Goal: Task Accomplishment & Management: Use online tool/utility

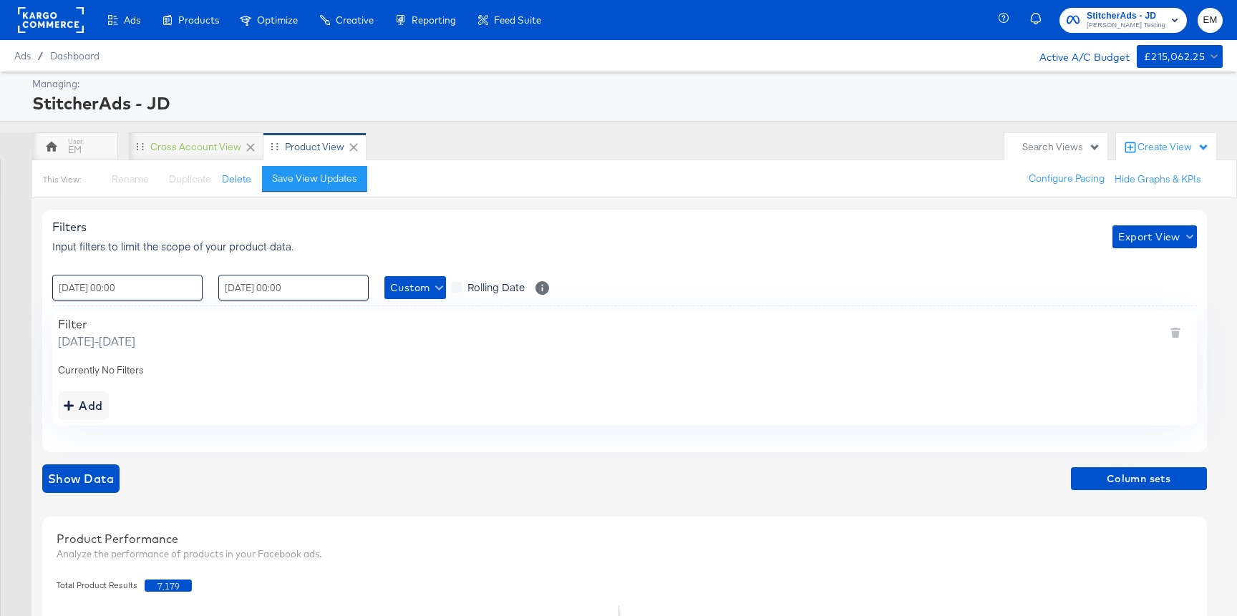
click at [70, 24] on rect at bounding box center [51, 20] width 66 height 26
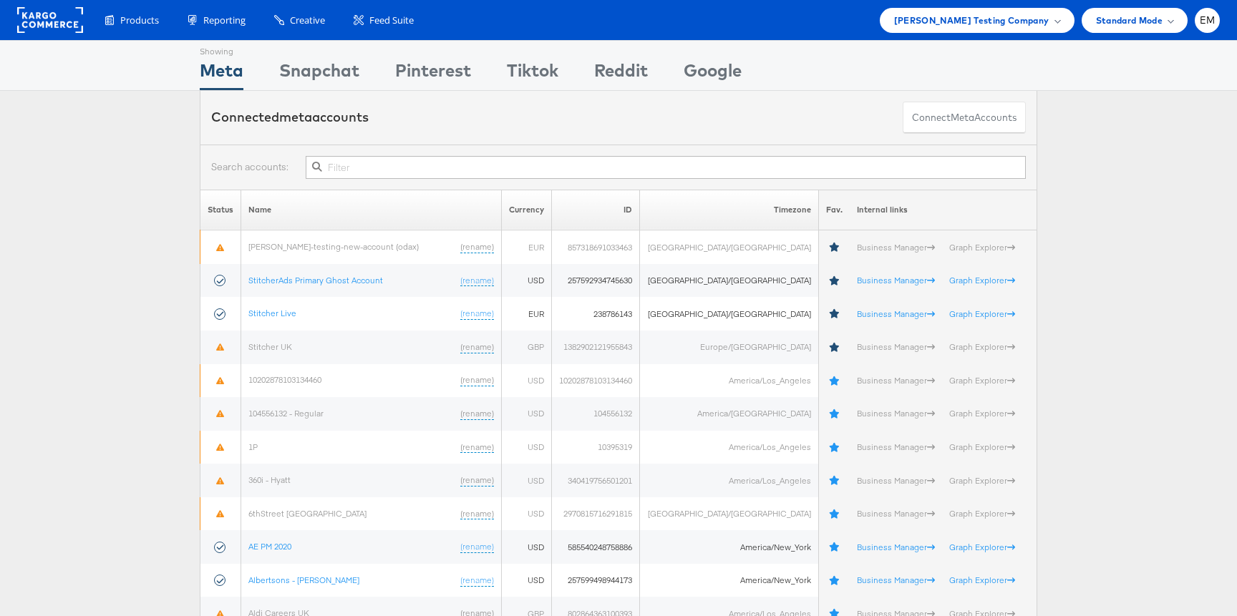
scroll to position [2572, 0]
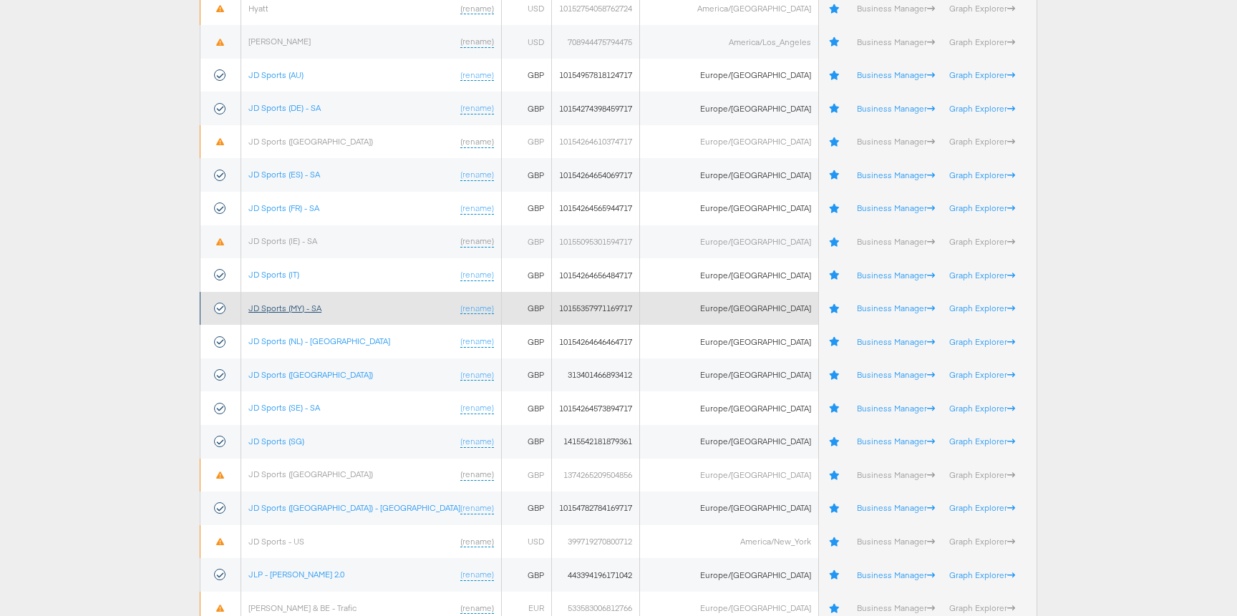
click at [297, 304] on link "JD Sports (MY) - SA" at bounding box center [284, 308] width 73 height 11
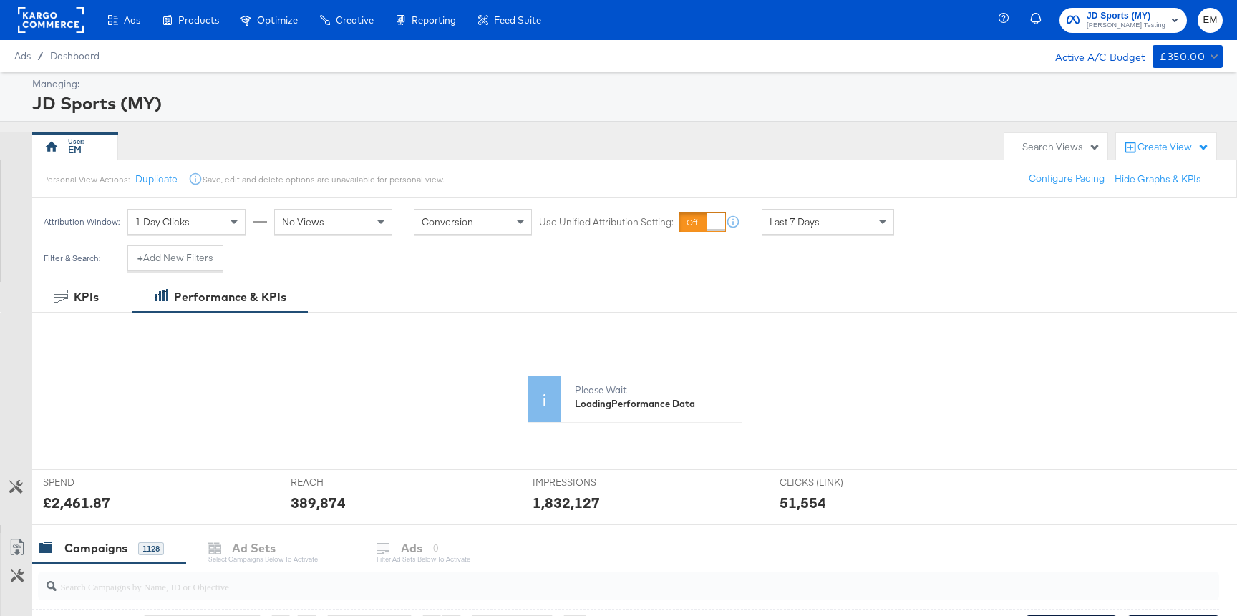
click at [1052, 150] on div "Search Views" at bounding box center [1061, 147] width 78 height 14
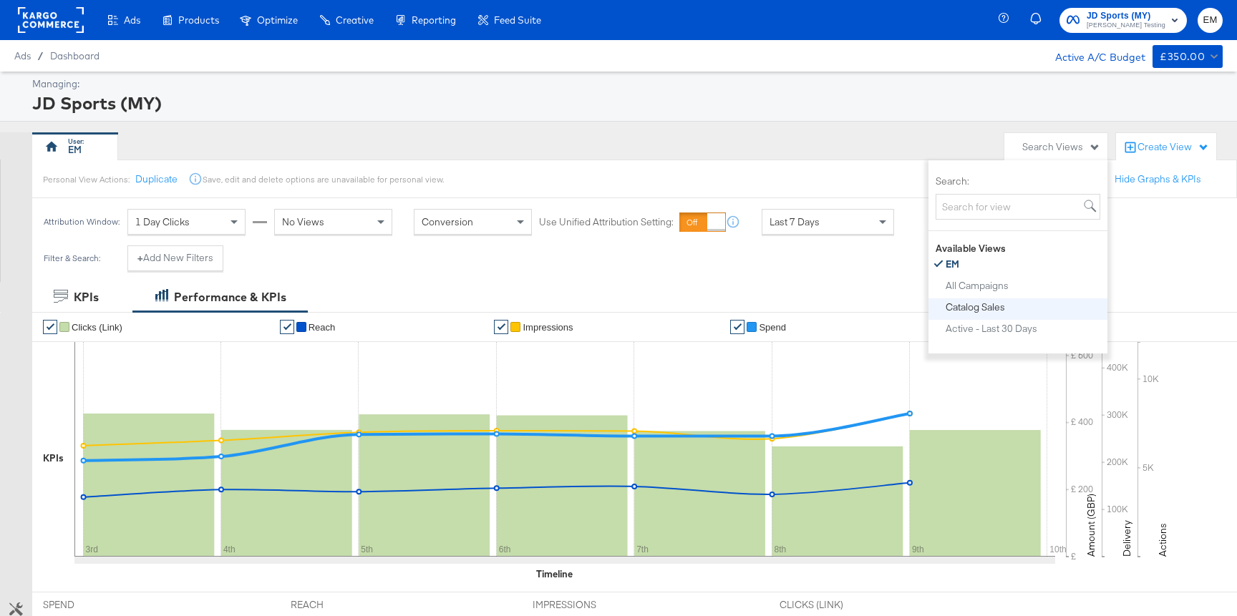
scroll to position [8, 0]
click at [1159, 147] on div "Create View" at bounding box center [1174, 147] width 72 height 14
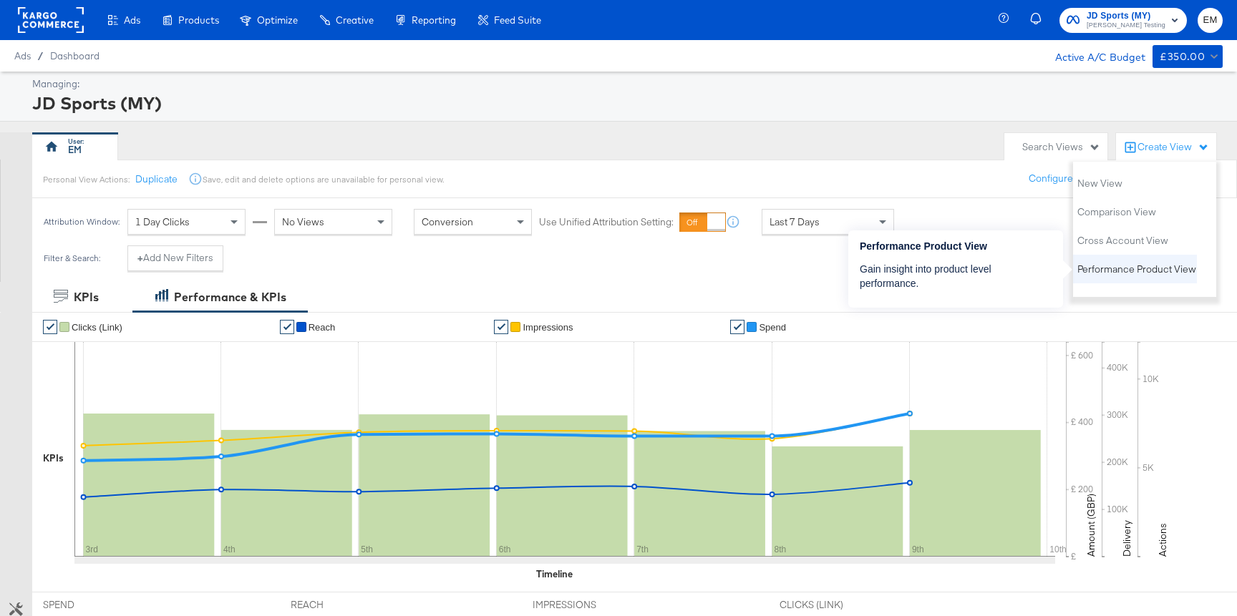
click at [1107, 266] on span "Performance Product View" at bounding box center [1137, 270] width 119 height 14
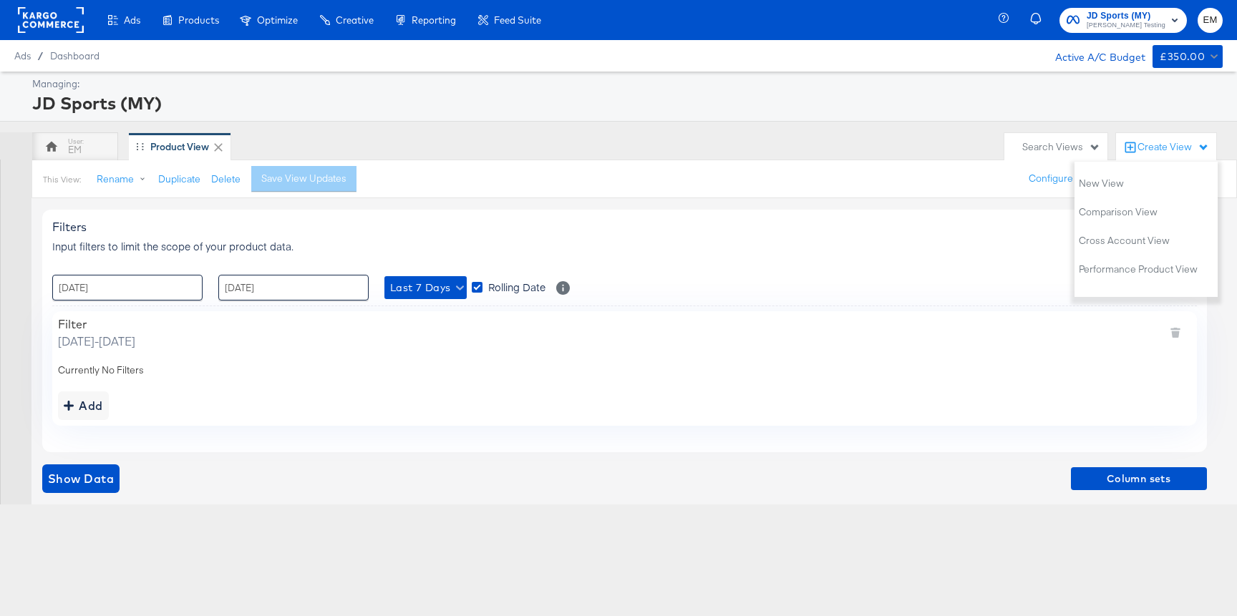
click at [783, 394] on div "Add" at bounding box center [624, 406] width 1133 height 29
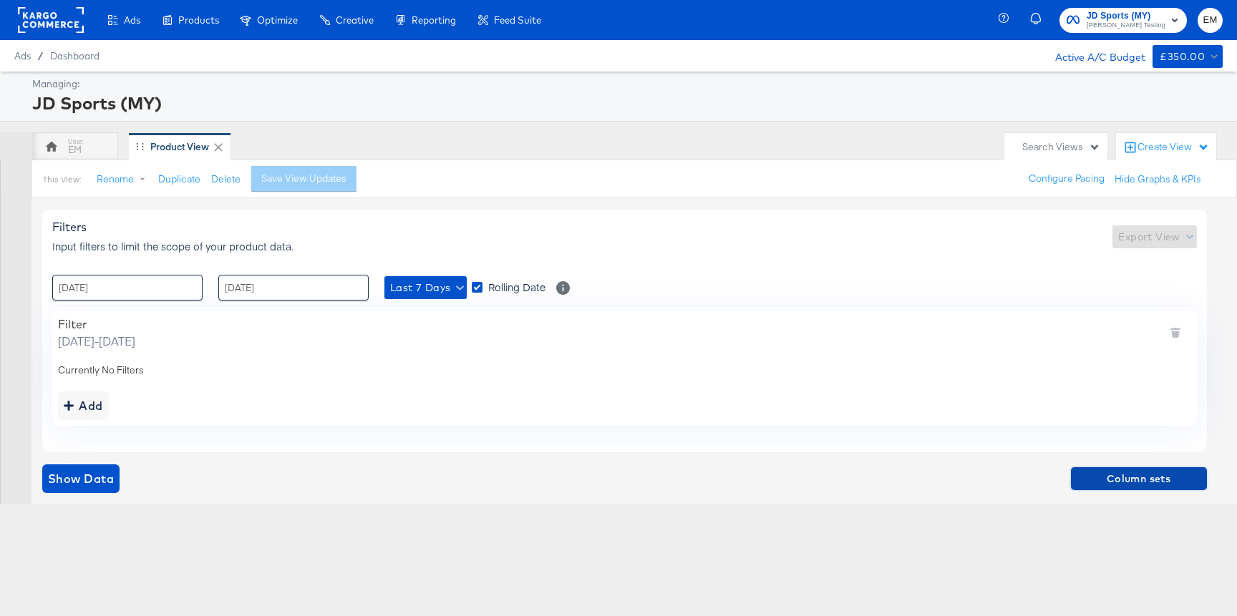
click at [1090, 475] on span "Column sets" at bounding box center [1139, 479] width 125 height 18
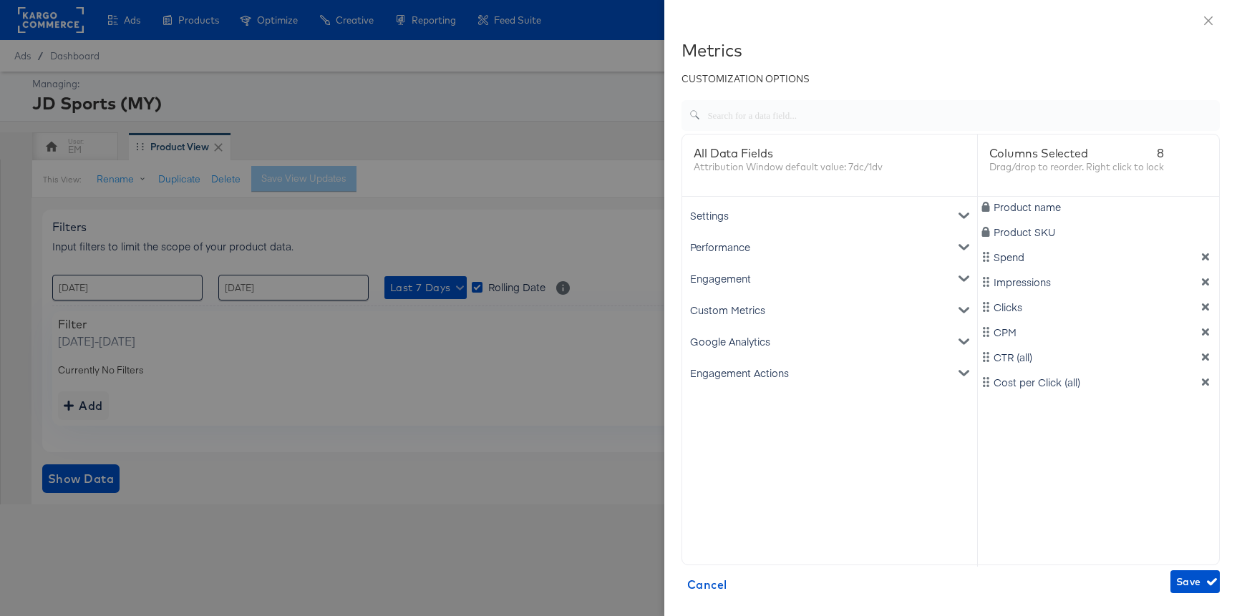
click at [1194, 393] on div "Product name Product SKU Spend Impressions Clicks CPM CTR (all) Cost per Click …" at bounding box center [1099, 382] width 242 height 370
click at [1208, 382] on icon "dimension-list" at bounding box center [1206, 382] width 10 height 10
click at [1206, 353] on icon "dimension-list" at bounding box center [1206, 357] width 10 height 10
click at [1204, 334] on icon "dimension-list" at bounding box center [1205, 332] width 7 height 7
click at [1203, 308] on icon "dimension-list" at bounding box center [1205, 307] width 7 height 7
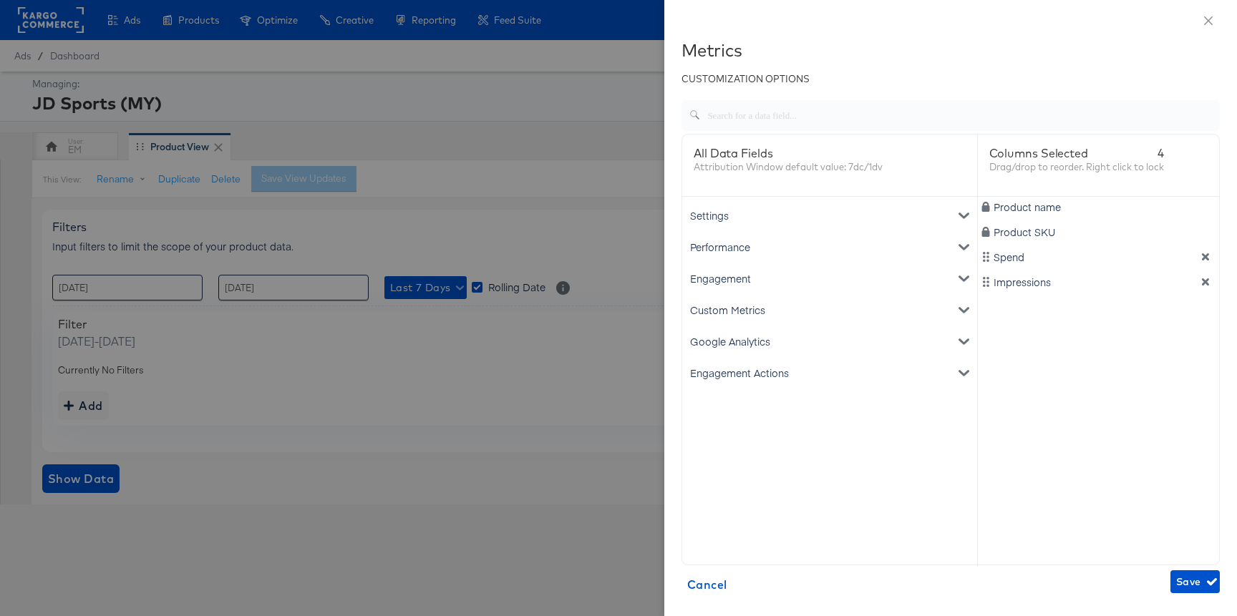
click at [1206, 276] on div "Impressions" at bounding box center [1099, 282] width 236 height 14
click at [1202, 289] on div "Impressions" at bounding box center [1099, 282] width 236 height 14
click at [732, 275] on div "Engagement" at bounding box center [829, 279] width 289 height 32
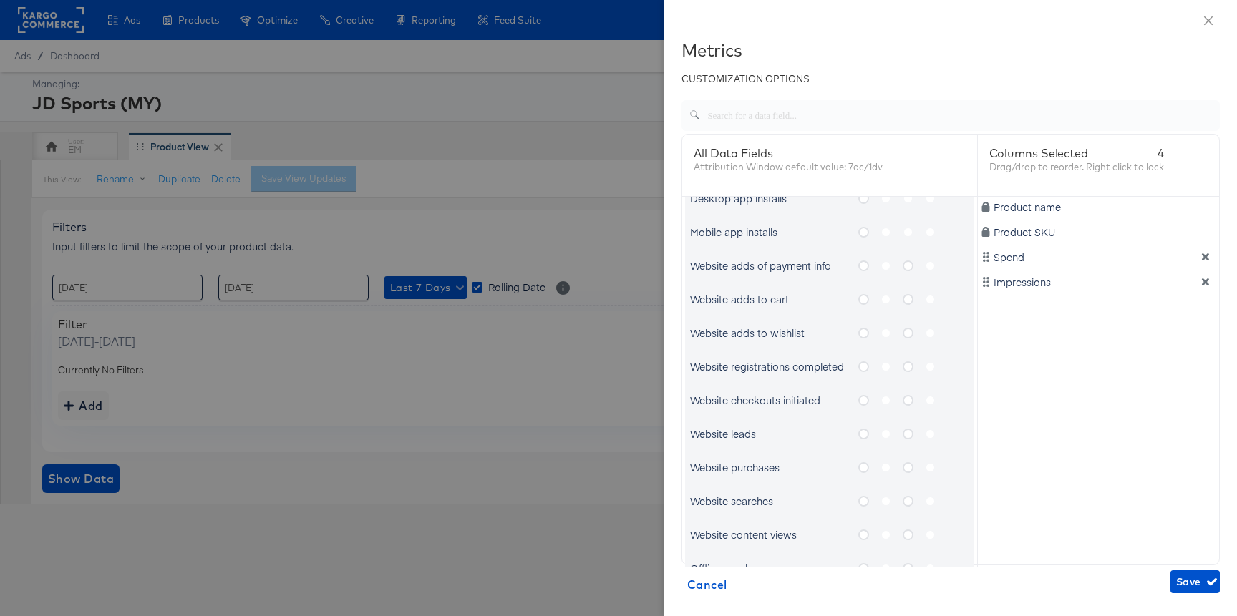
scroll to position [815, 0]
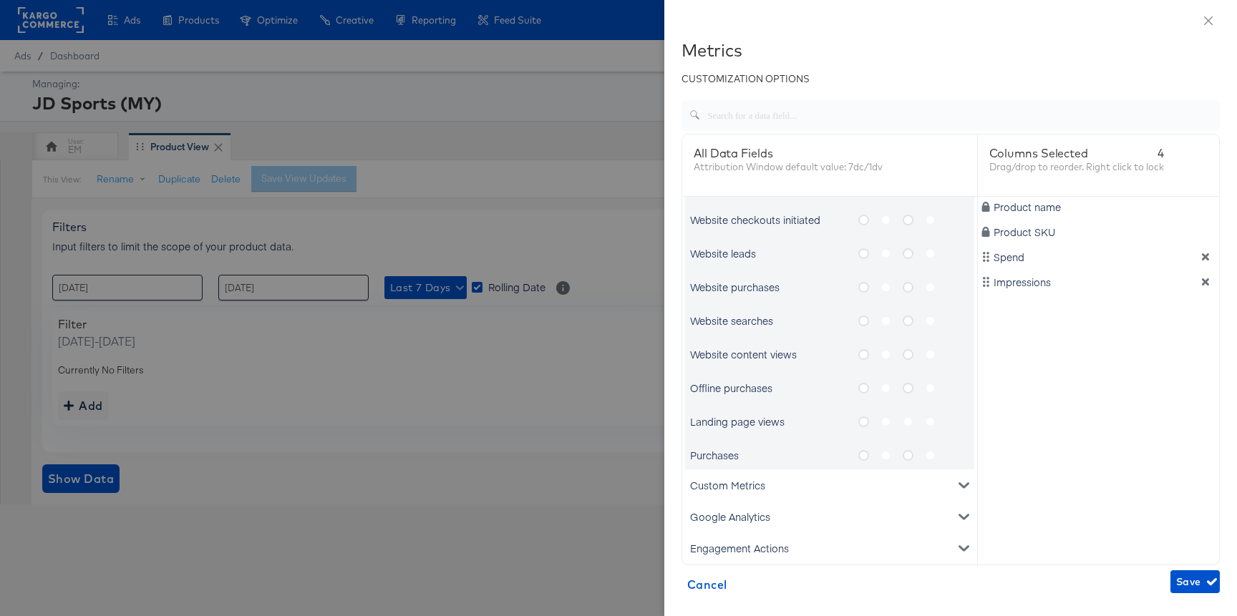
click at [909, 455] on icon "metrics-list" at bounding box center [908, 455] width 11 height 11
click at [0, 0] on input "metrics-list" at bounding box center [0, 0] width 0 height 0
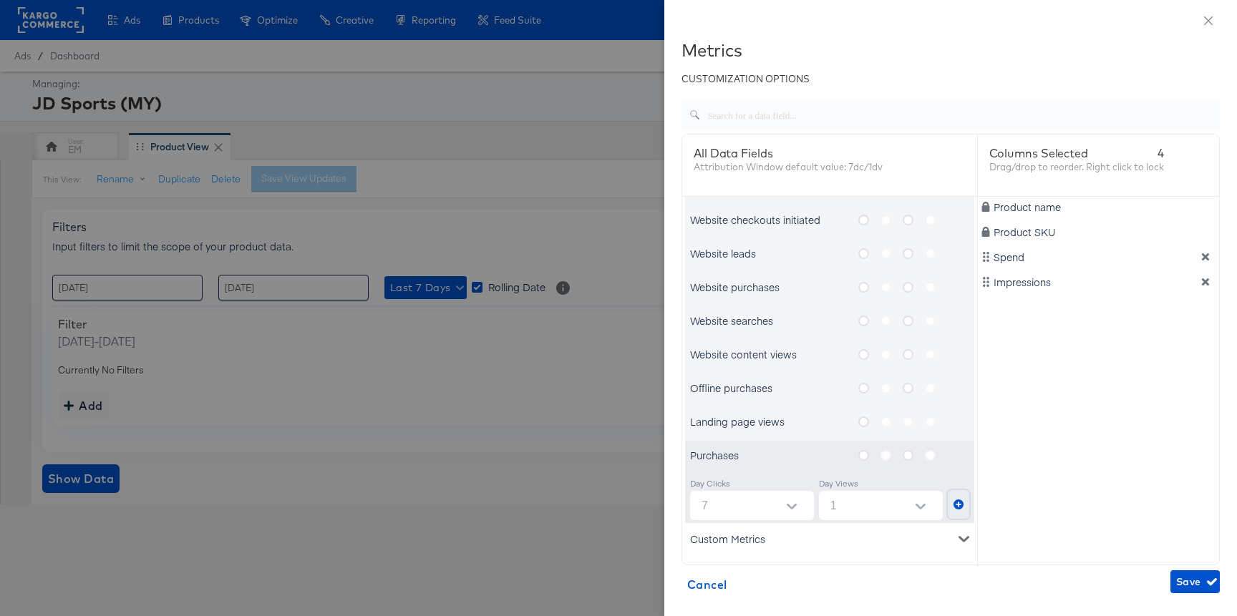
click at [957, 510] on button "metrics-list" at bounding box center [958, 504] width 21 height 29
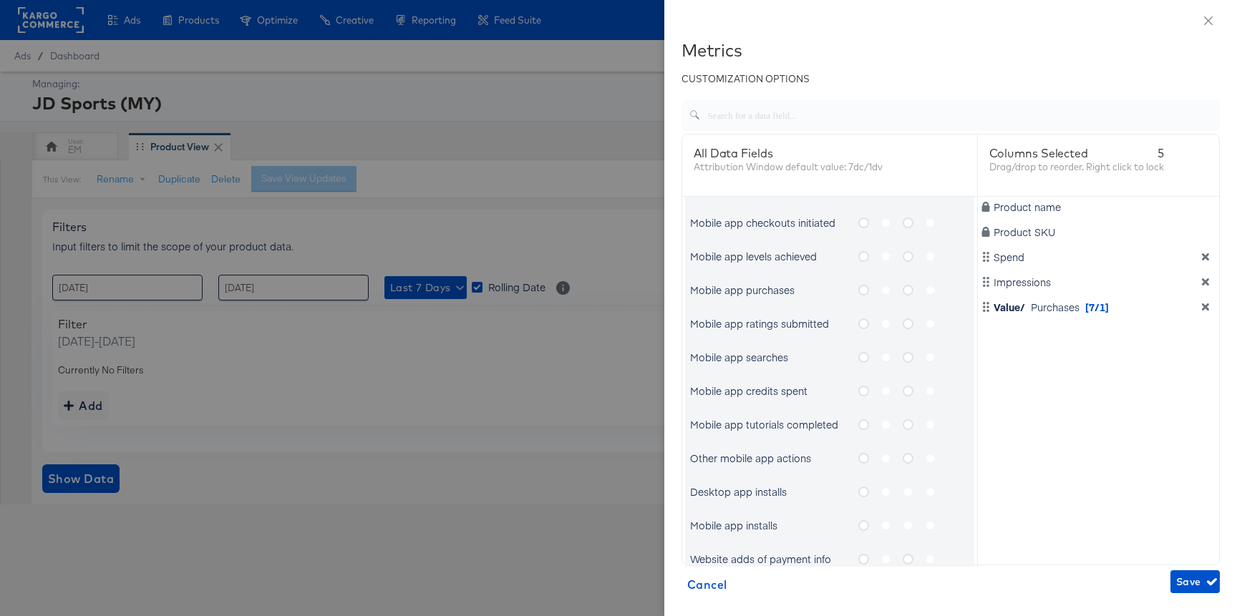
scroll to position [0, 0]
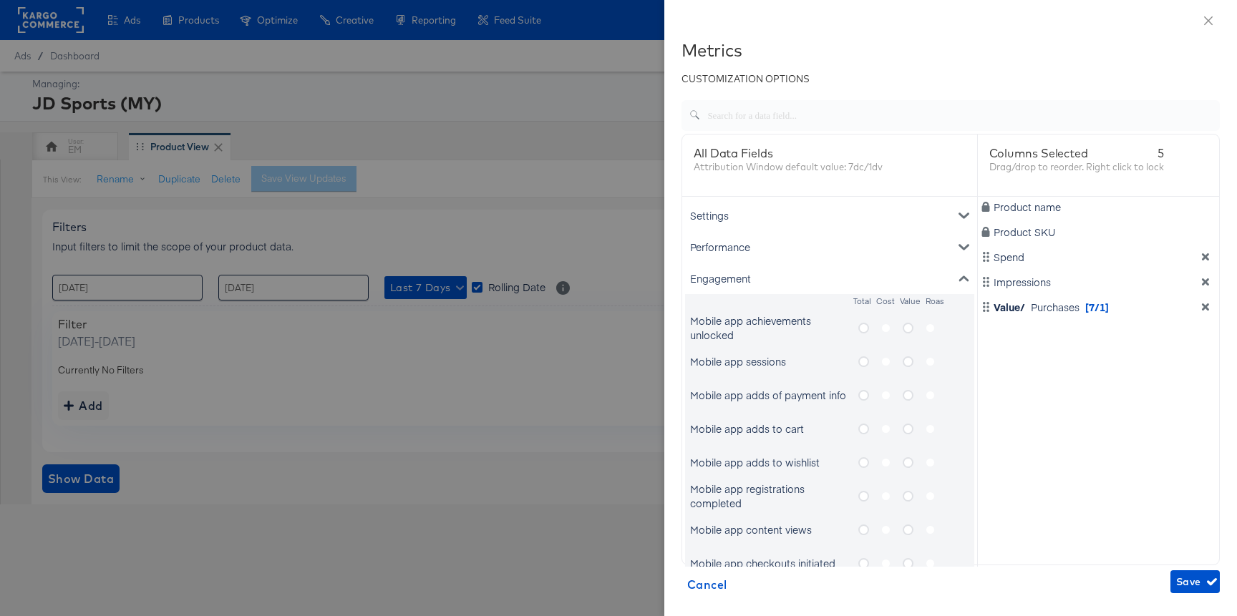
click at [779, 274] on div "Engagement" at bounding box center [829, 279] width 289 height 32
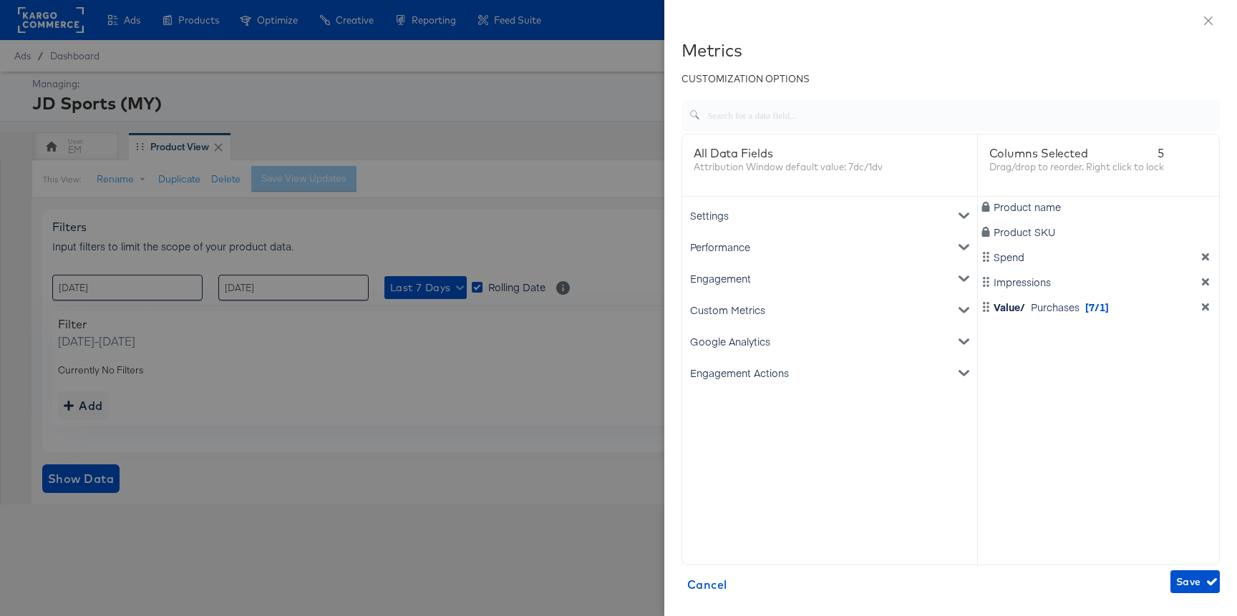
click at [775, 372] on div "Engagement Actions" at bounding box center [829, 373] width 289 height 32
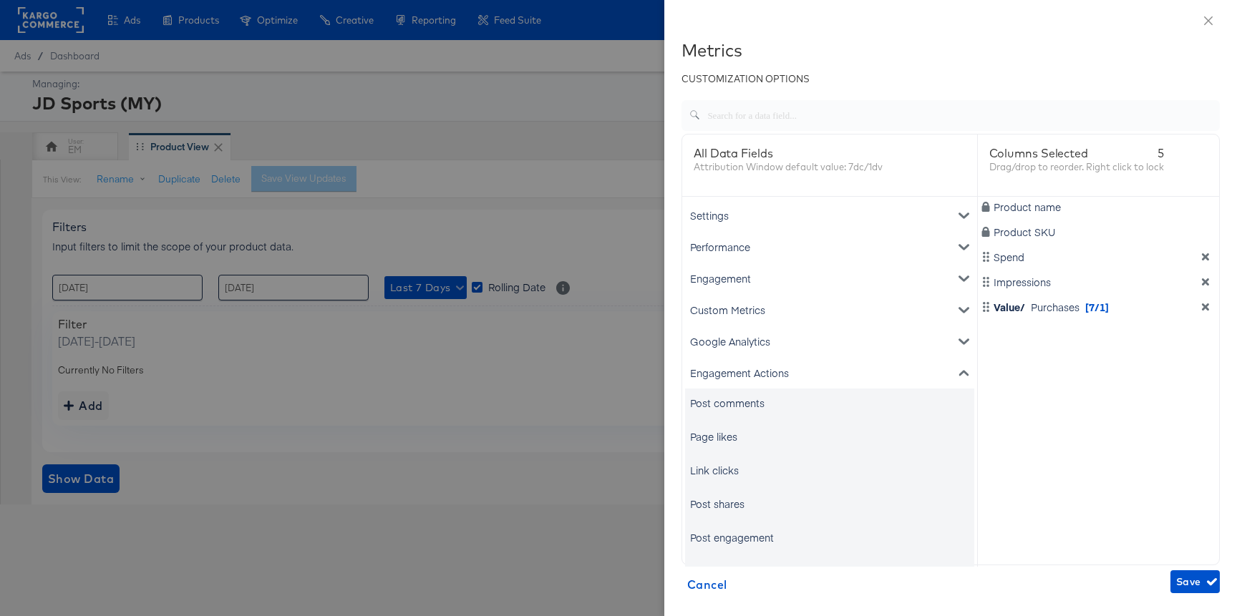
click at [729, 469] on div "Link clicks" at bounding box center [714, 470] width 49 height 14
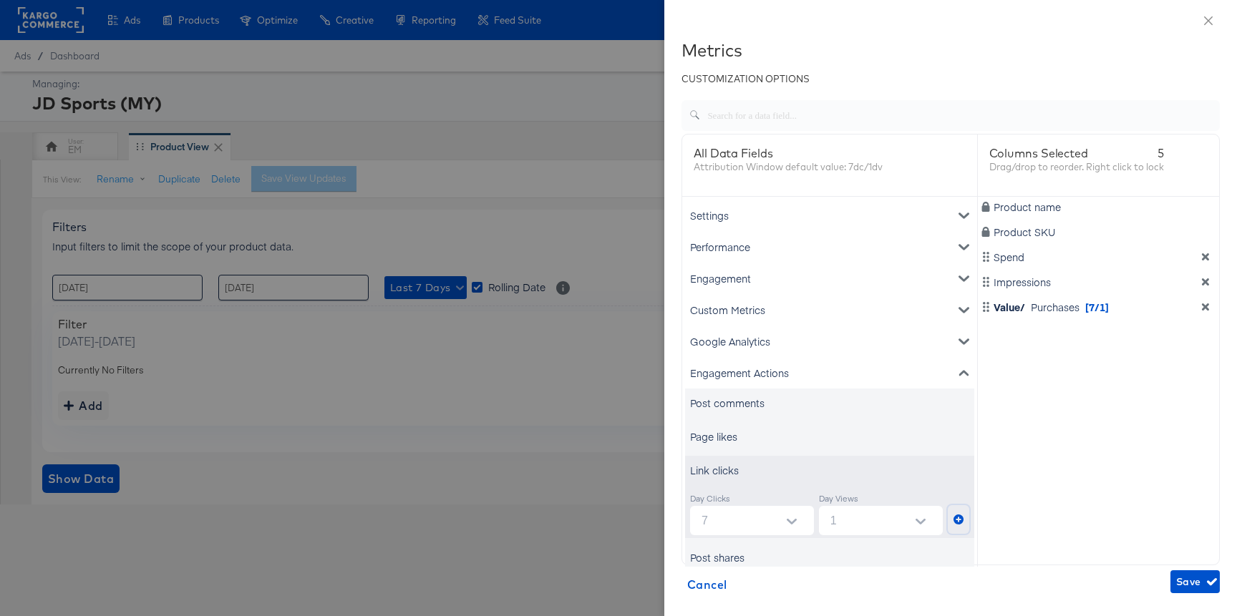
click at [956, 522] on icon "metrics-list" at bounding box center [959, 520] width 10 height 10
click at [1182, 575] on span "Save" at bounding box center [1195, 582] width 38 height 18
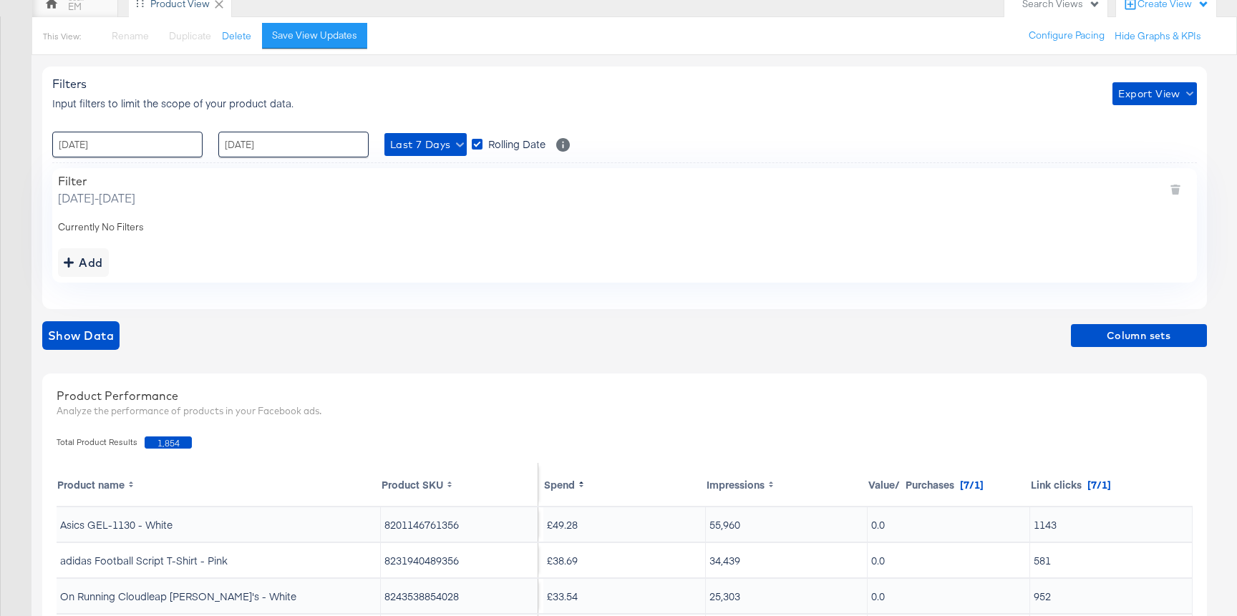
scroll to position [142, 0]
click at [407, 145] on span "Last 7 Days" at bounding box center [425, 146] width 71 height 18
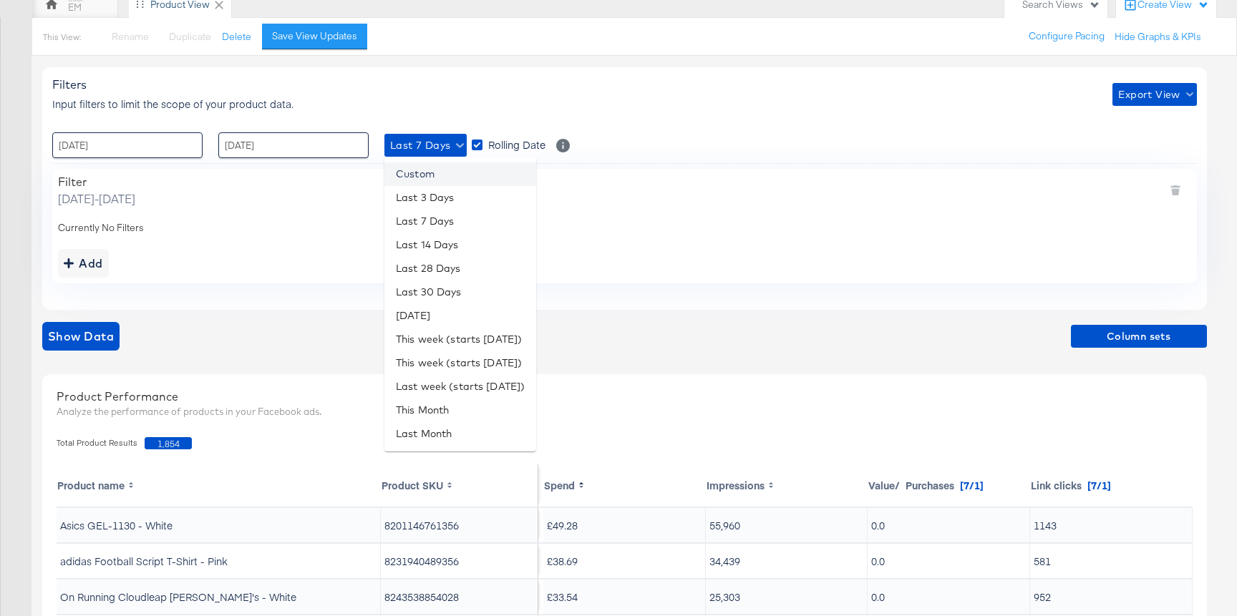
click at [417, 170] on li "Custom" at bounding box center [460, 175] width 152 height 24
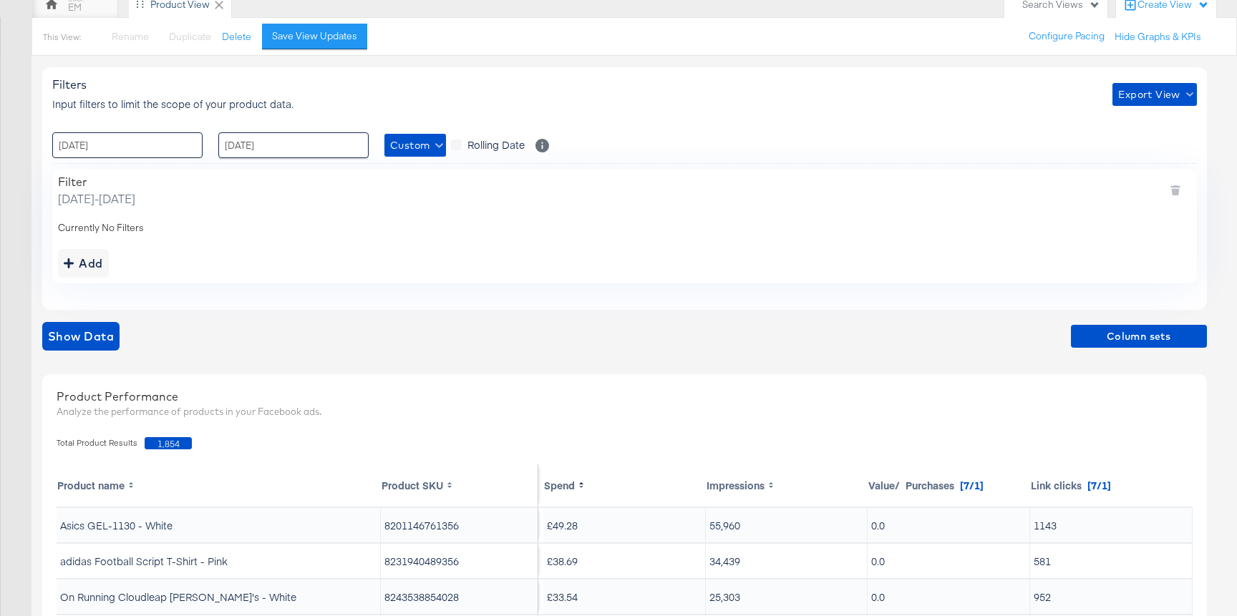
click at [178, 140] on input "[DATE]" at bounding box center [127, 145] width 150 height 26
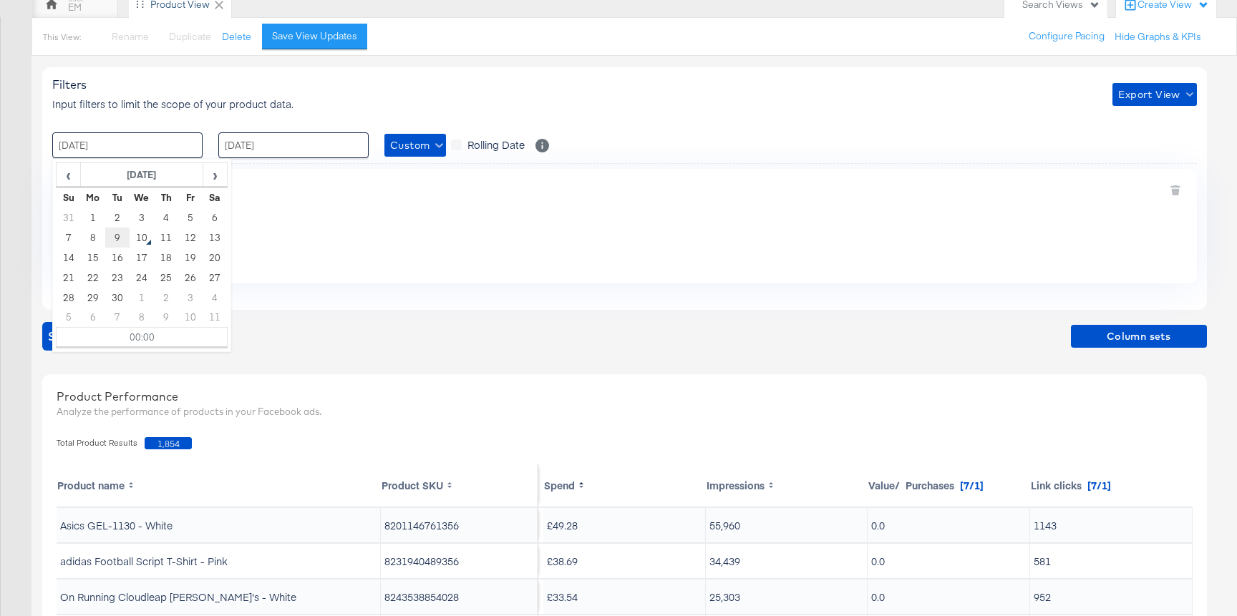
click at [122, 239] on td "9" at bounding box center [117, 238] width 24 height 20
click at [352, 250] on div "Add" at bounding box center [624, 263] width 1133 height 29
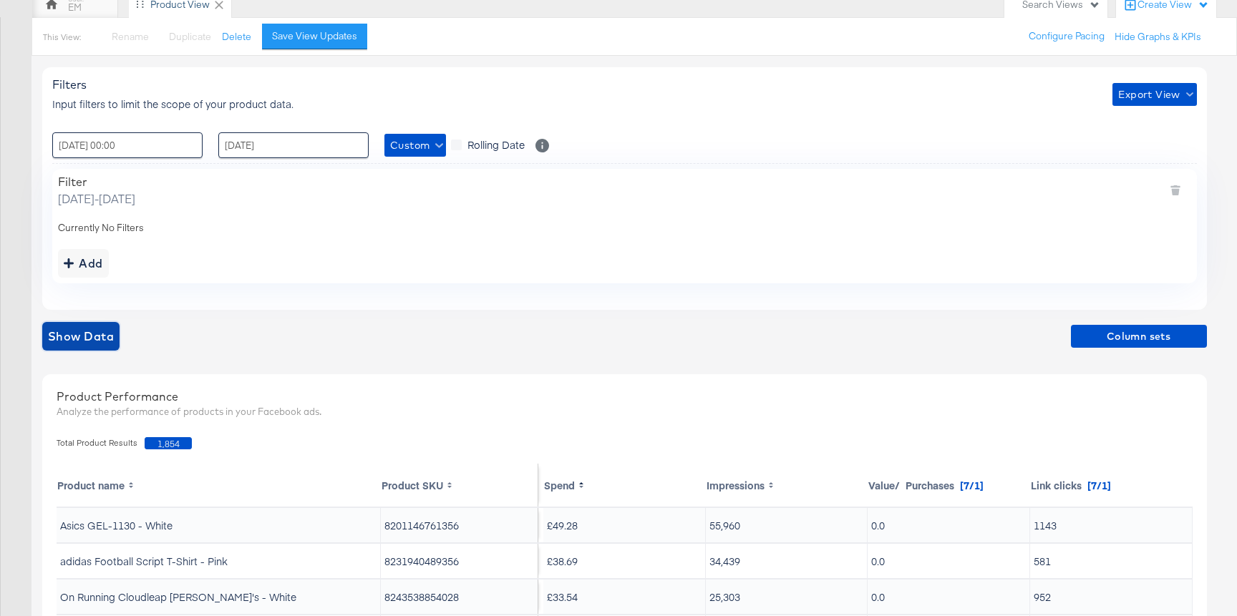
click at [87, 331] on span "Show Data" at bounding box center [81, 336] width 66 height 20
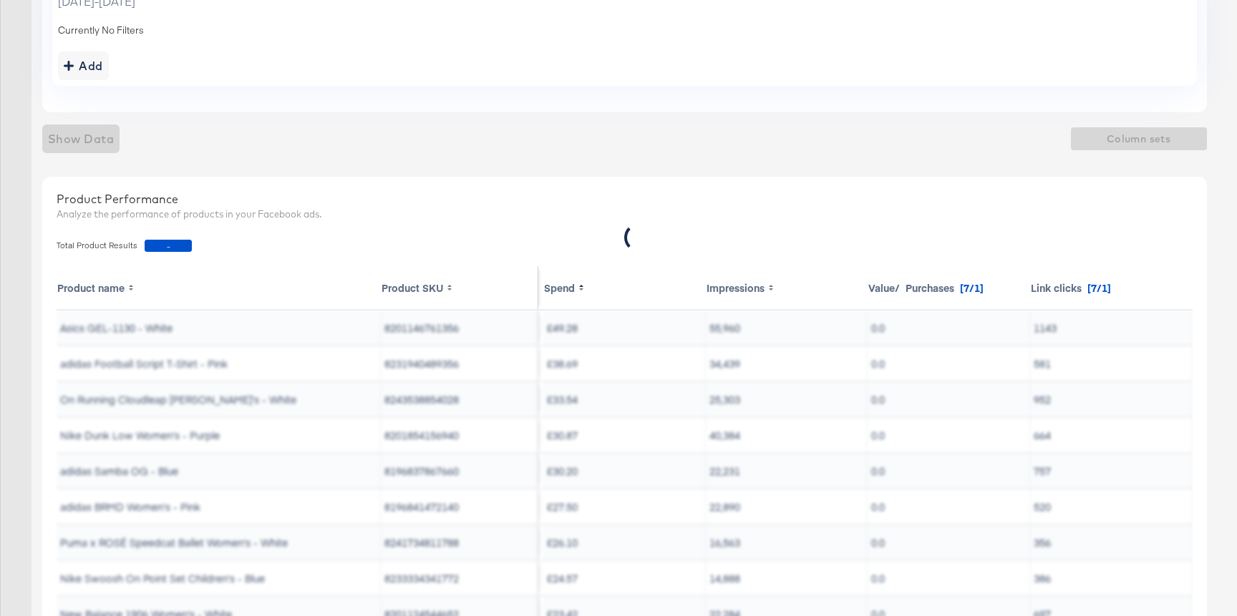
scroll to position [371, 0]
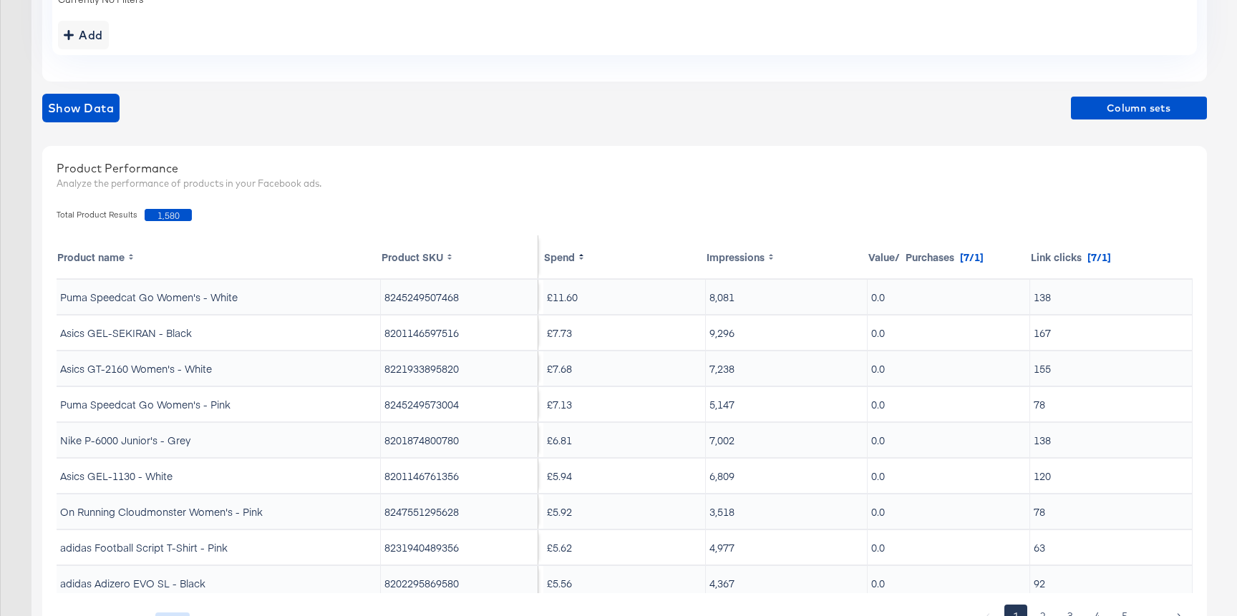
click at [398, 298] on td "8245249507468" at bounding box center [460, 297] width 158 height 34
copy td "8245249507468"
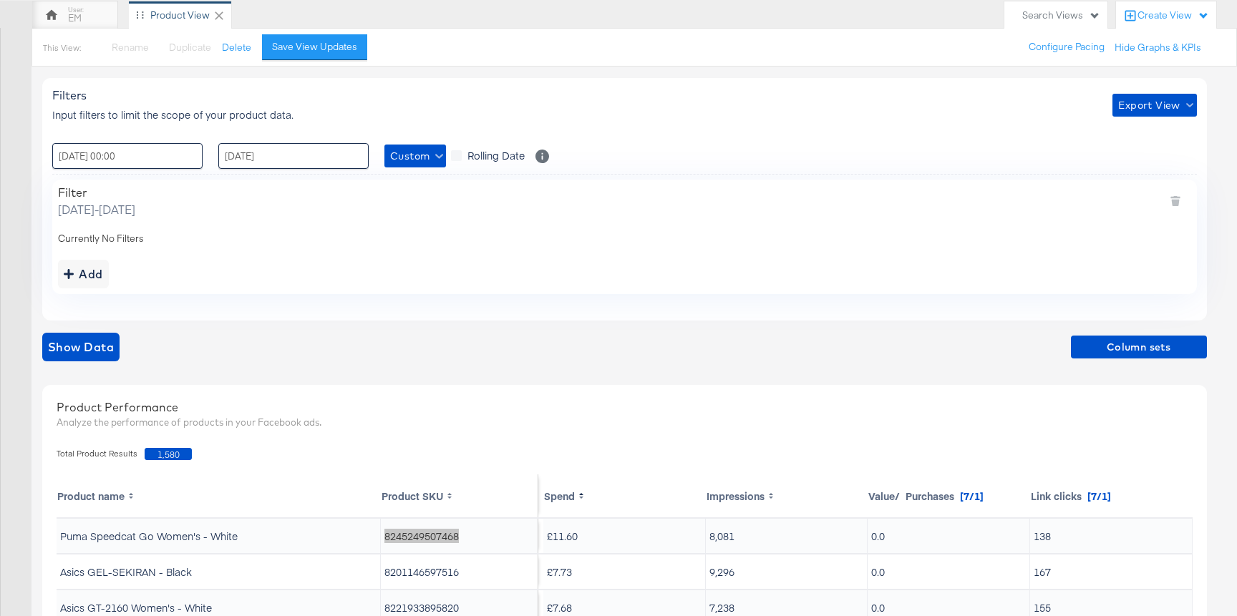
scroll to position [27, 0]
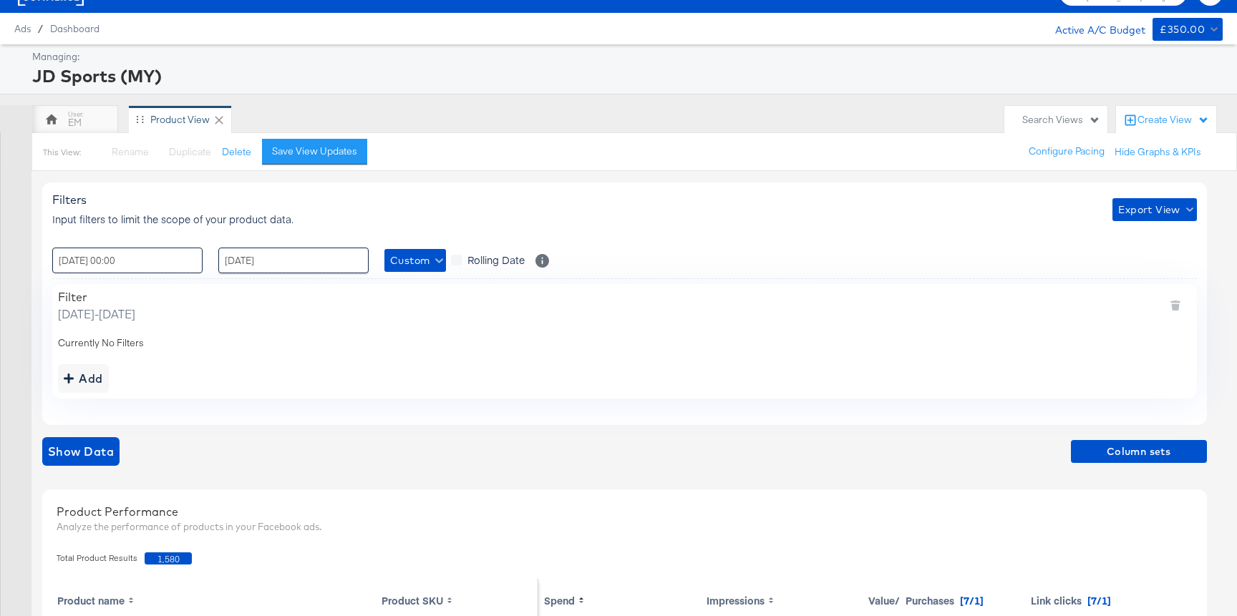
click at [107, 263] on input "09 / September / 2025 00:00" at bounding box center [127, 261] width 150 height 26
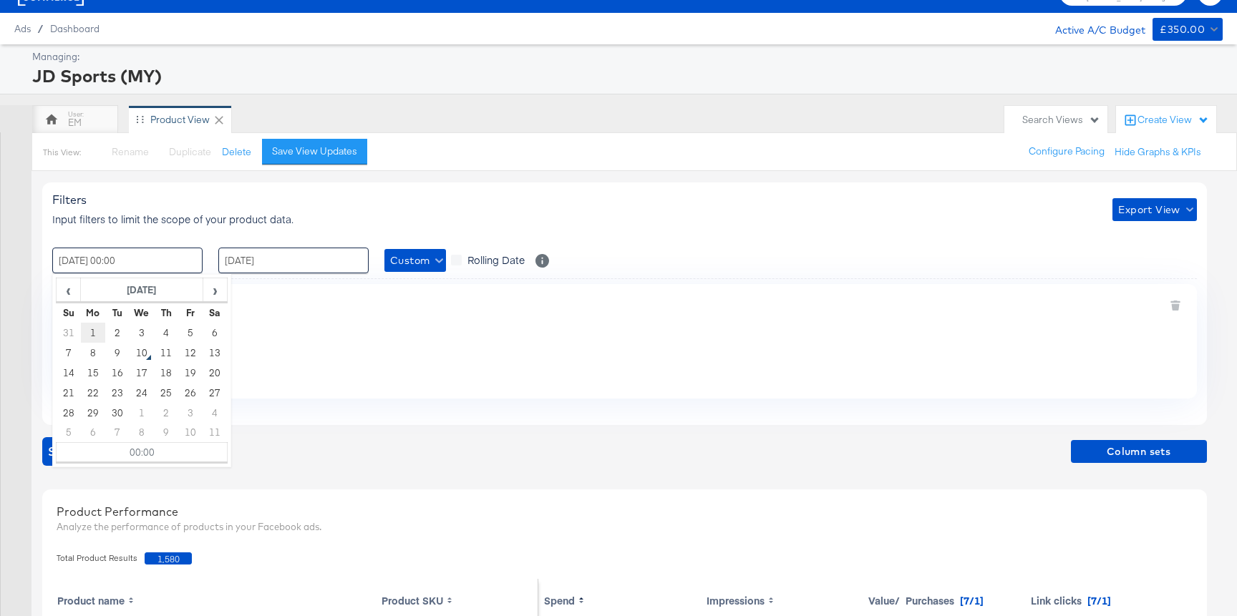
click at [92, 328] on td "1" at bounding box center [93, 333] width 24 height 20
type input "[DATE] 00:00"
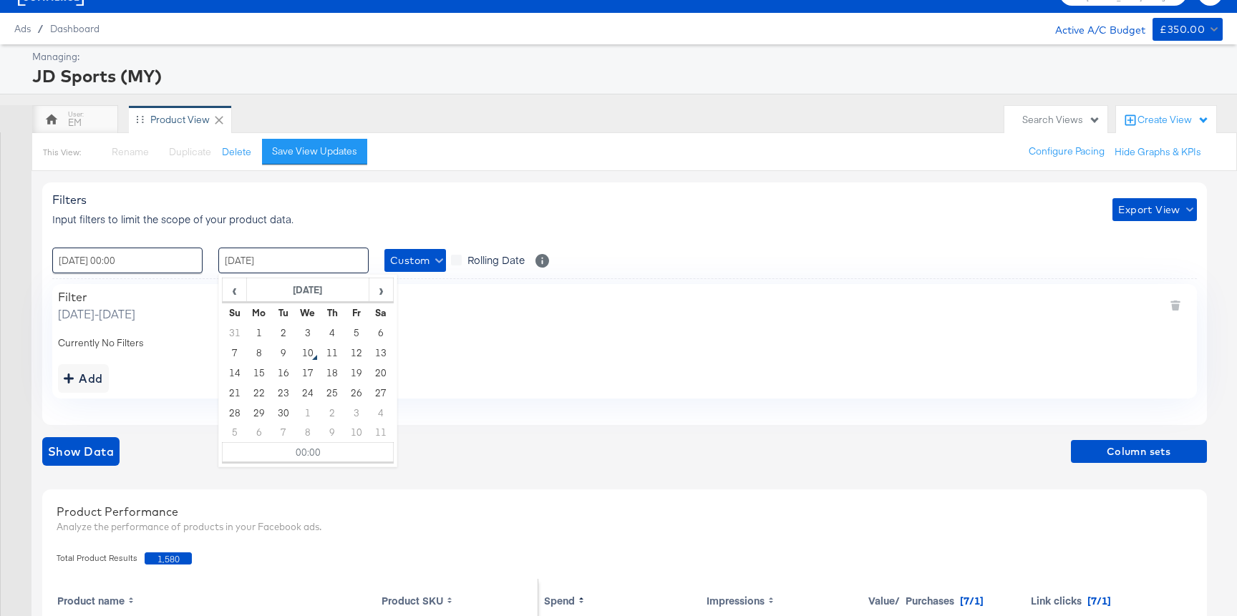
click at [246, 271] on input "[DATE]" at bounding box center [293, 261] width 150 height 26
click at [253, 321] on th "Mo" at bounding box center [259, 313] width 24 height 20
click at [258, 330] on td "1" at bounding box center [259, 333] width 24 height 20
type input "[DATE] 00:00"
click at [518, 340] on div "Currently No Filters" at bounding box center [624, 344] width 1133 height 14
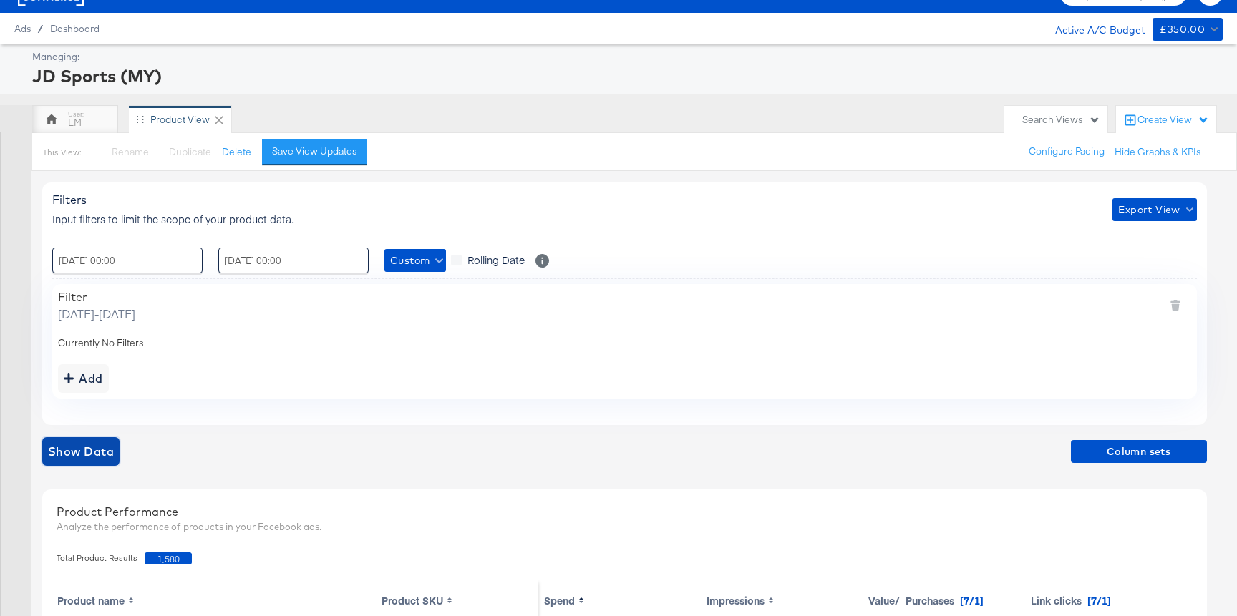
click at [89, 444] on span "Show Data" at bounding box center [81, 452] width 66 height 20
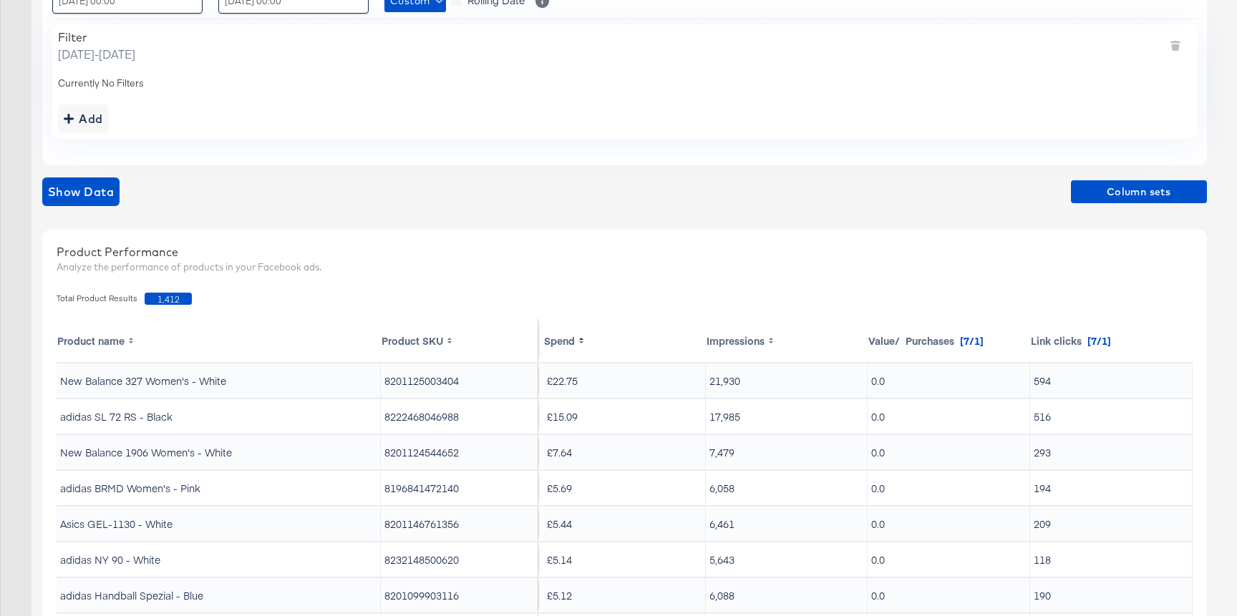
scroll to position [291, 0]
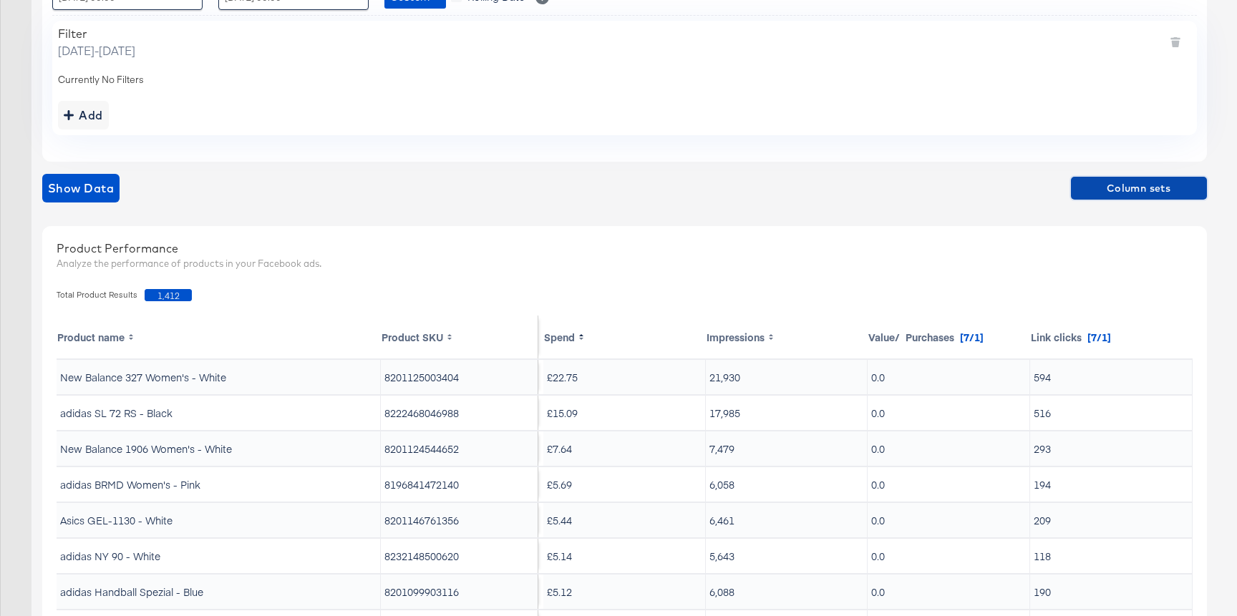
click at [1091, 182] on span "Column sets" at bounding box center [1139, 189] width 125 height 18
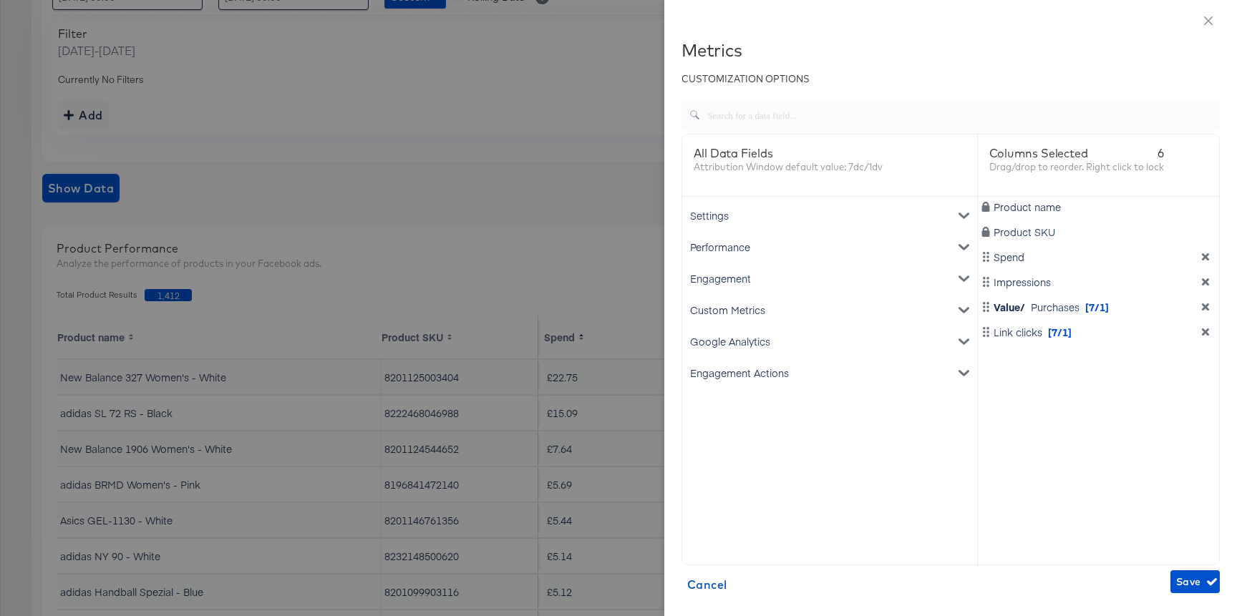
click at [782, 311] on div "Custom Metrics" at bounding box center [829, 310] width 289 height 32
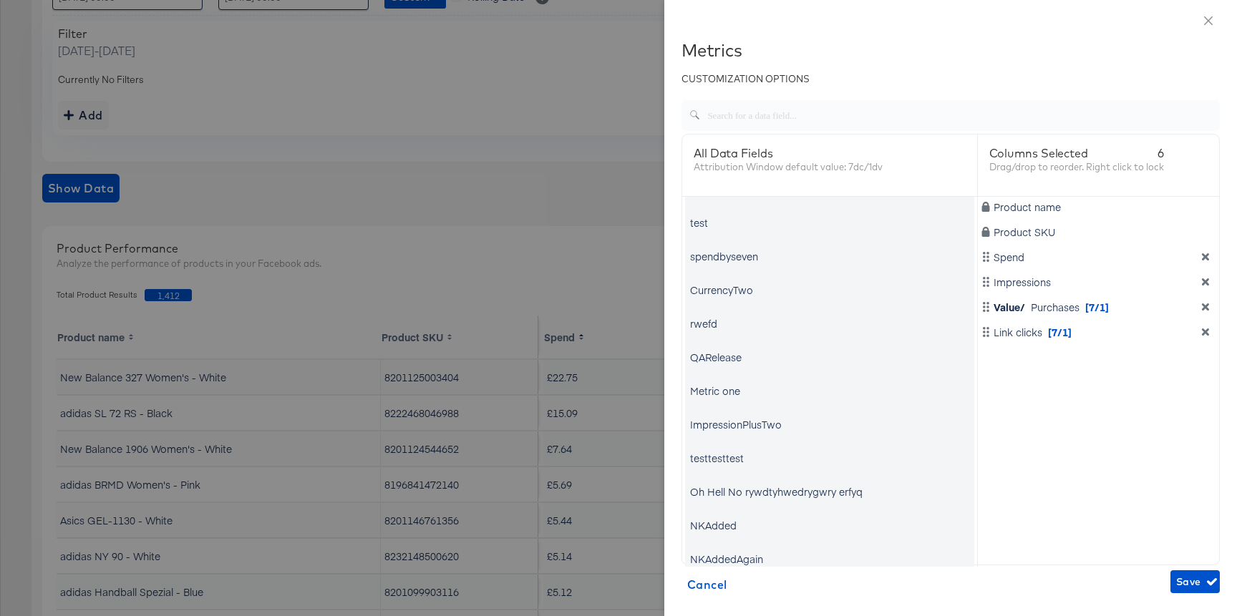
scroll to position [0, 0]
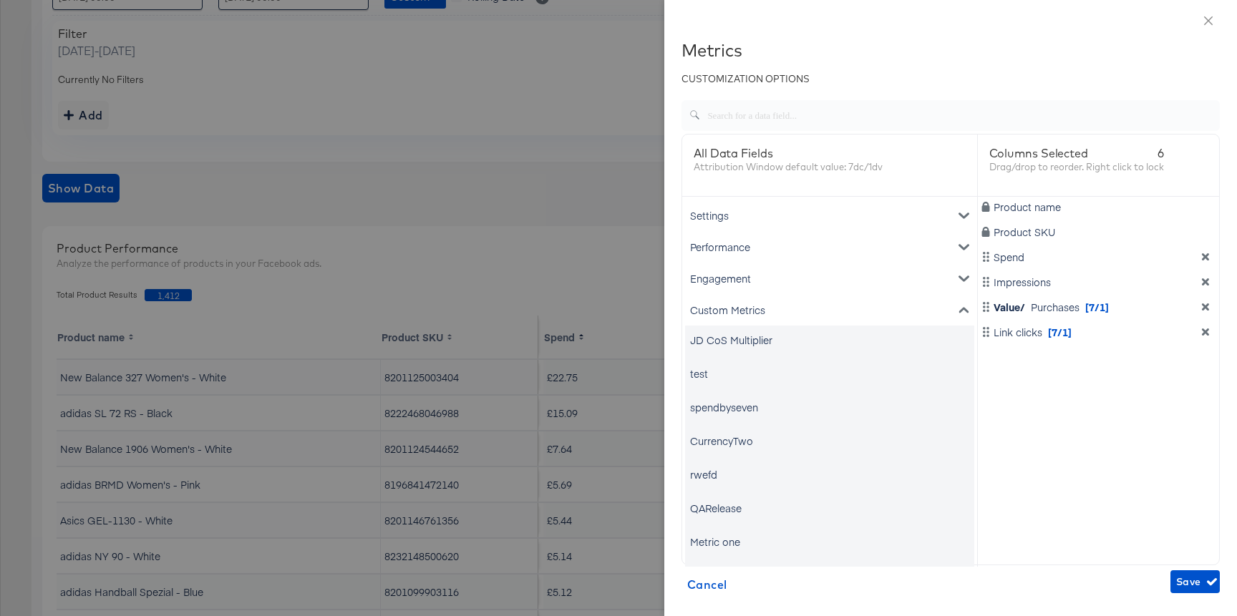
click at [709, 304] on div "Custom Metrics" at bounding box center [829, 310] width 289 height 32
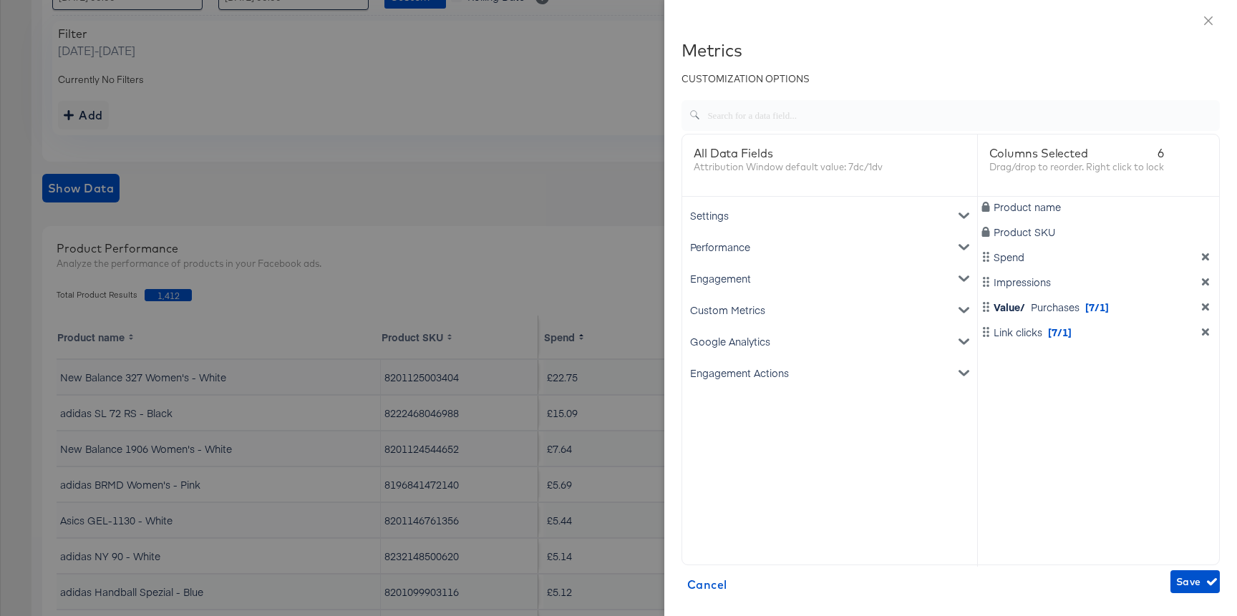
click at [720, 339] on div "Google Analytics" at bounding box center [829, 342] width 289 height 32
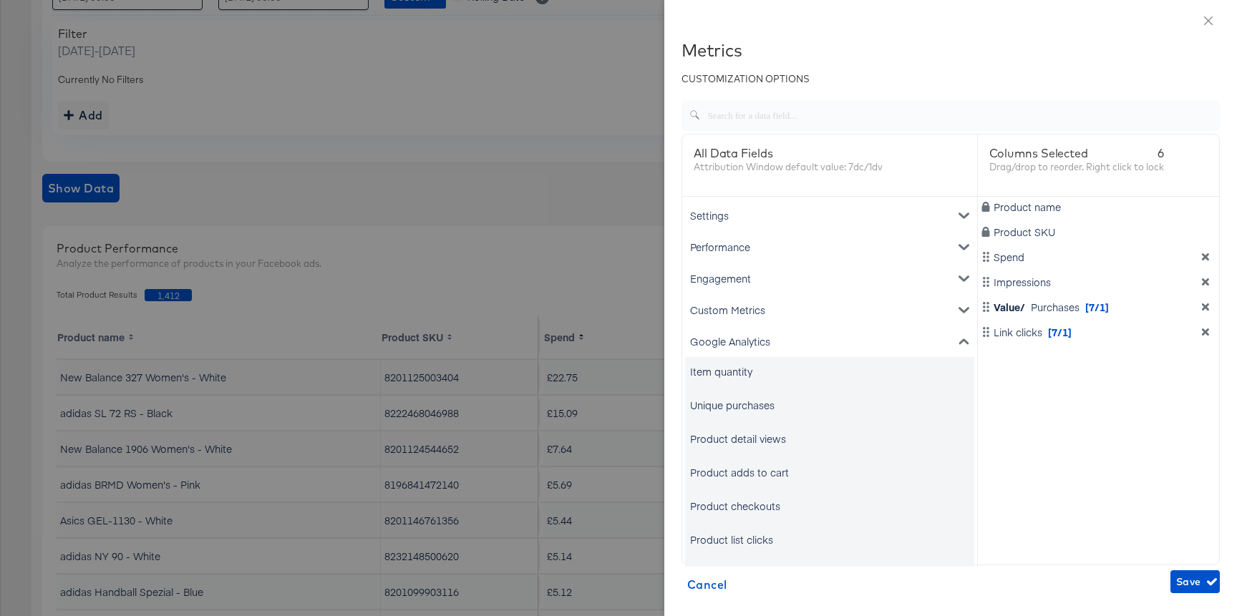
click at [720, 339] on div "Google Analytics" at bounding box center [829, 342] width 289 height 32
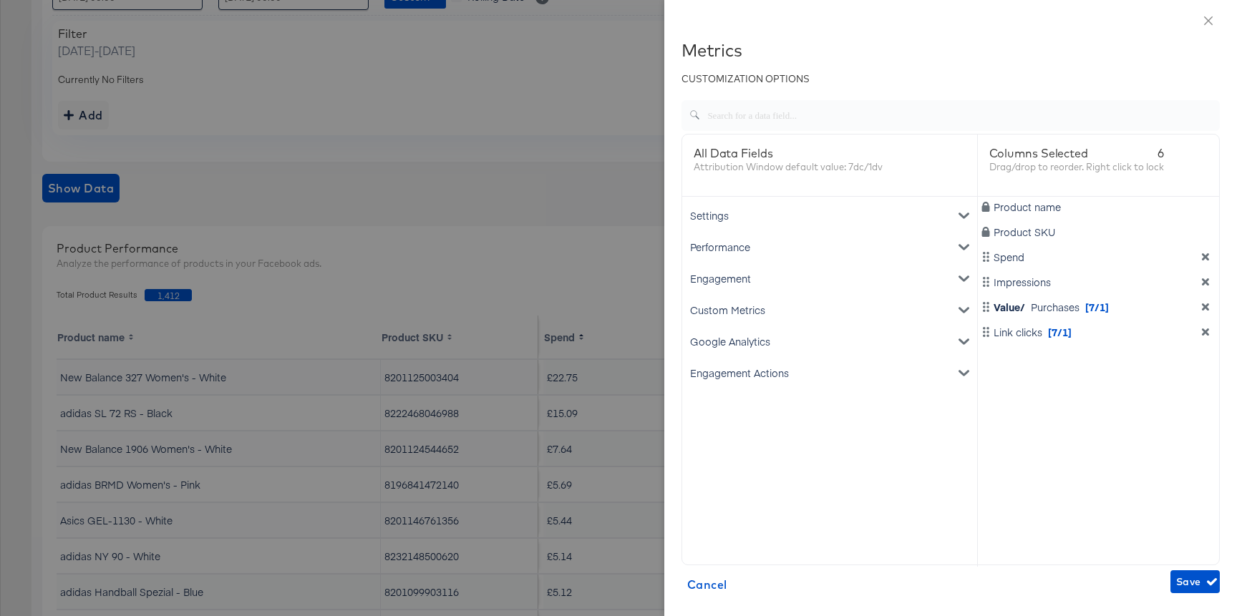
click at [764, 303] on div "Custom Metrics" at bounding box center [829, 310] width 289 height 32
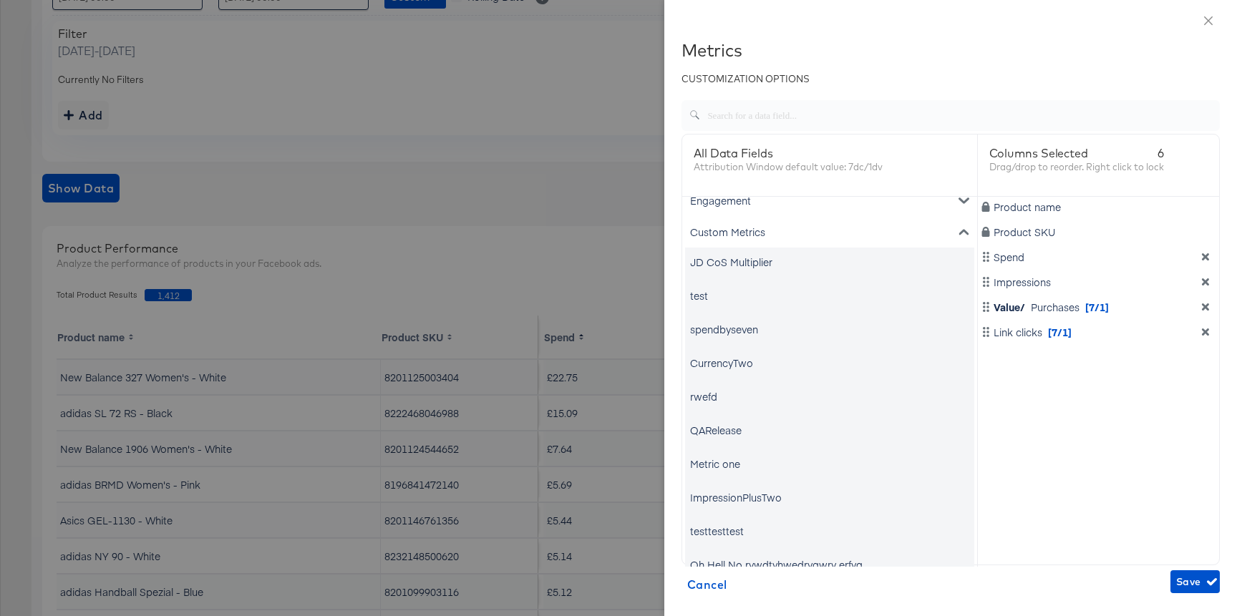
scroll to position [106, 0]
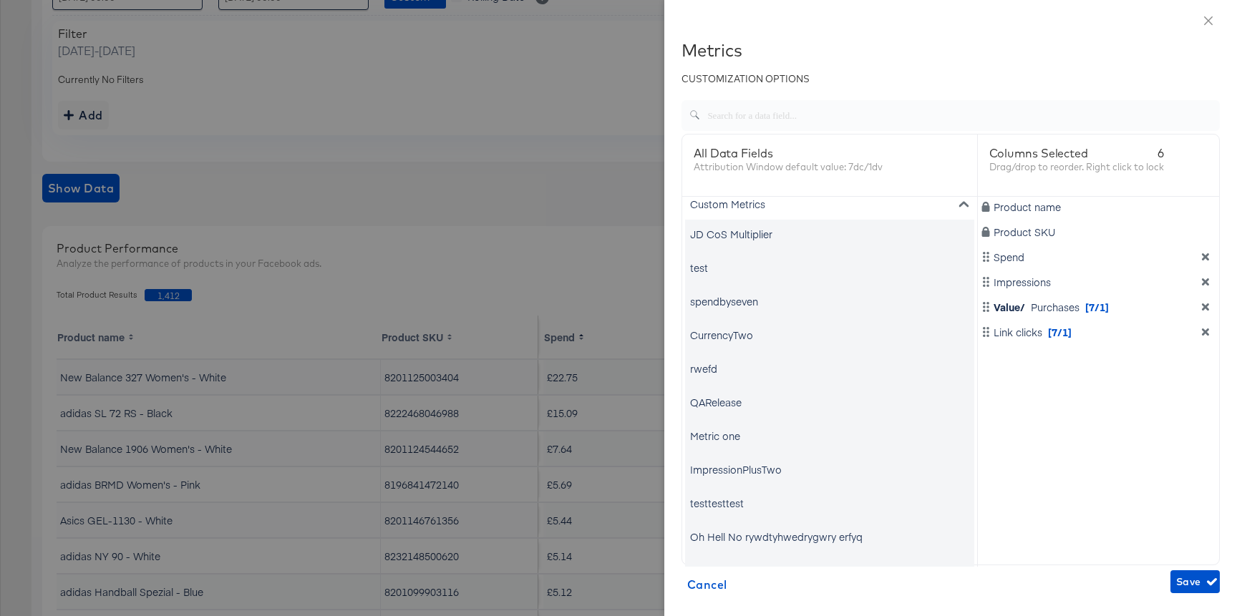
click at [592, 138] on div at bounding box center [618, 308] width 1237 height 616
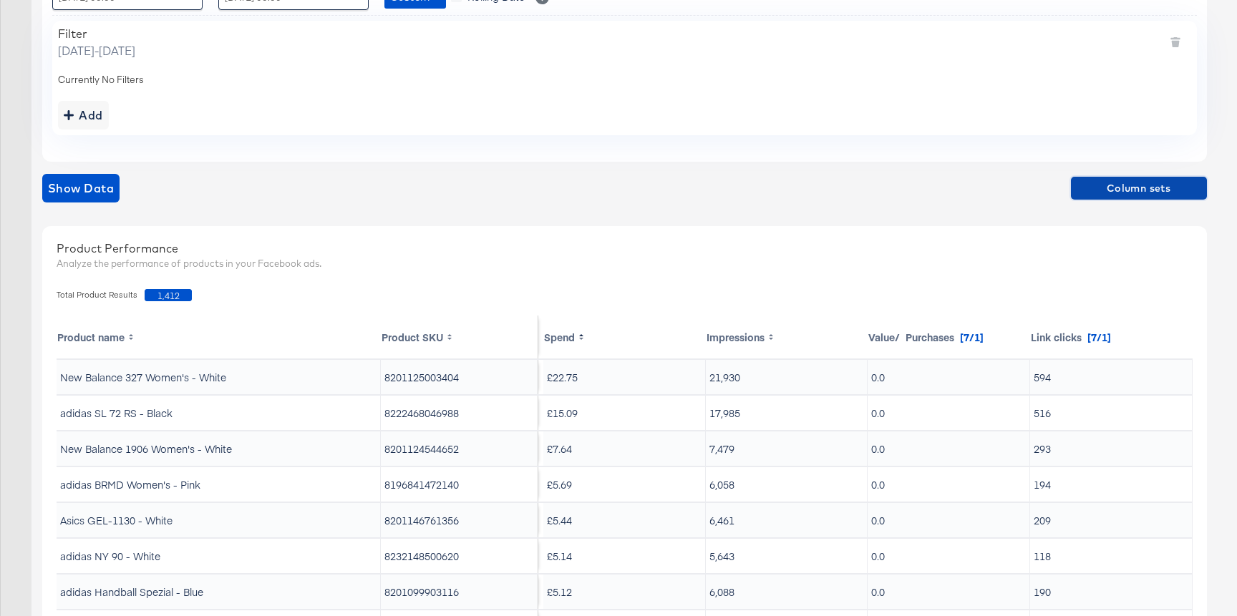
click at [1104, 183] on span "Column sets" at bounding box center [1139, 189] width 125 height 18
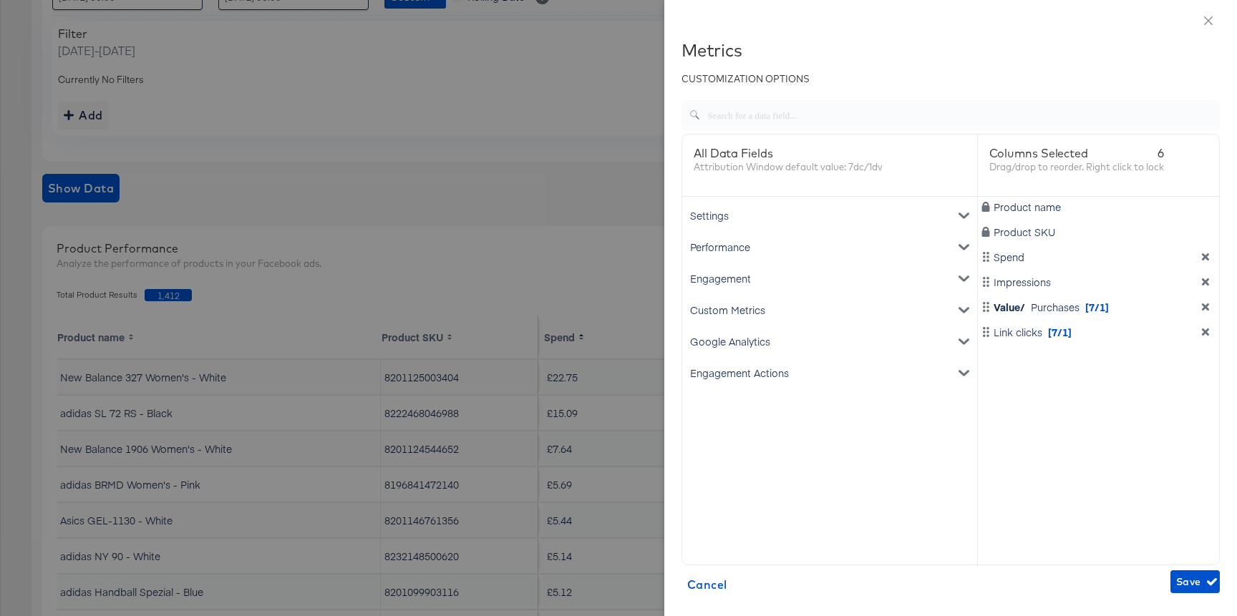
click at [745, 304] on div "Custom Metrics" at bounding box center [829, 310] width 289 height 32
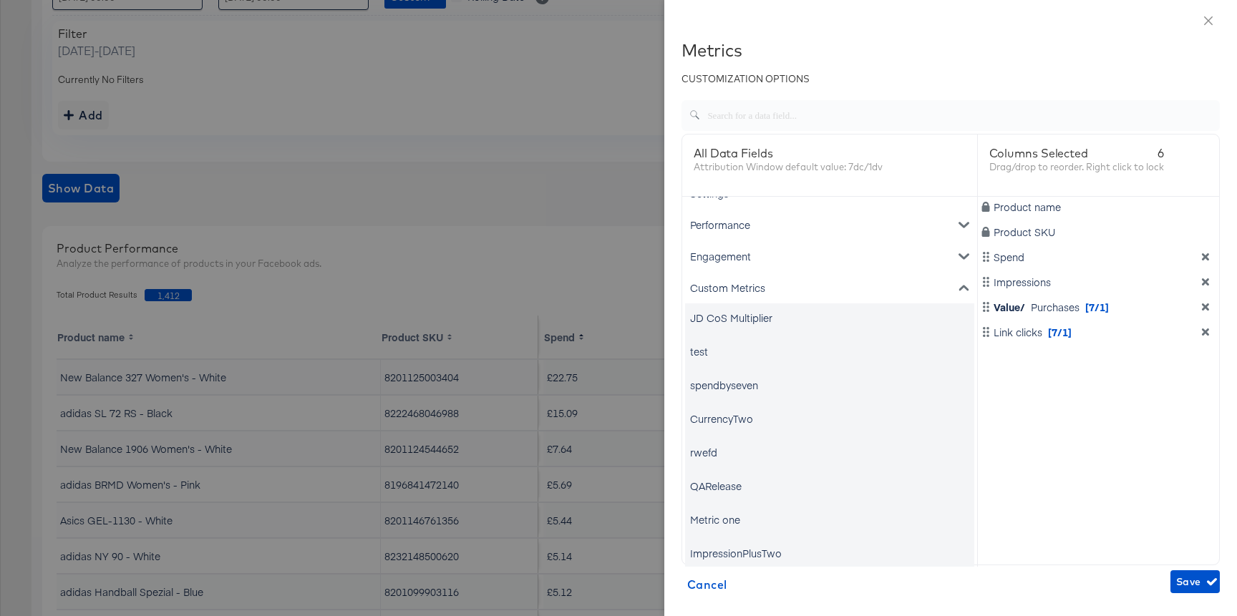
scroll to position [0, 0]
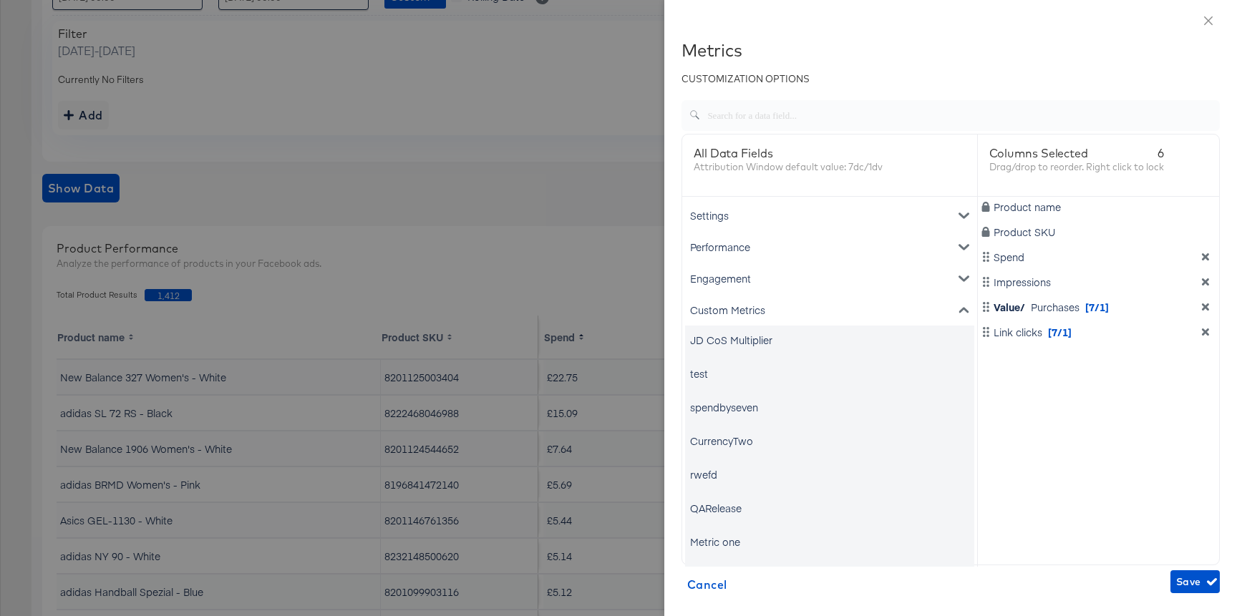
click at [632, 267] on div at bounding box center [618, 308] width 1237 height 616
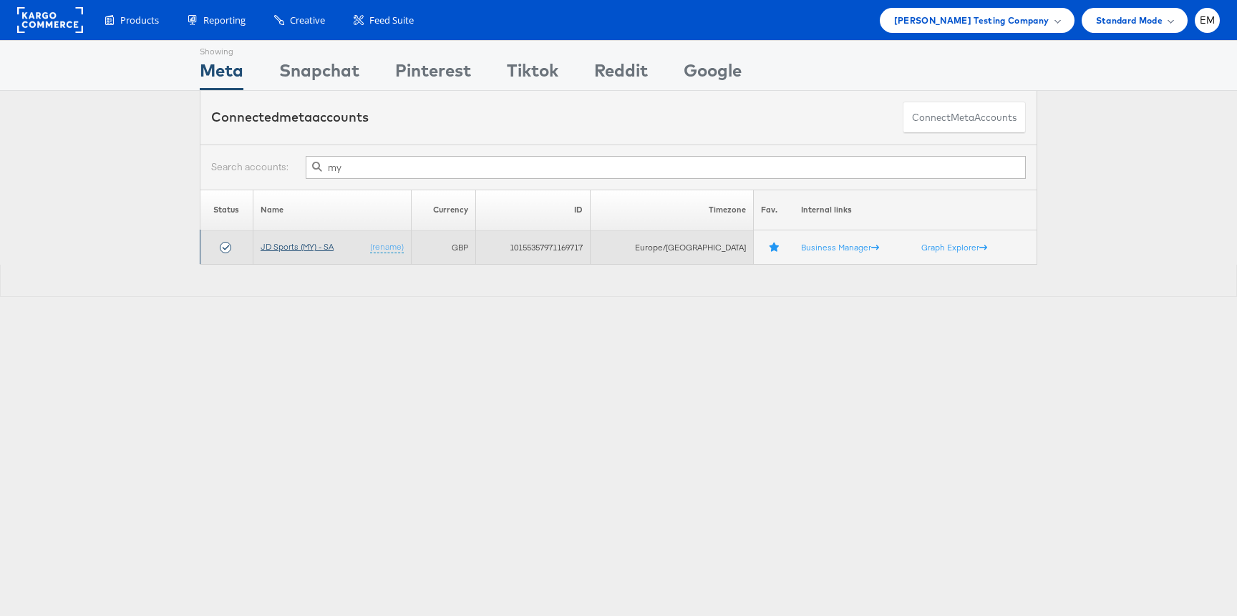
type input "my"
click at [309, 243] on link "JD Sports (MY) - SA" at bounding box center [297, 246] width 73 height 11
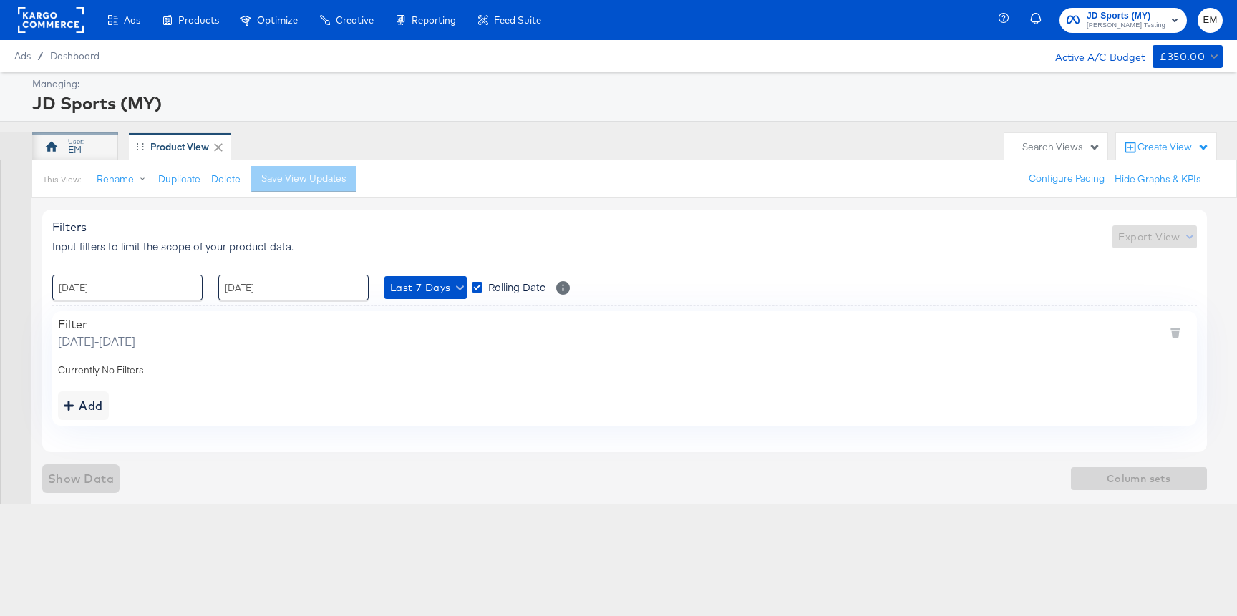
click at [86, 145] on div "EM" at bounding box center [75, 146] width 86 height 29
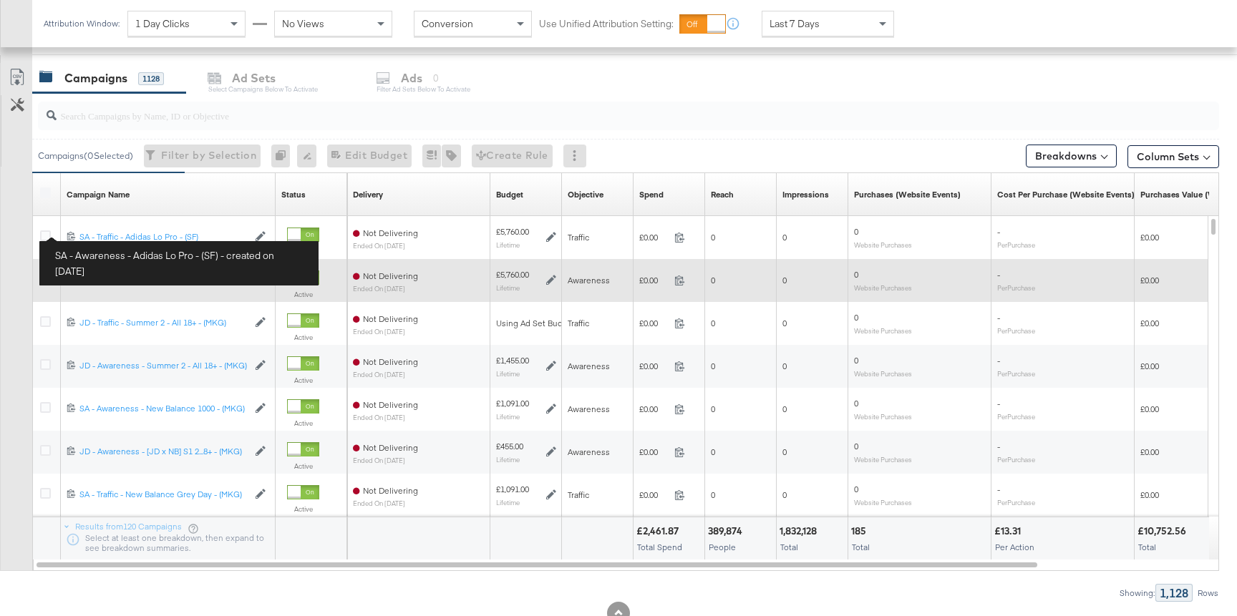
scroll to position [547, 0]
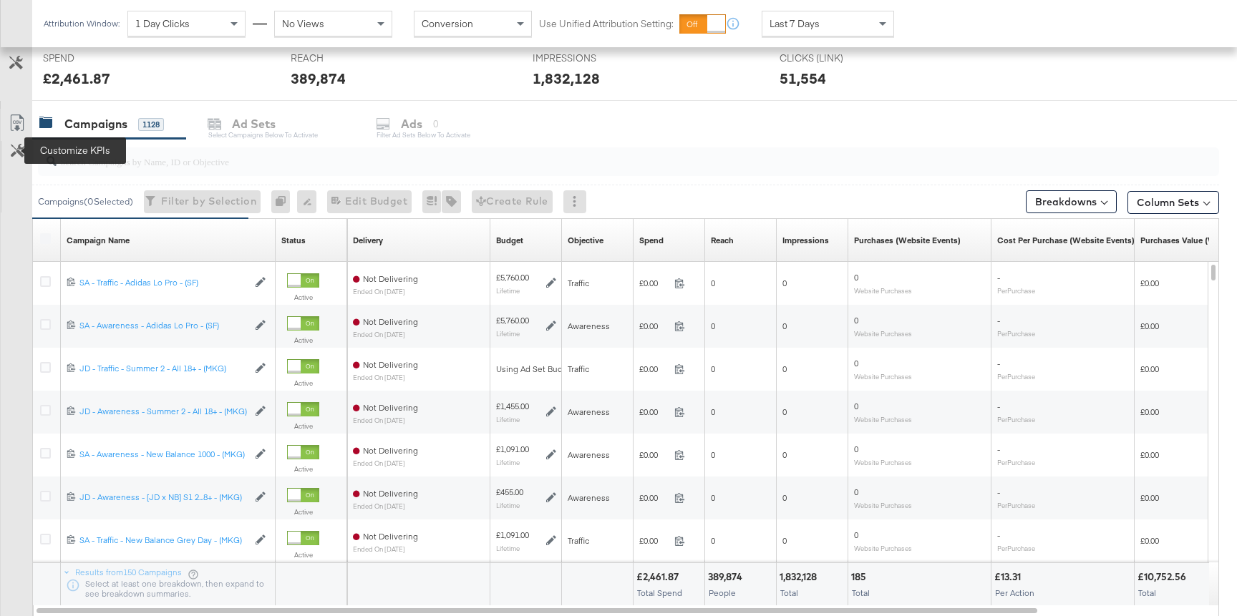
click at [19, 158] on icon at bounding box center [18, 151] width 14 height 14
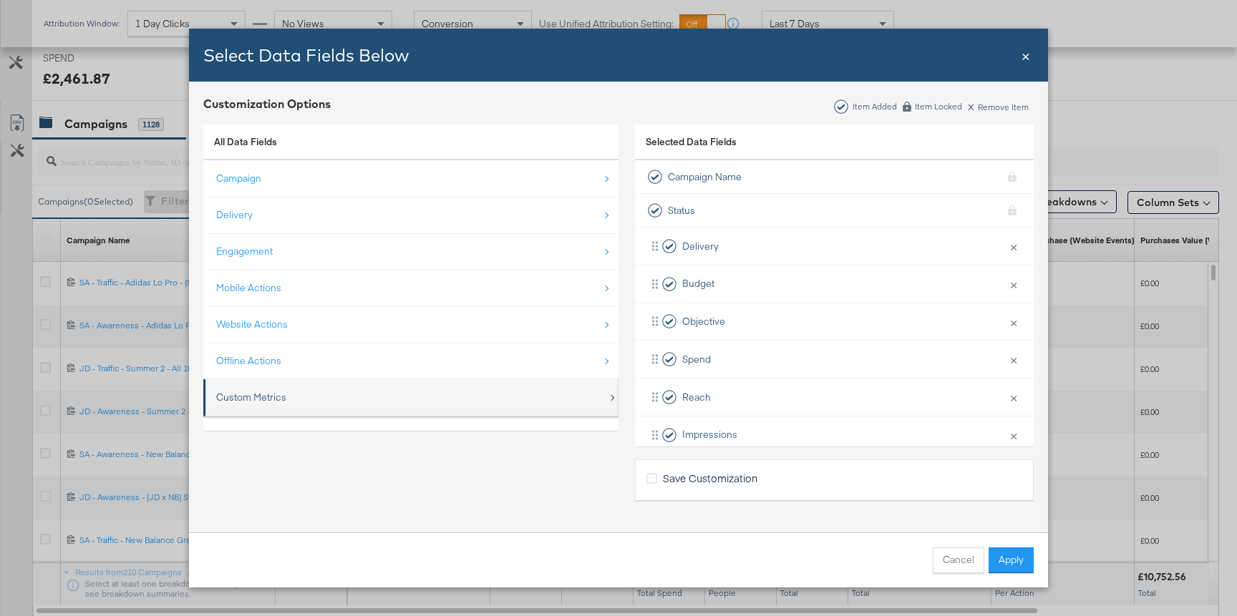
click at [322, 392] on div "Custom Metrics" at bounding box center [412, 397] width 392 height 29
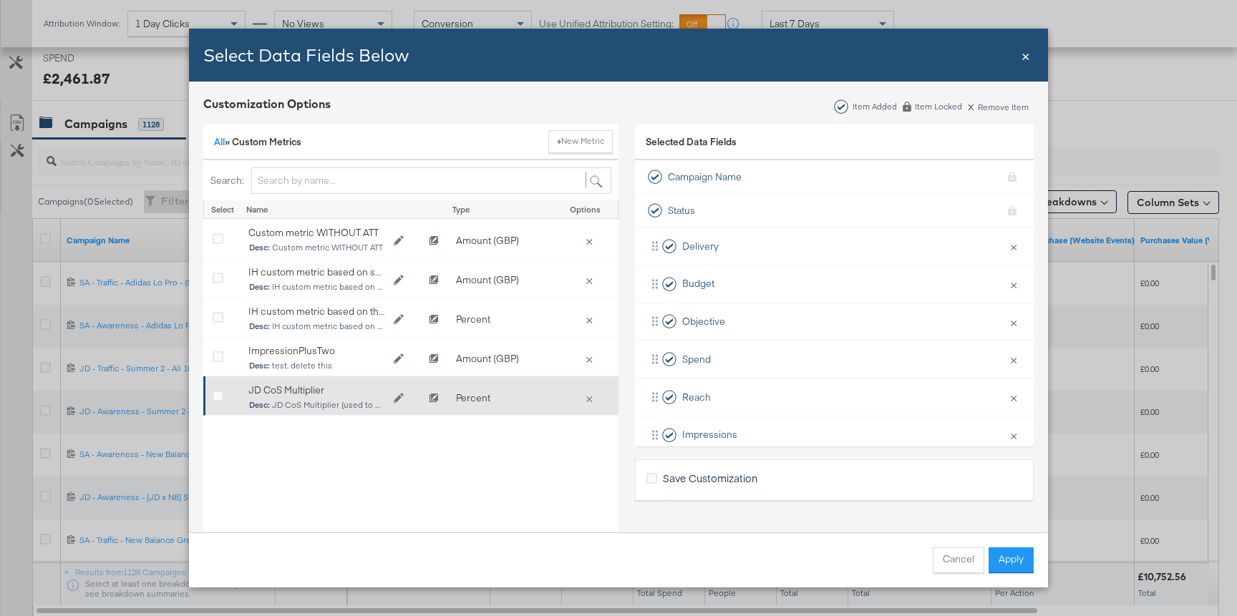
scroll to position [0, 0]
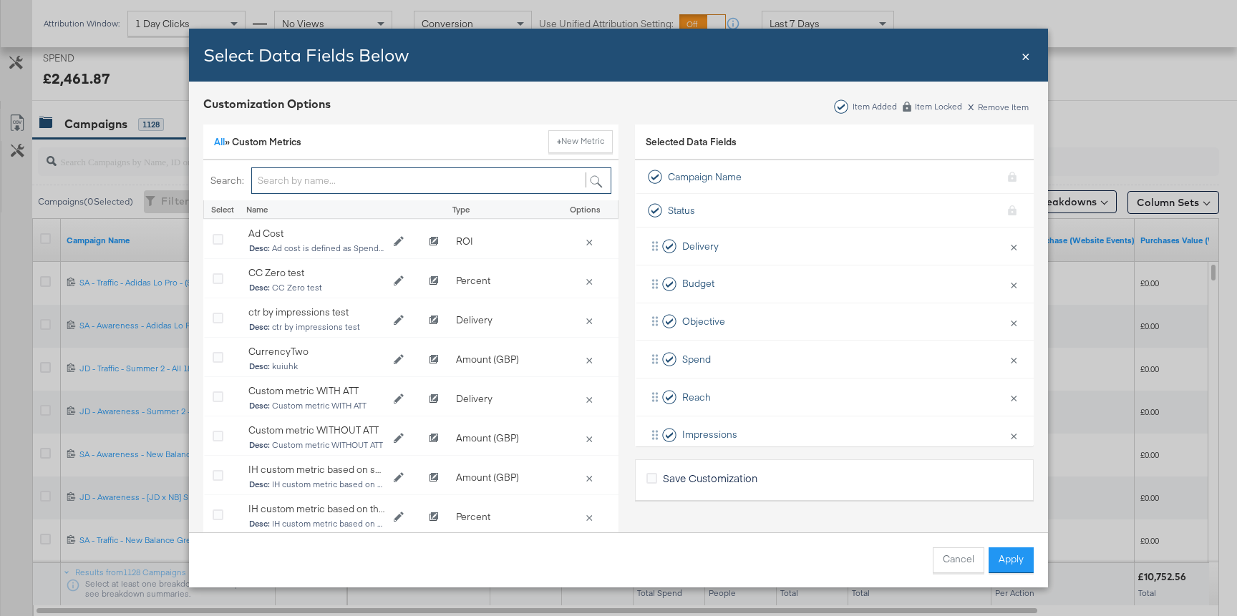
click at [394, 185] on input "Bulk Add Locations Modal" at bounding box center [431, 181] width 360 height 26
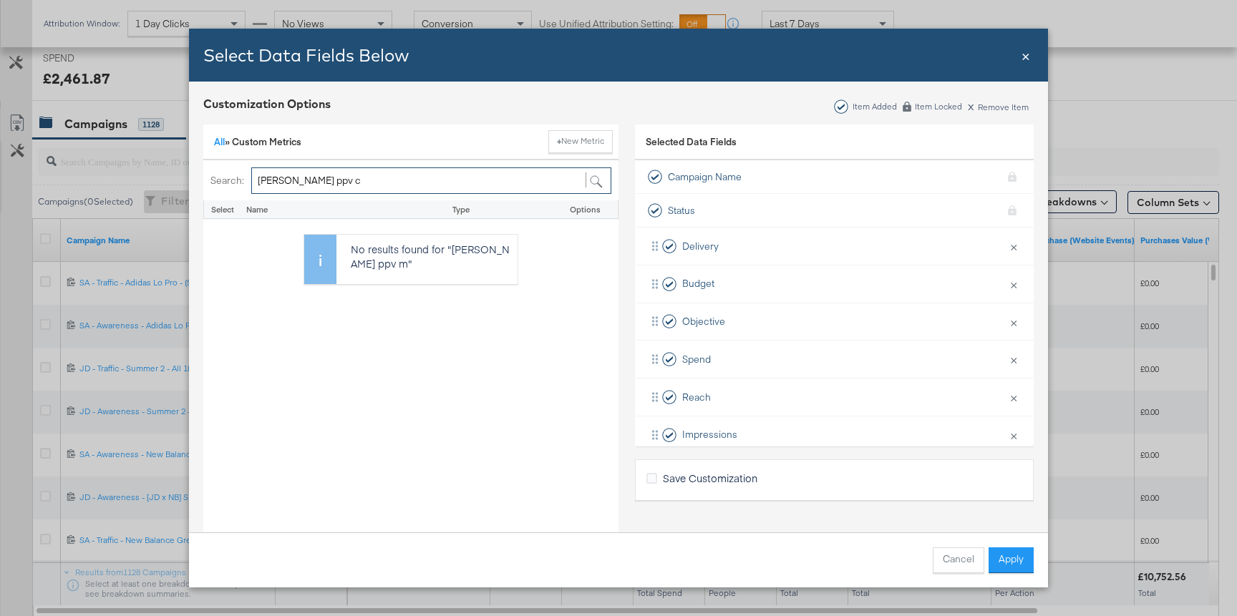
type input "odie ppv cm"
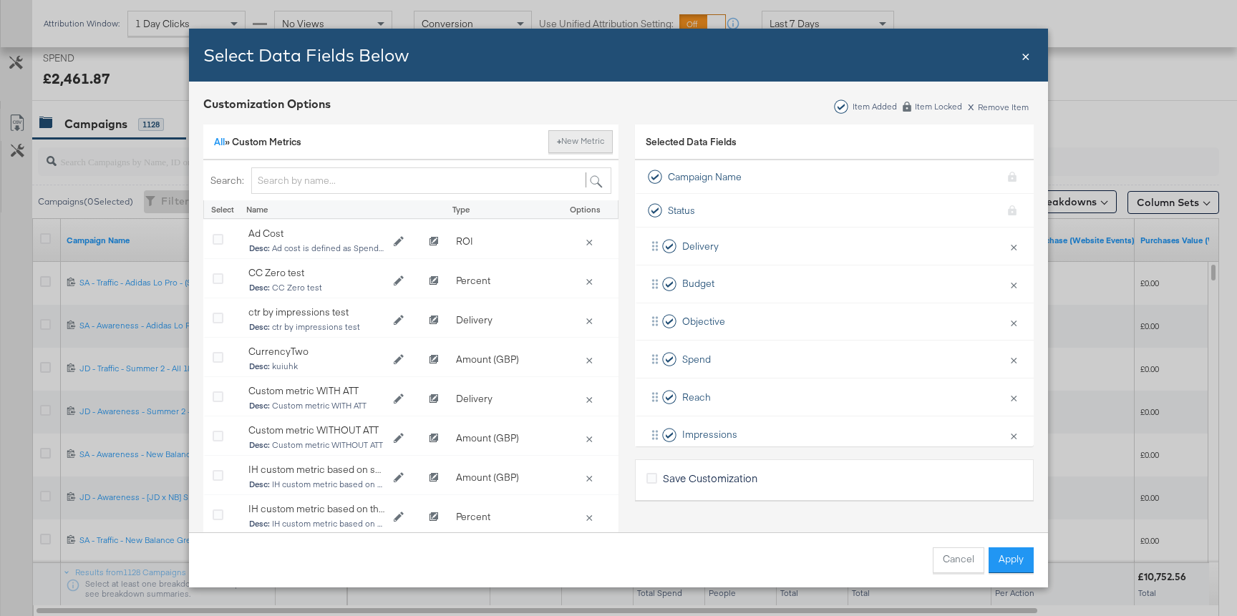
click at [586, 147] on button "+ New Metric" at bounding box center [580, 141] width 64 height 23
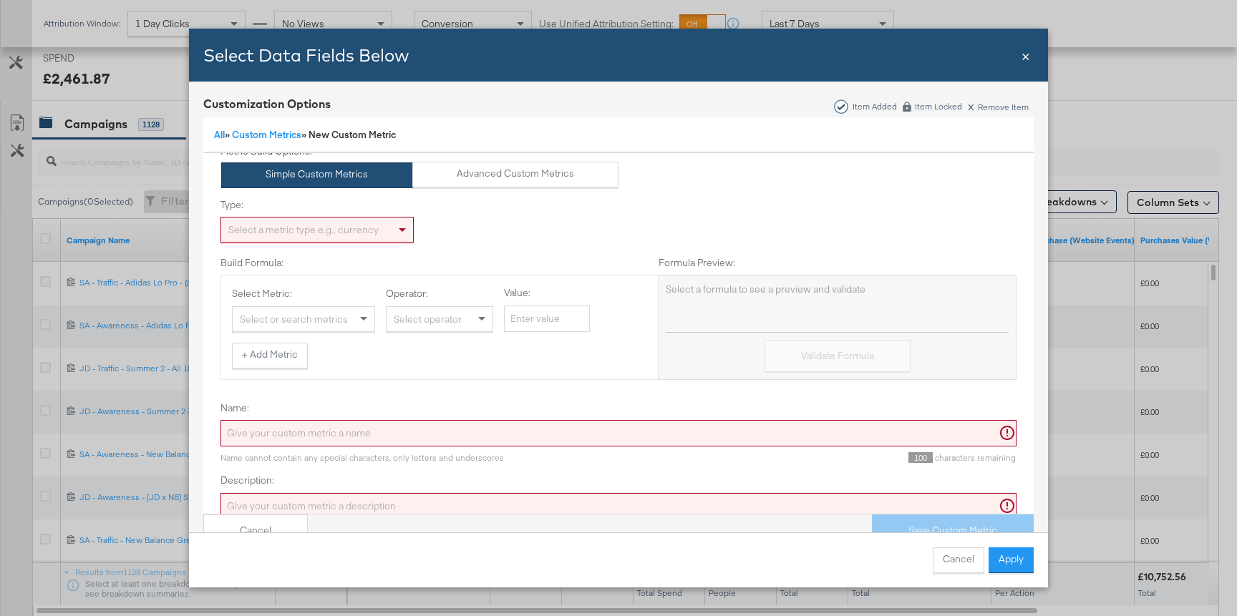
scroll to position [77, 0]
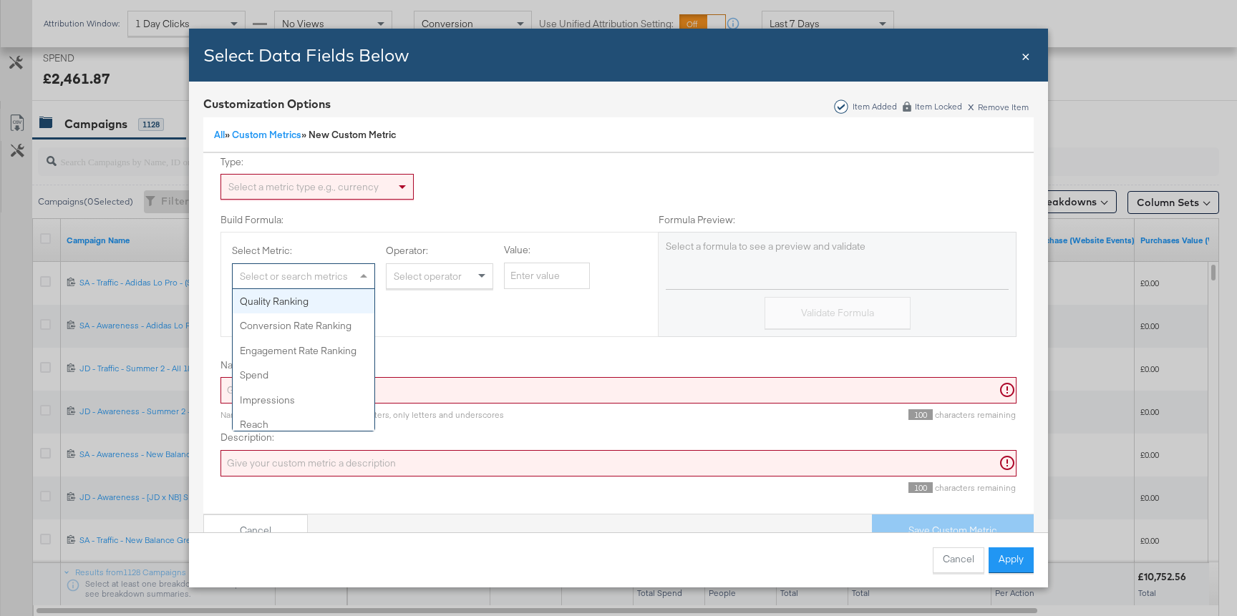
click at [319, 273] on div "Select or search metrics" at bounding box center [304, 276] width 142 height 24
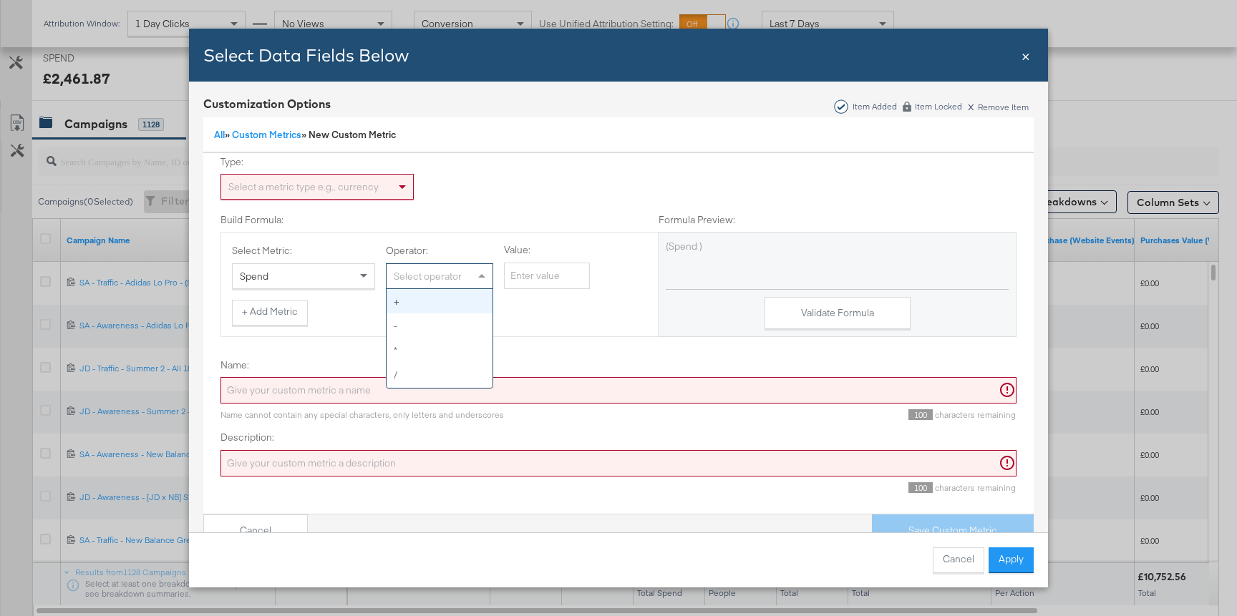
click at [427, 278] on div "Select operator" at bounding box center [440, 276] width 106 height 24
click at [276, 314] on button "+ Add Metric" at bounding box center [270, 313] width 76 height 26
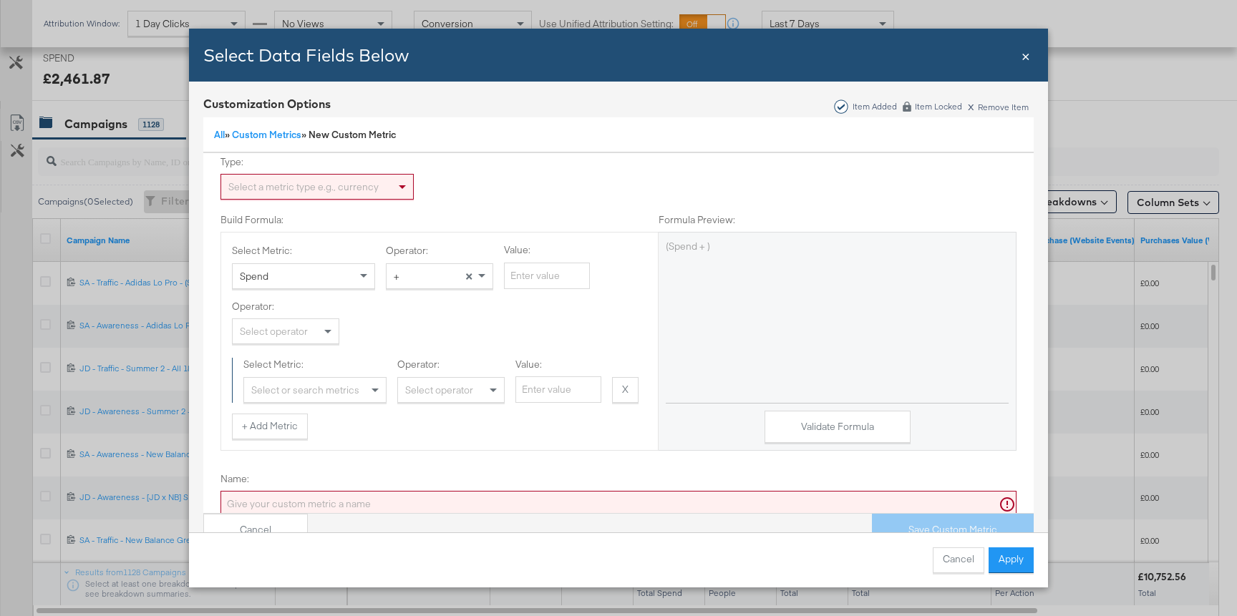
click at [282, 329] on div "Select operator" at bounding box center [286, 331] width 106 height 24
type input "i"
click at [409, 323] on div "Operator: Select operator Select Metric: Select or search metrics Operator: Sel…" at bounding box center [439, 351] width 415 height 103
click at [294, 333] on div "Select operator" at bounding box center [286, 331] width 106 height 24
click at [391, 328] on div "Operator: Select operator + - * / Select Metric: Select or search metrics Opera…" at bounding box center [439, 351] width 415 height 103
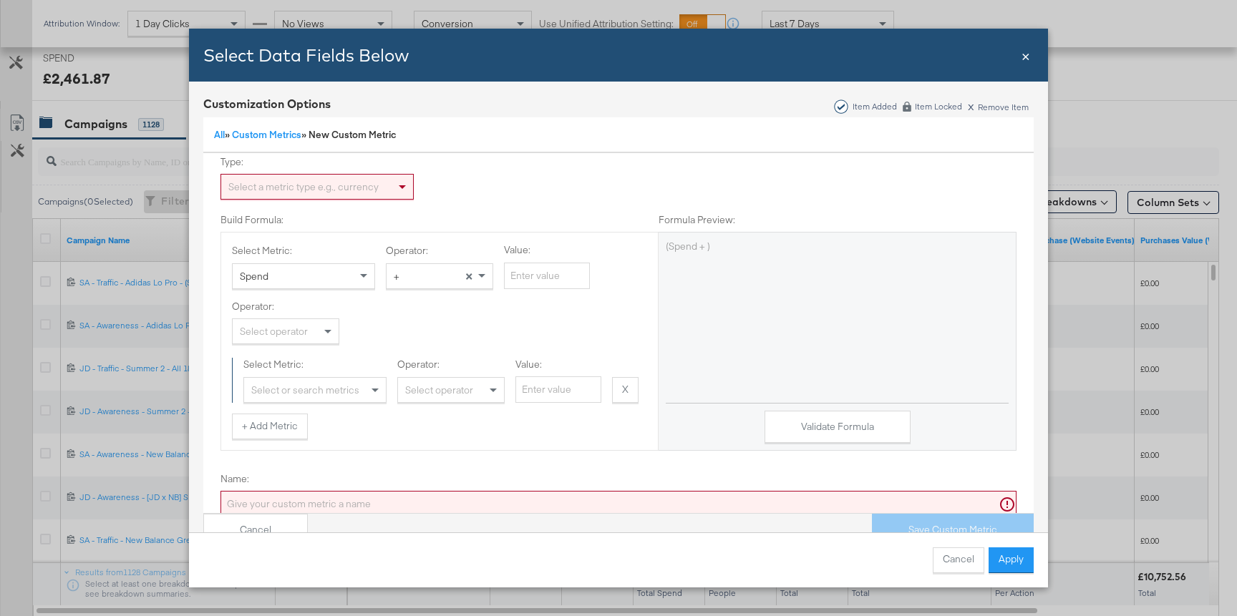
click at [313, 334] on div "Select operator" at bounding box center [286, 331] width 106 height 24
click at [326, 388] on div "Select or search metrics" at bounding box center [315, 390] width 142 height 24
click at [435, 328] on div "Operator: + Select Metric: Impressions Operator: Select operator Value: X Remov…" at bounding box center [439, 351] width 415 height 103
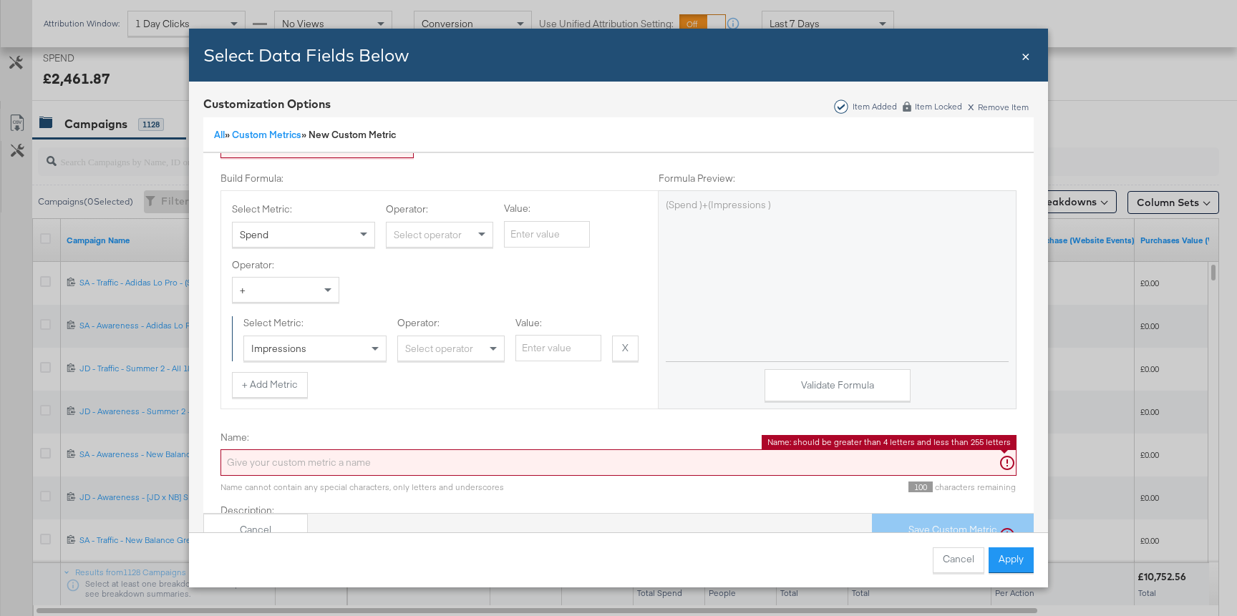
click at [305, 452] on input "Name:" at bounding box center [619, 463] width 796 height 26
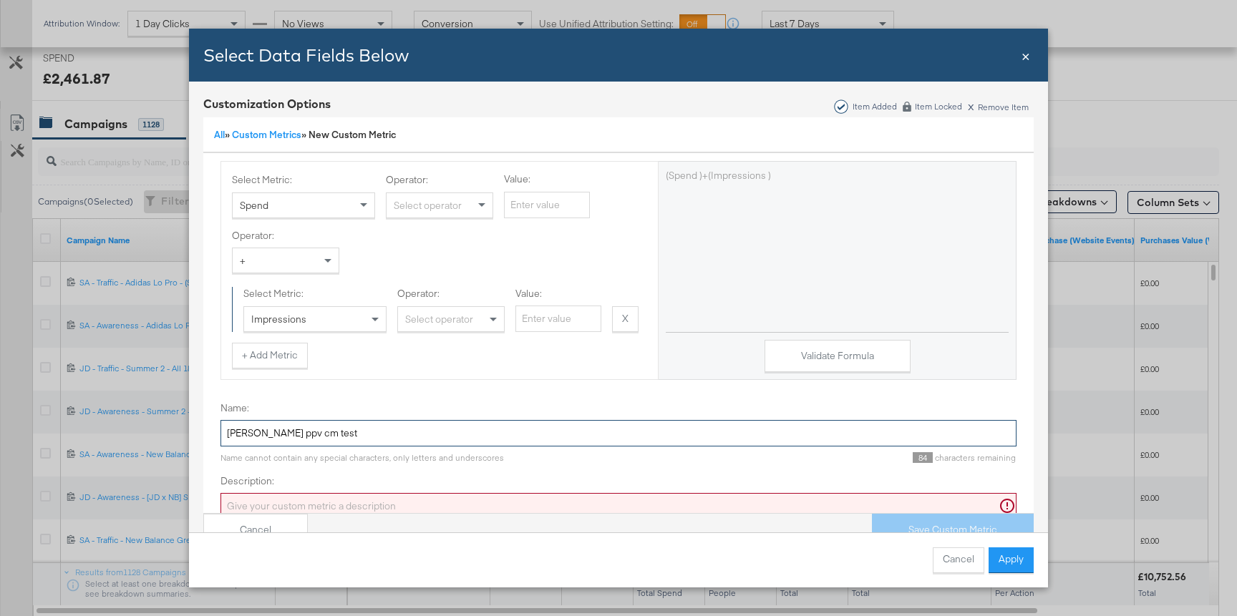
scroll to position [134, 0]
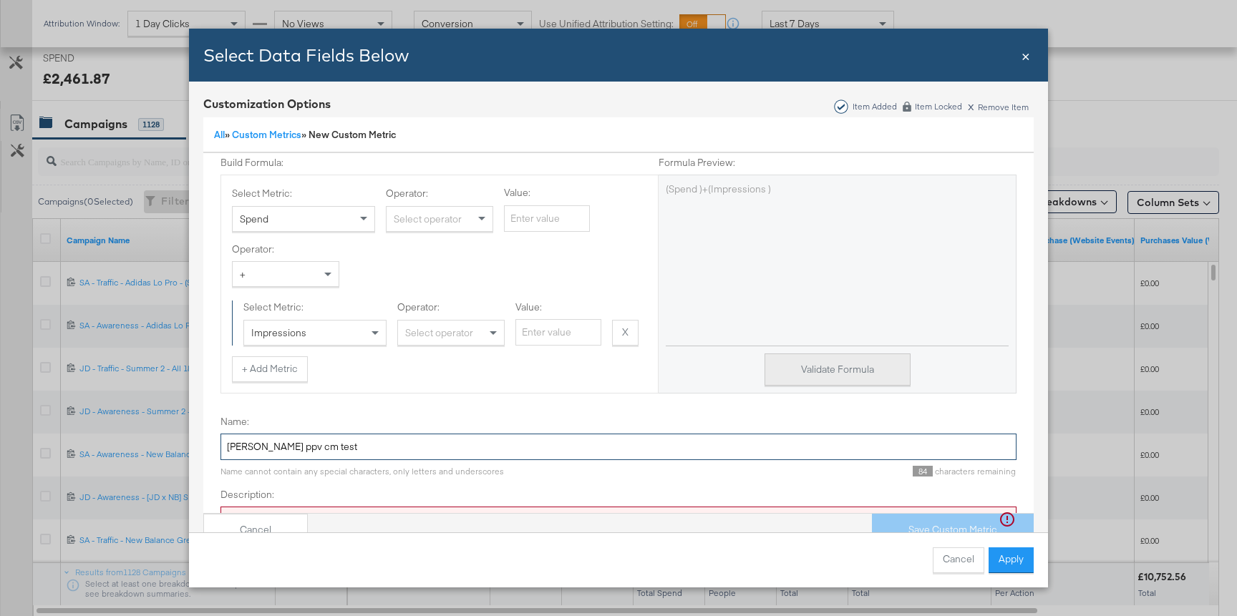
type input "odie ppv cm test"
click at [788, 367] on button "Validate Formula" at bounding box center [838, 370] width 146 height 32
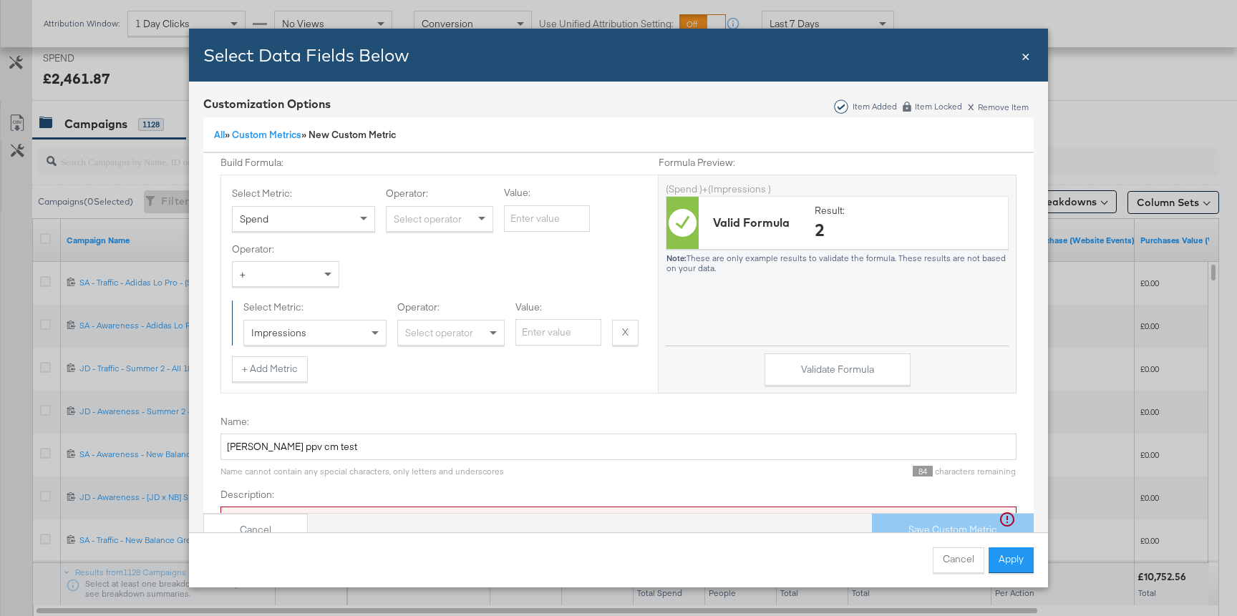
scroll to position [191, 0]
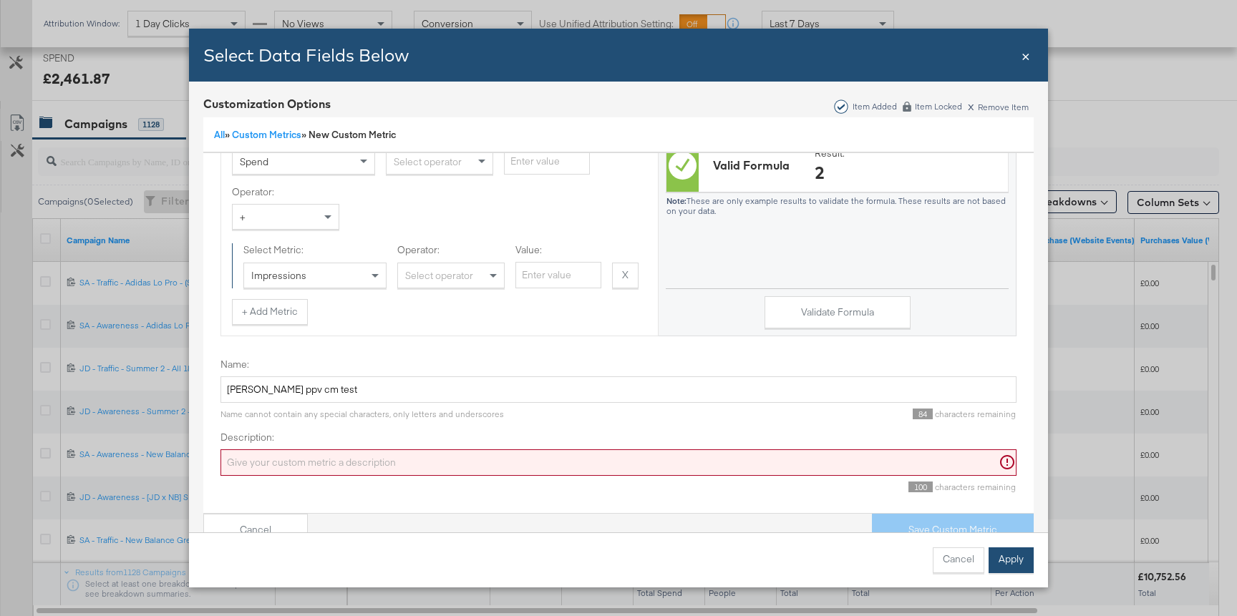
click at [1006, 563] on button "Apply" at bounding box center [1011, 561] width 45 height 26
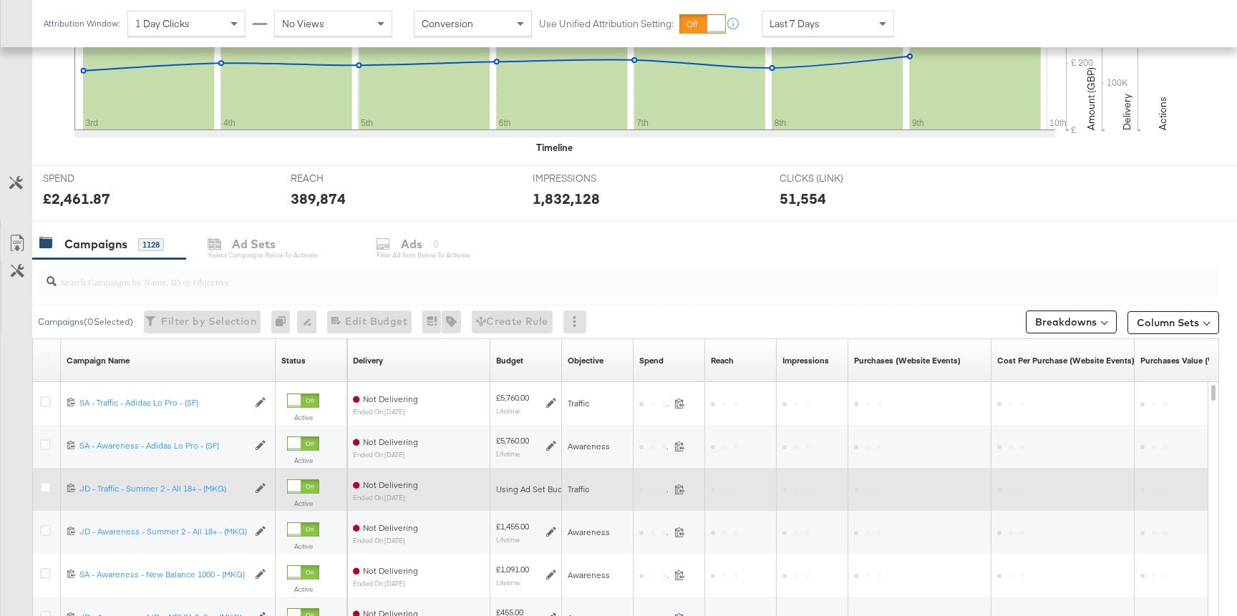
scroll to position [547, 0]
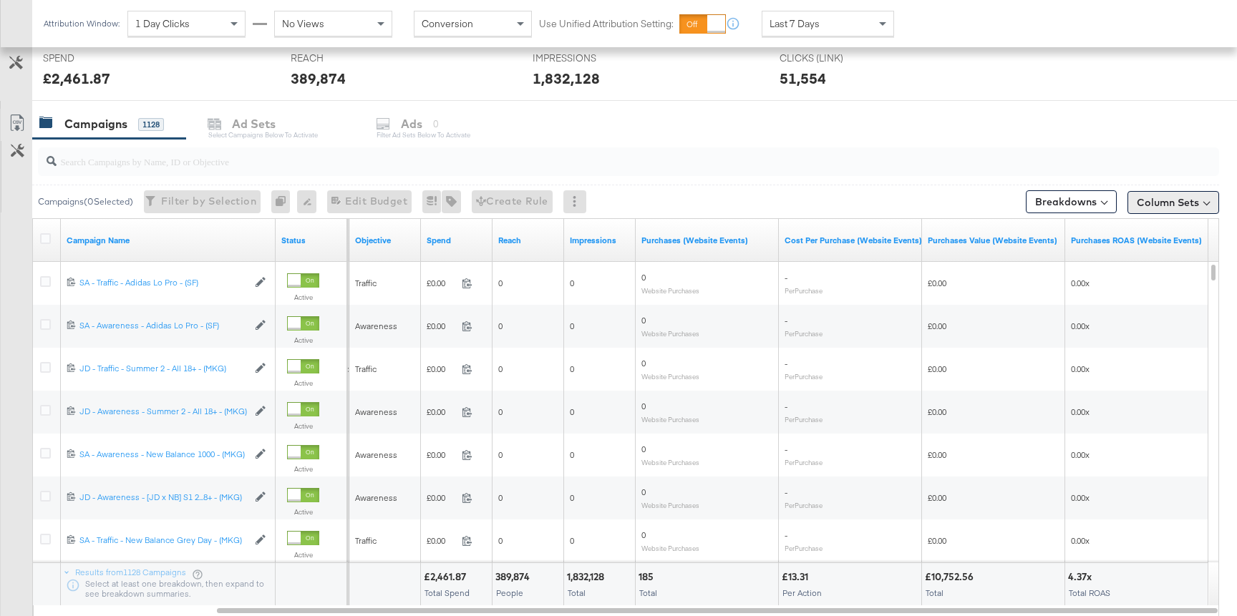
click at [1163, 197] on button "Column Sets" at bounding box center [1174, 202] width 92 height 23
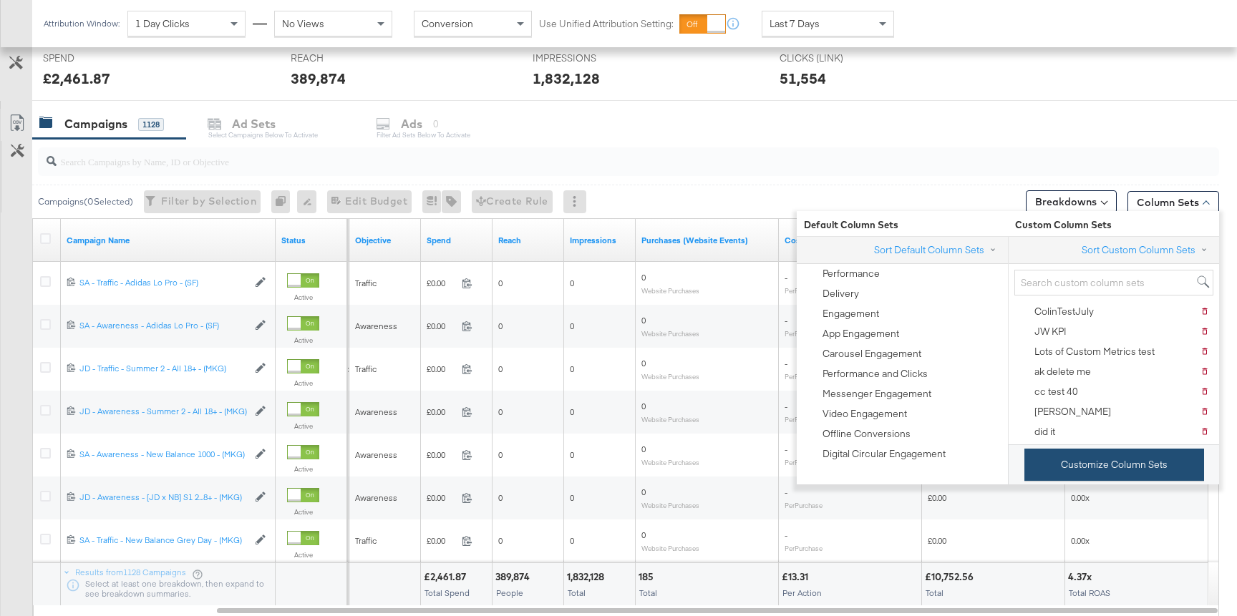
click at [1063, 462] on button "Customize Column Sets" at bounding box center [1115, 465] width 180 height 32
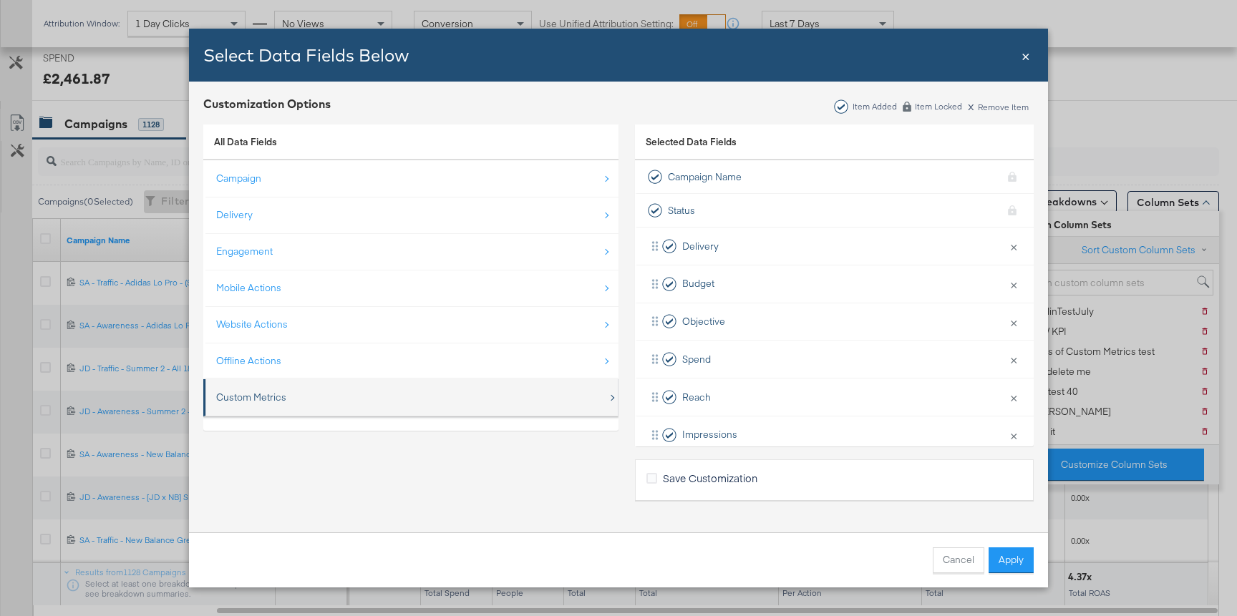
click at [355, 384] on div "Custom Metrics" at bounding box center [412, 397] width 392 height 29
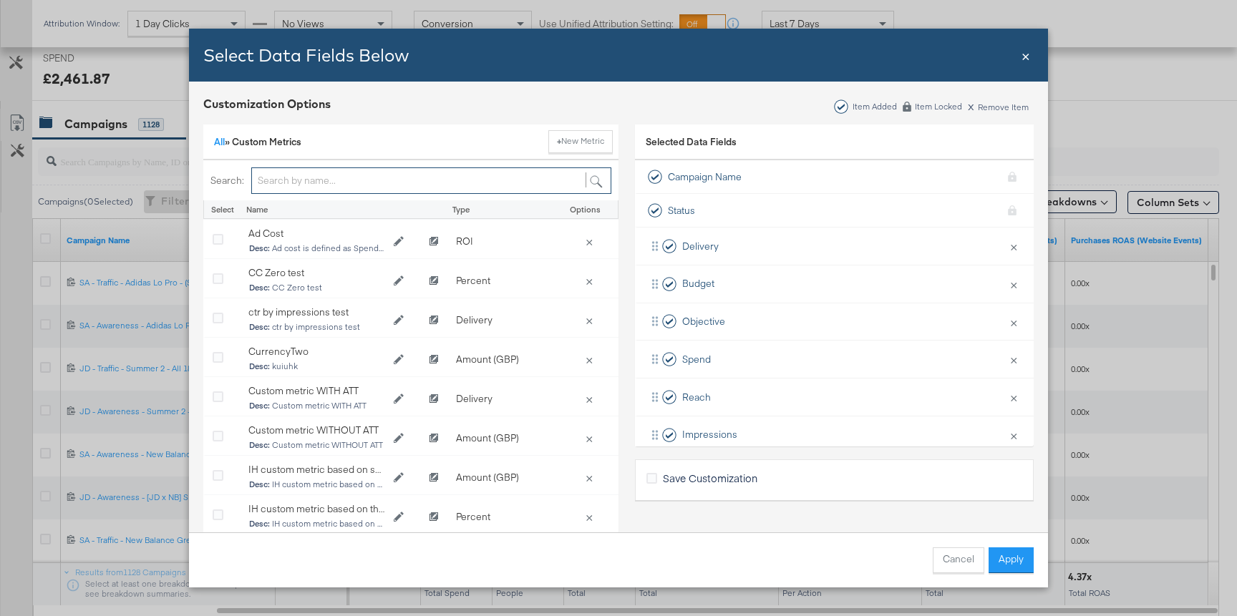
click at [395, 183] on input "Bulk Add Locations Modal" at bounding box center [431, 181] width 360 height 26
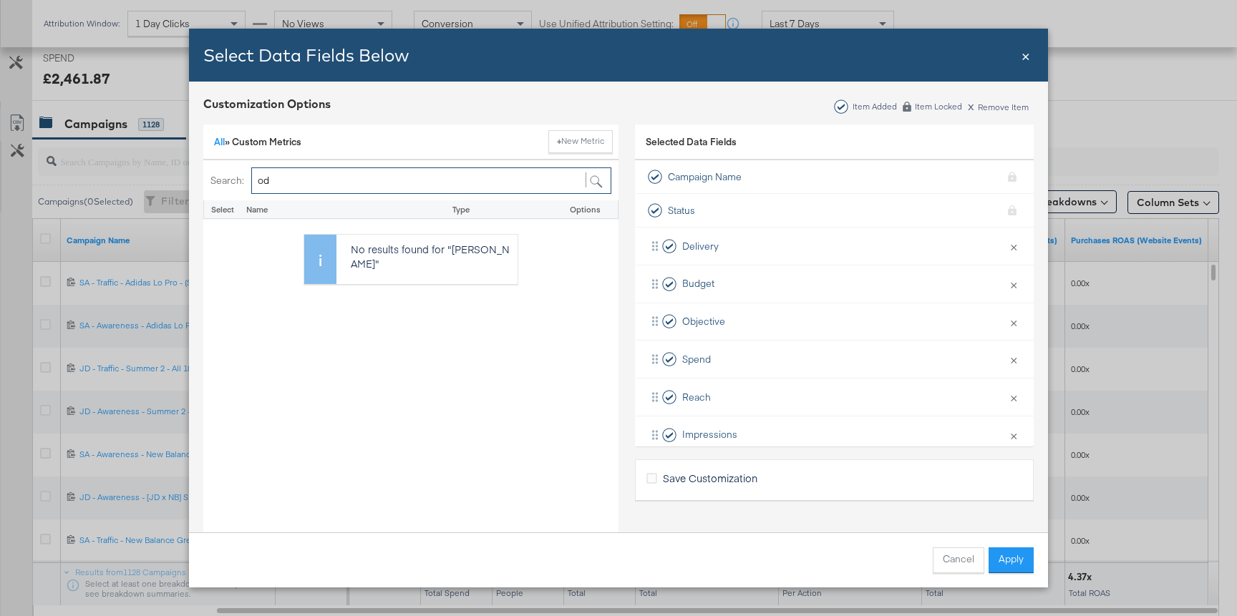
type input "o"
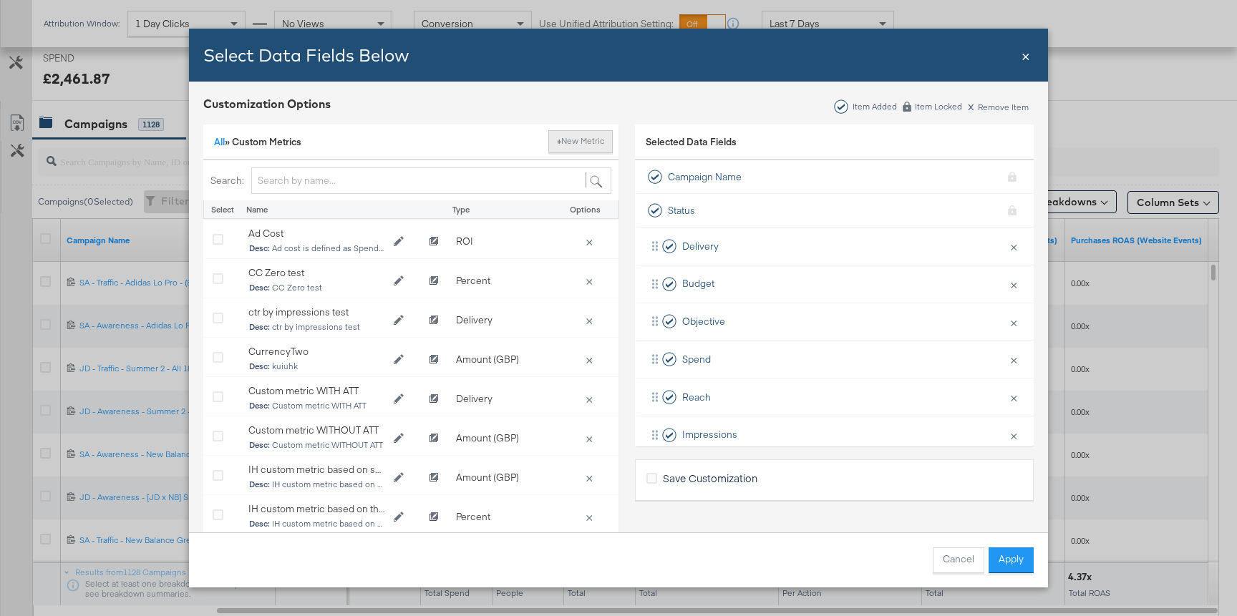
click at [561, 145] on button "+ New Metric" at bounding box center [580, 141] width 64 height 23
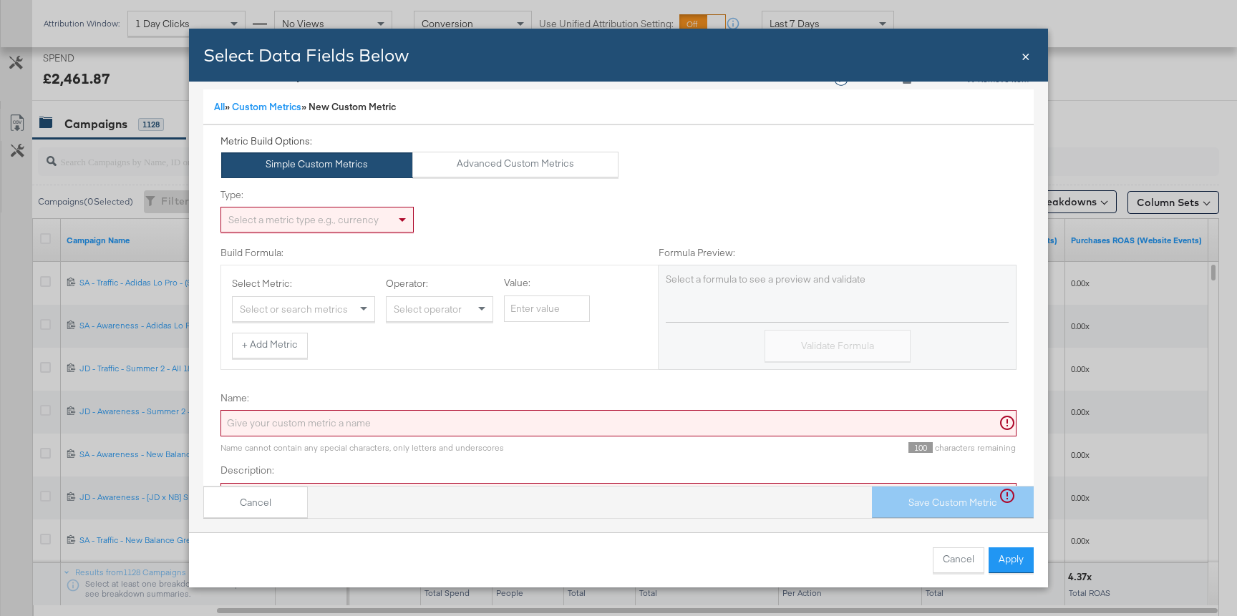
scroll to position [0, 0]
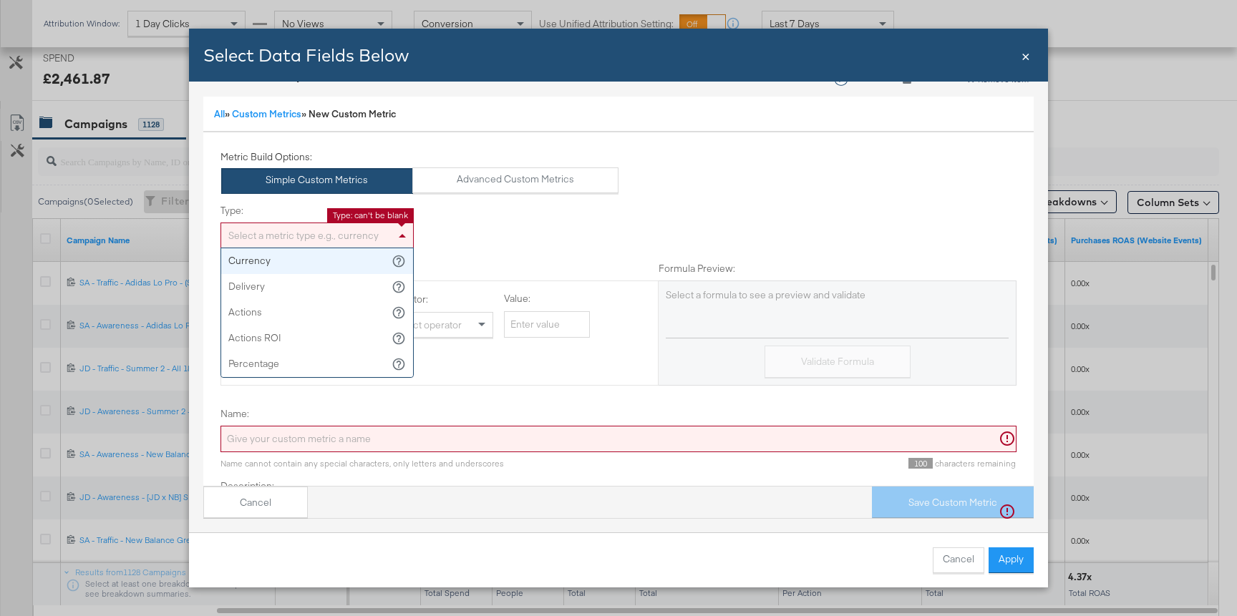
click at [344, 235] on div "Select a metric type e.g., currency" at bounding box center [317, 235] width 192 height 24
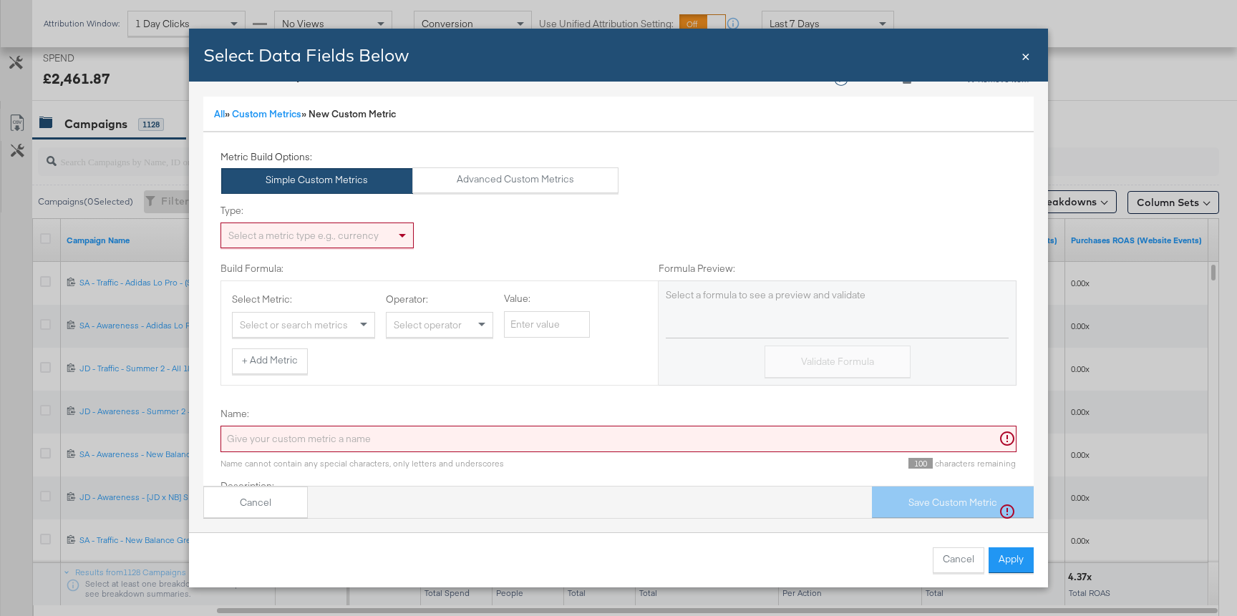
click at [472, 219] on div "Type: Select a metric type e.g., currency Build Formula: Formula Preview: Selec…" at bounding box center [619, 294] width 796 height 203
click at [372, 226] on div "Select a metric type e.g., currency" at bounding box center [317, 235] width 192 height 24
click at [316, 325] on div "Select or search metrics" at bounding box center [304, 325] width 142 height 24
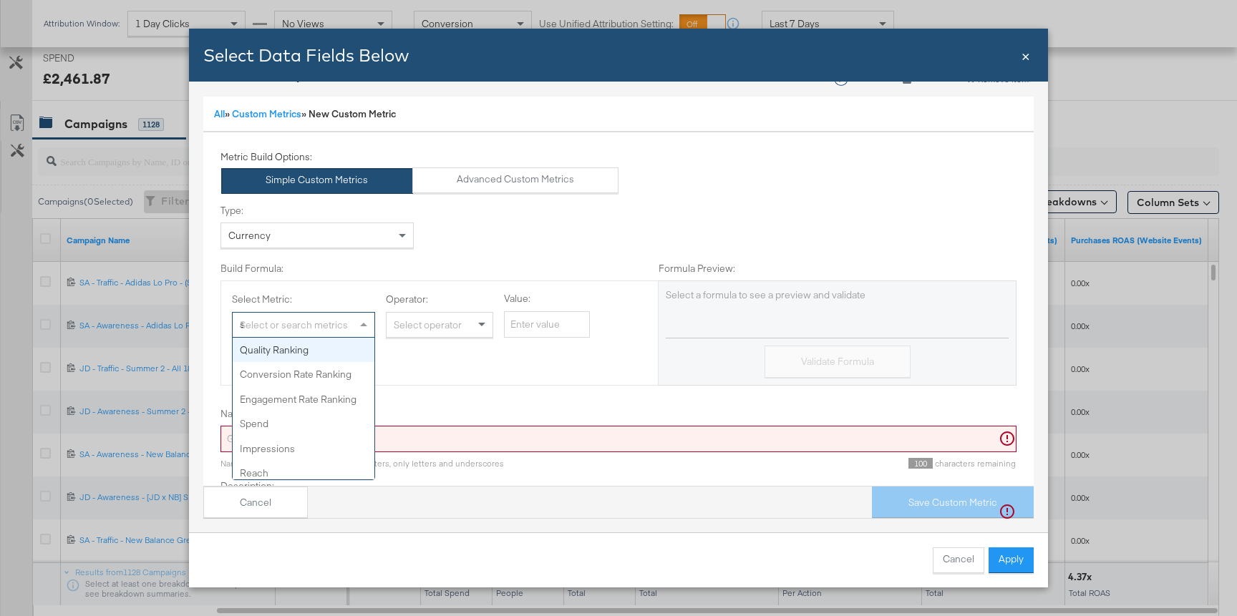
type input "sp"
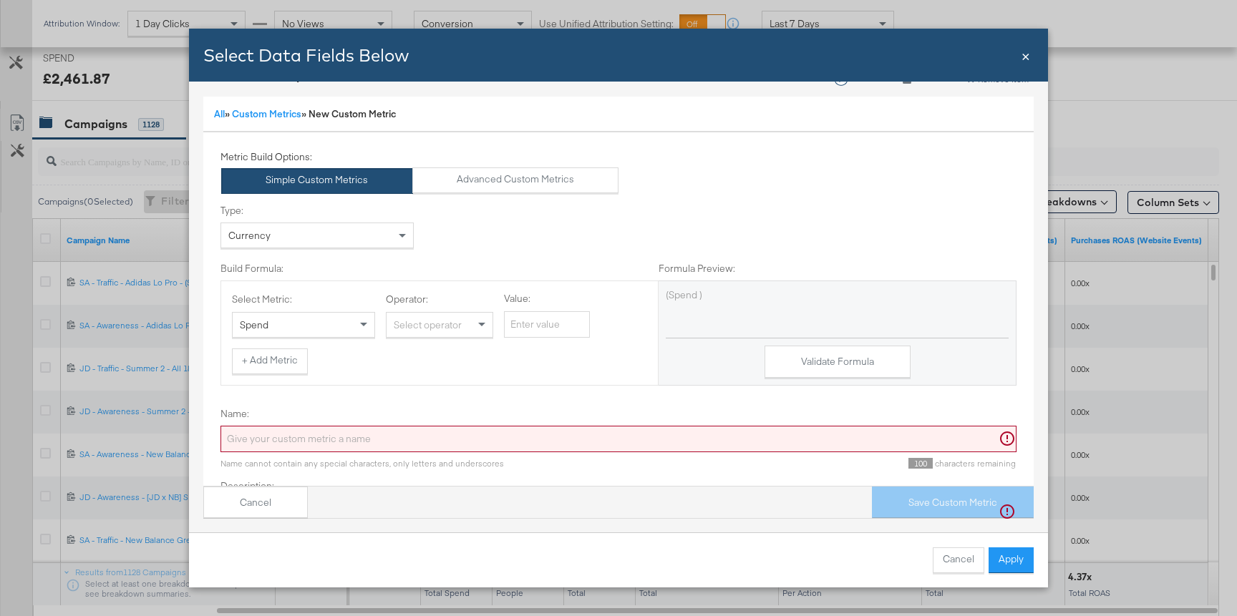
click at [230, 372] on div "Select Metric: Spend Operator: Select operator Value: + Add Metric" at bounding box center [439, 333] width 437 height 82
click at [261, 365] on button "+ Add Metric" at bounding box center [270, 362] width 76 height 26
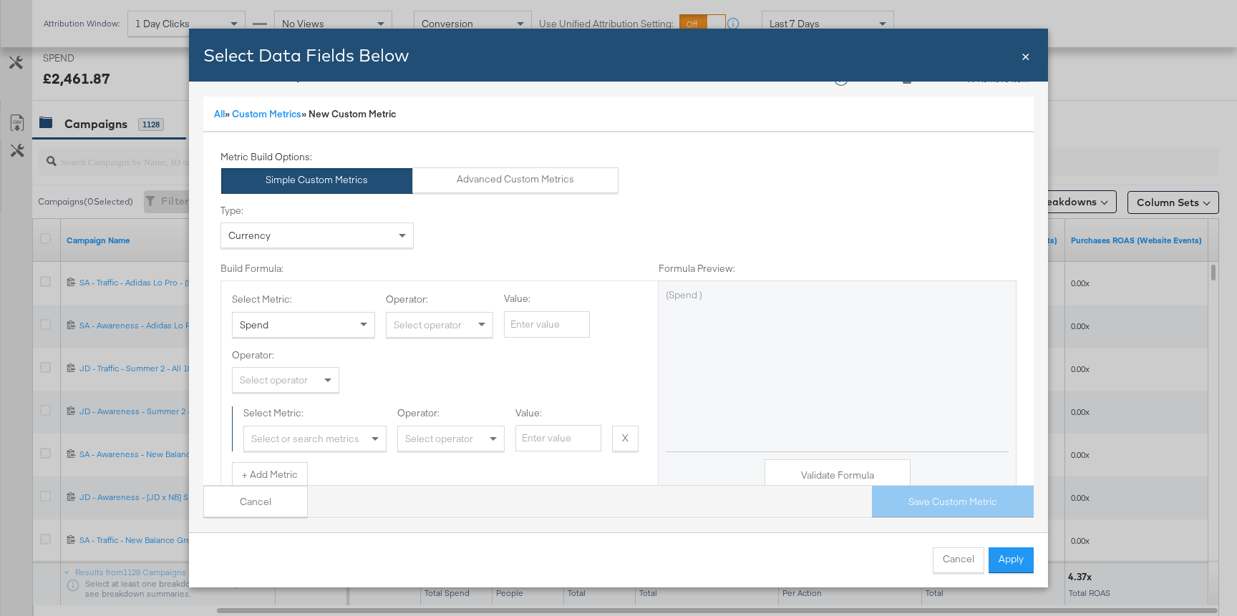
click at [264, 380] on div "Select operator" at bounding box center [286, 380] width 106 height 24
click at [290, 435] on div "Select or search metrics" at bounding box center [315, 439] width 142 height 24
type input "im"
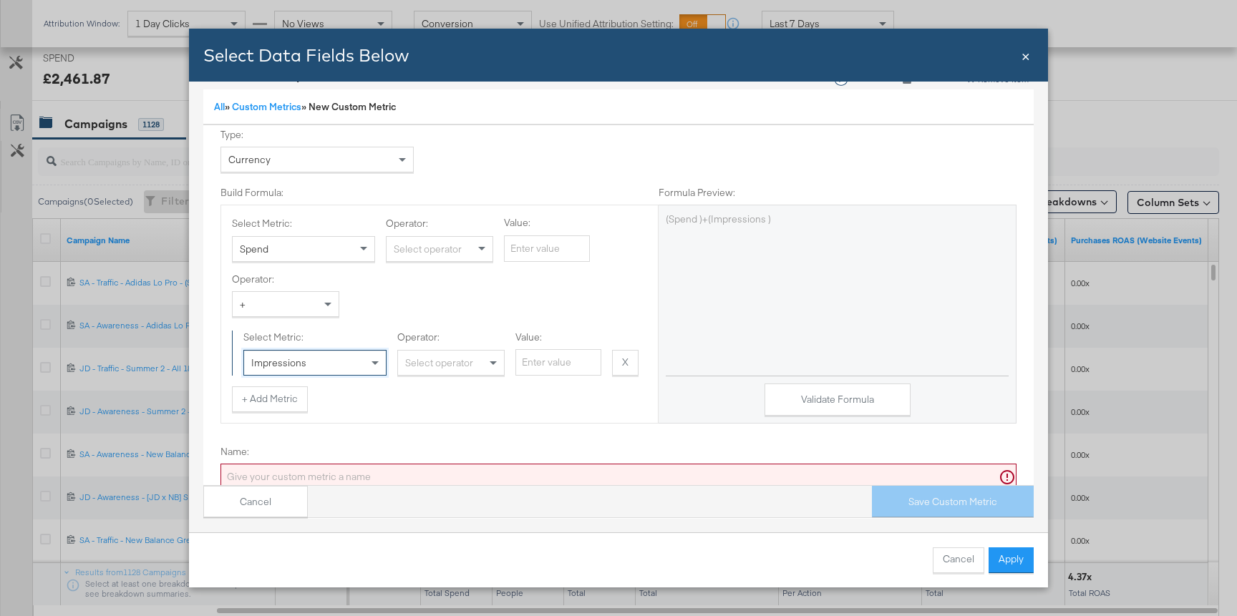
scroll to position [102, 0]
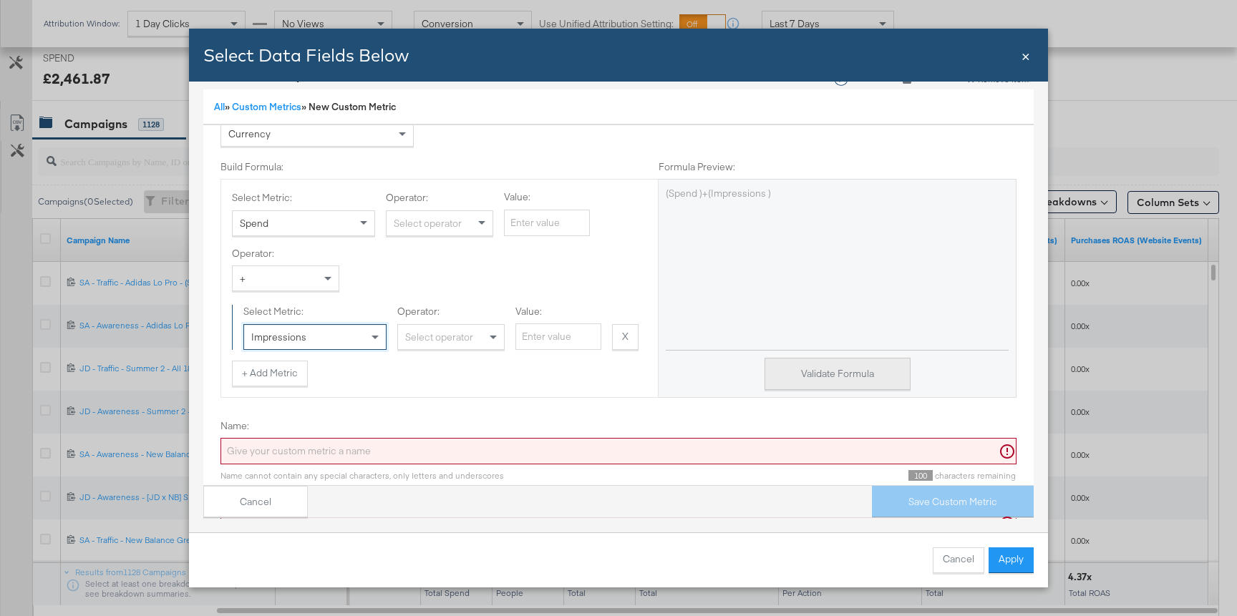
click at [809, 369] on button "Validate Formula" at bounding box center [838, 374] width 146 height 32
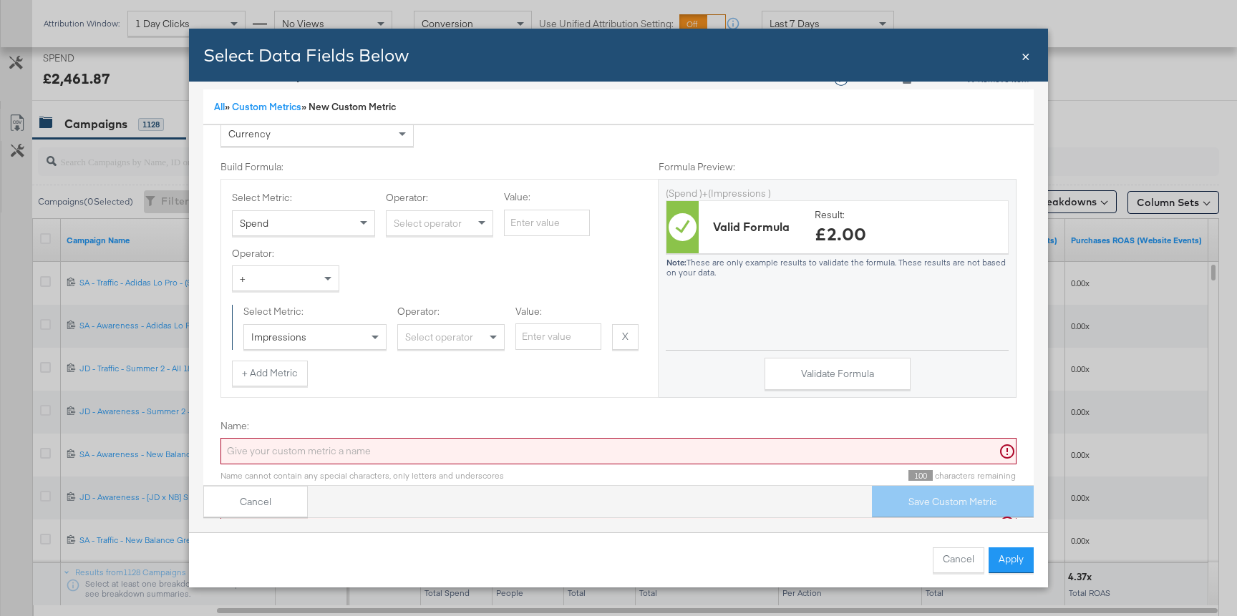
scroll to position [145, 0]
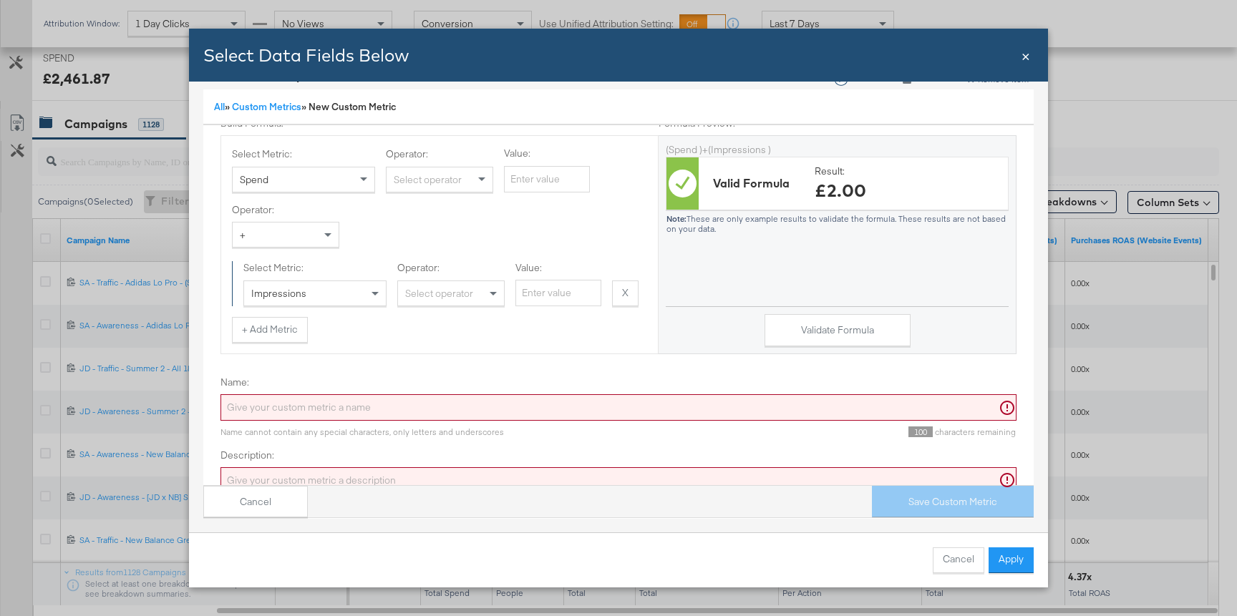
click at [584, 409] on input "Name:" at bounding box center [619, 407] width 796 height 26
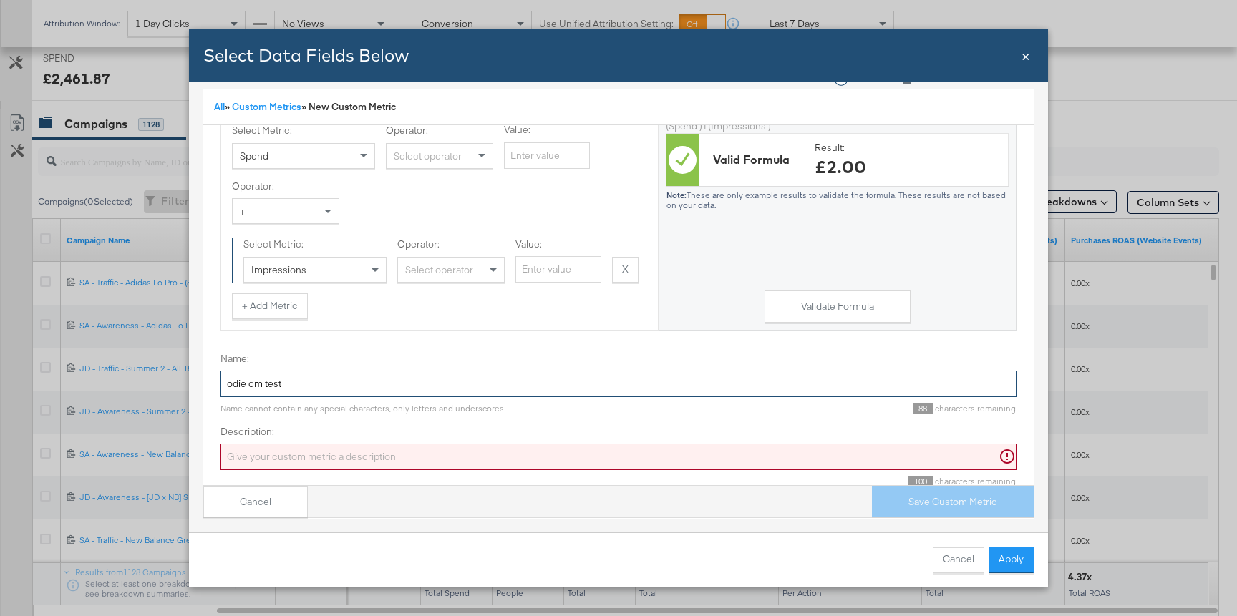
scroll to position [191, 0]
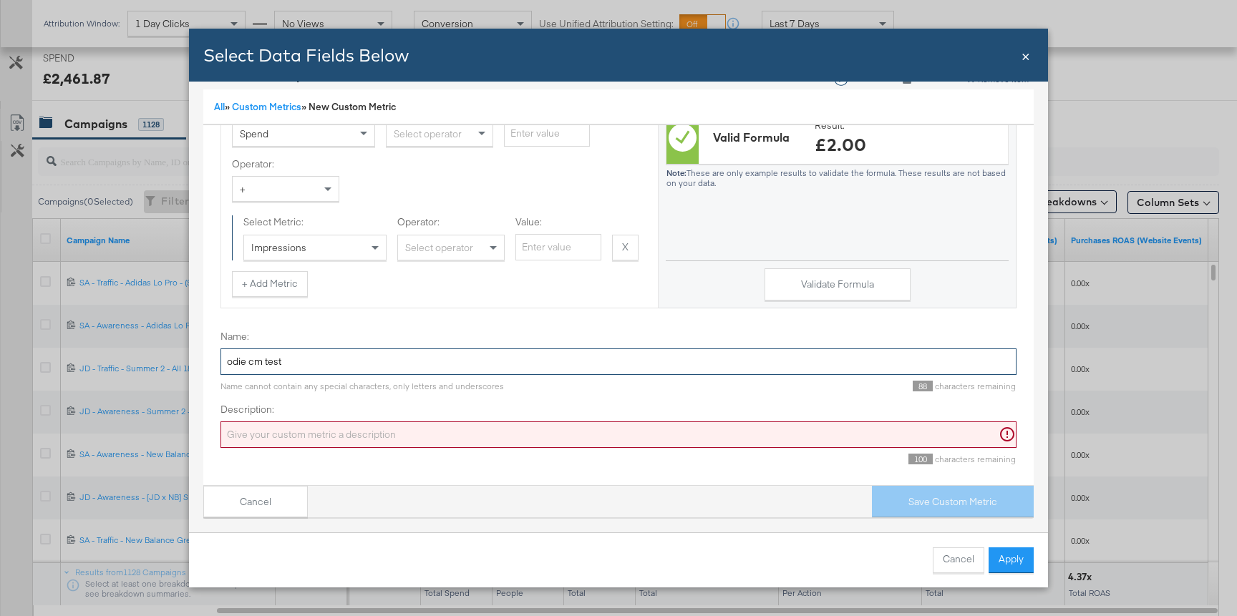
type input "odie cm test"
click at [535, 432] on input "Description:" at bounding box center [619, 435] width 796 height 26
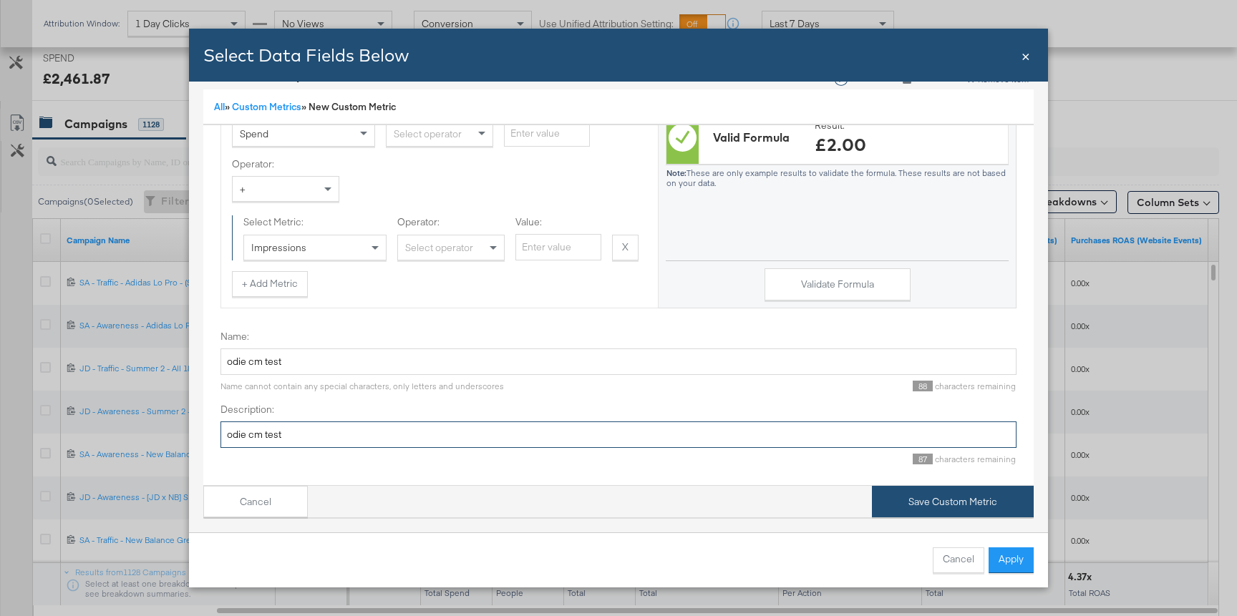
type input "odie cm test"
click at [914, 506] on button "Save Custom Metric" at bounding box center [953, 502] width 162 height 32
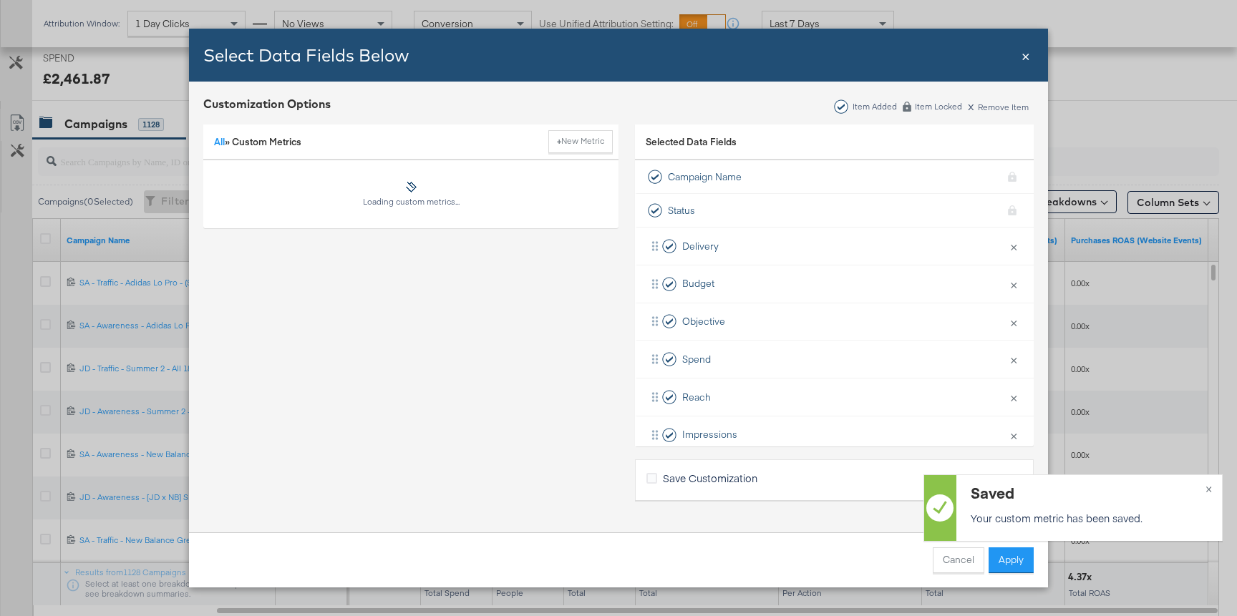
scroll to position [0, 0]
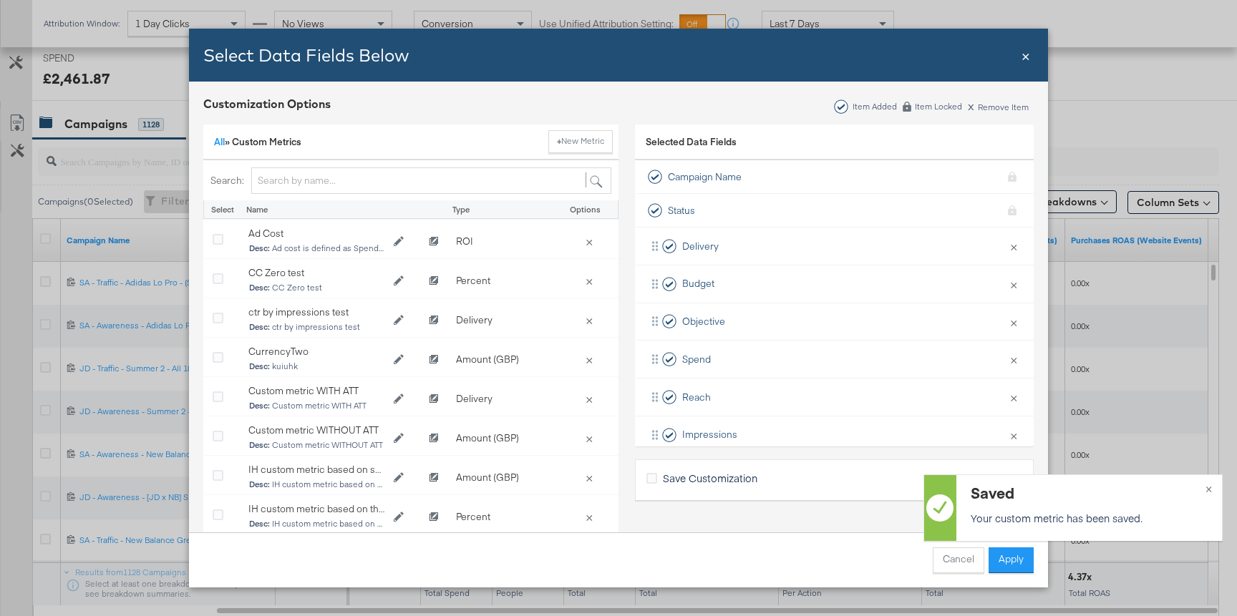
click at [1019, 58] on div "Select Data Fields Below" at bounding box center [611, 55] width 816 height 24
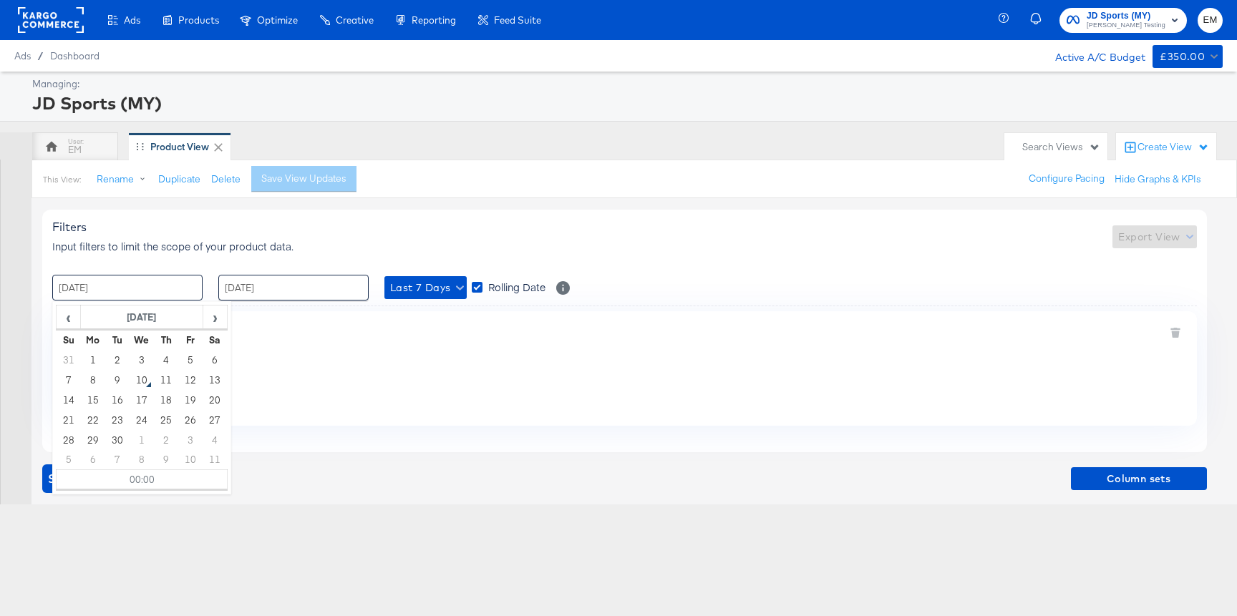
click at [150, 287] on input "[DATE]" at bounding box center [127, 288] width 150 height 26
click at [91, 360] on td "1" at bounding box center [93, 360] width 24 height 20
type input "[DATE] 00:00"
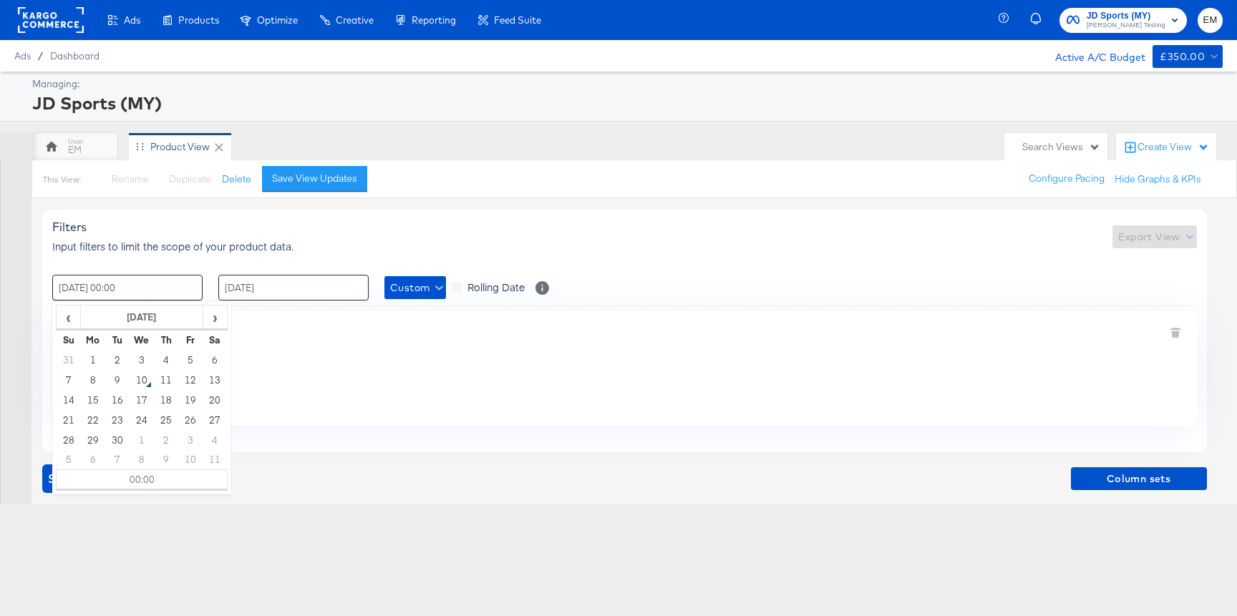
click at [240, 296] on input "[DATE]" at bounding box center [293, 288] width 150 height 26
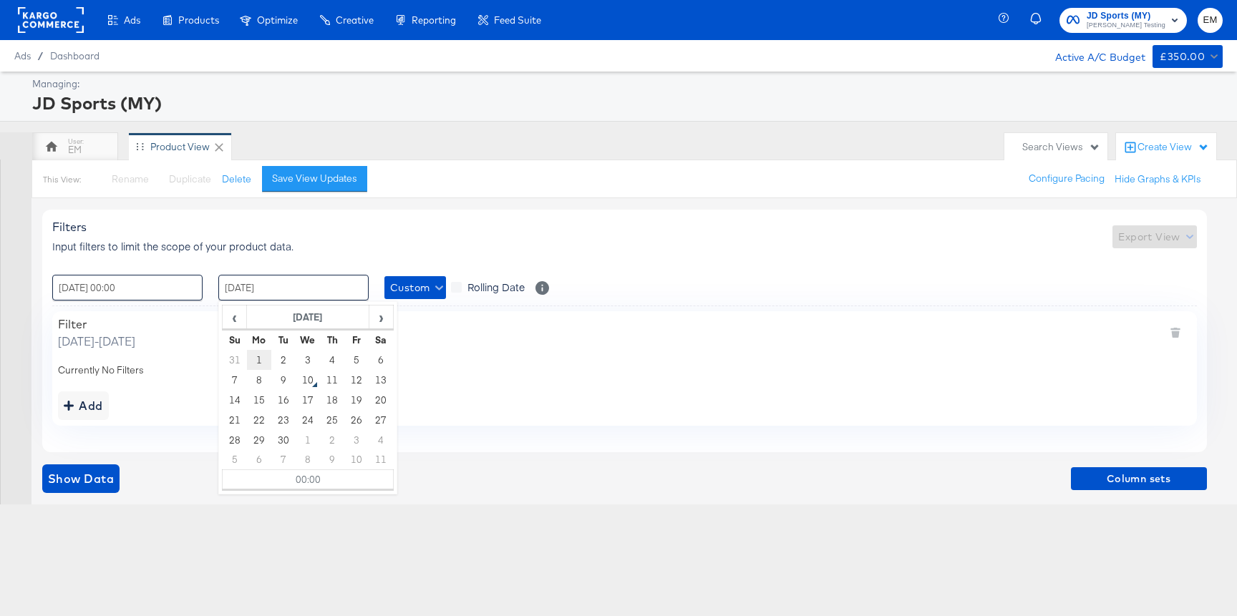
click at [256, 351] on td "1" at bounding box center [259, 360] width 24 height 20
type input "[DATE] 00:00"
click at [403, 248] on div "Filters Input filters to limit the scope of your product data. Export View" at bounding box center [624, 237] width 1145 height 34
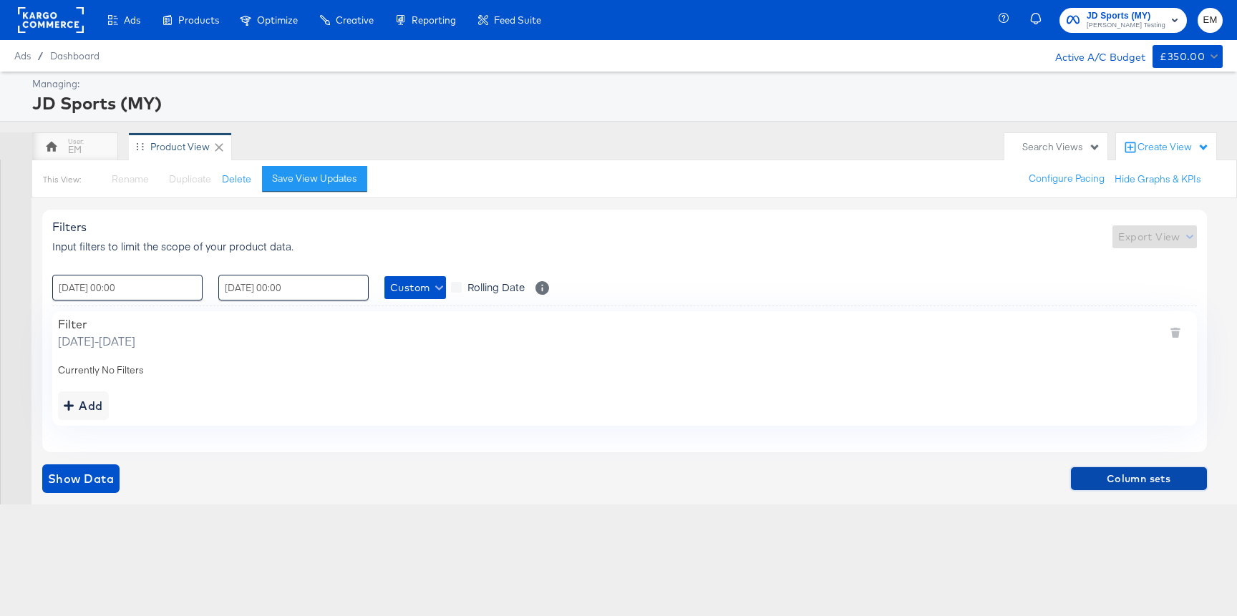
click at [1105, 468] on button "Column sets" at bounding box center [1139, 479] width 136 height 23
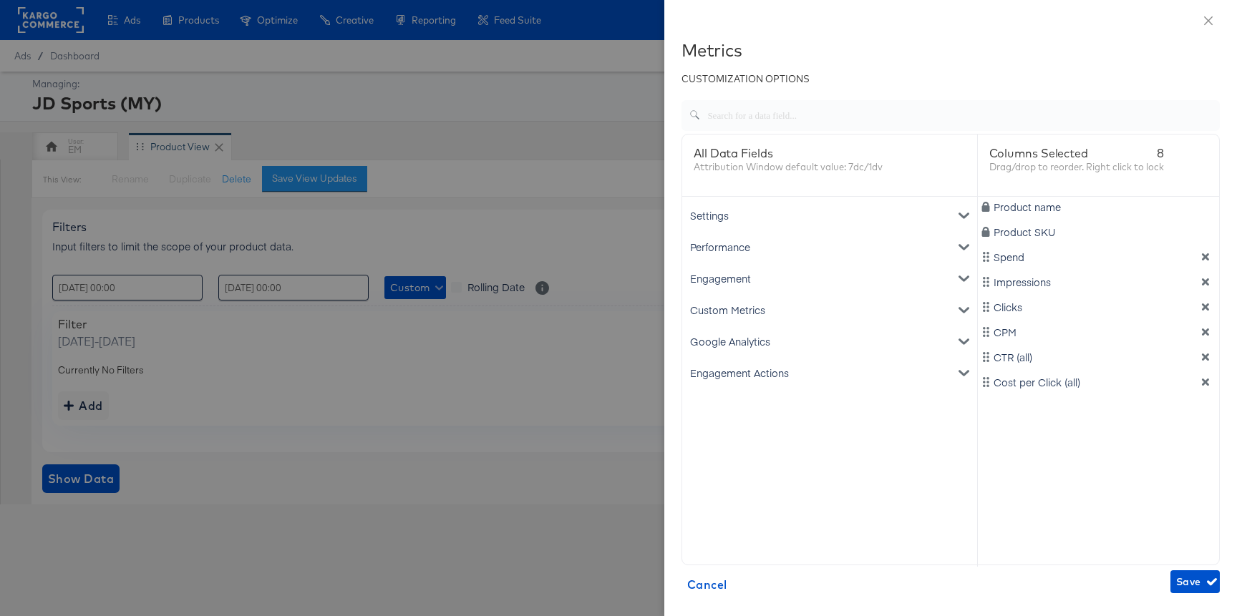
click at [1195, 380] on button "dimension-list" at bounding box center [1205, 382] width 21 height 10
click at [1202, 359] on icon "dimension-list" at bounding box center [1205, 357] width 7 height 7
click at [1202, 330] on icon "dimension-list" at bounding box center [1205, 332] width 7 height 7
click at [1203, 303] on icon "dimension-list" at bounding box center [1206, 307] width 10 height 10
click at [757, 316] on div "Custom Metrics" at bounding box center [829, 310] width 289 height 32
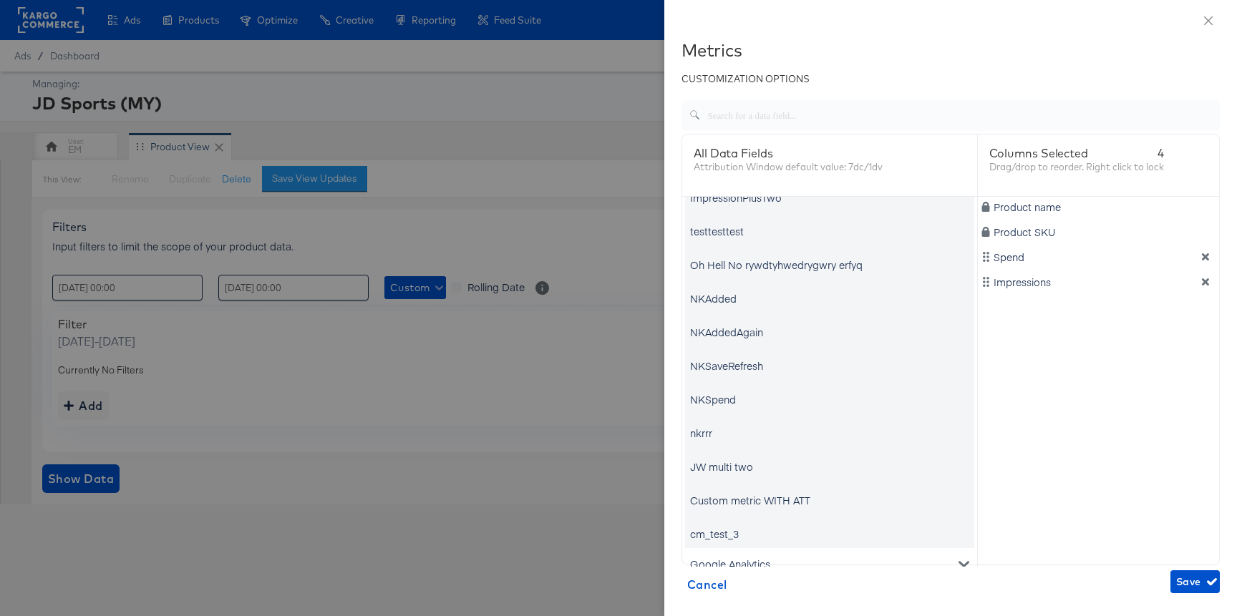
scroll to position [425, 0]
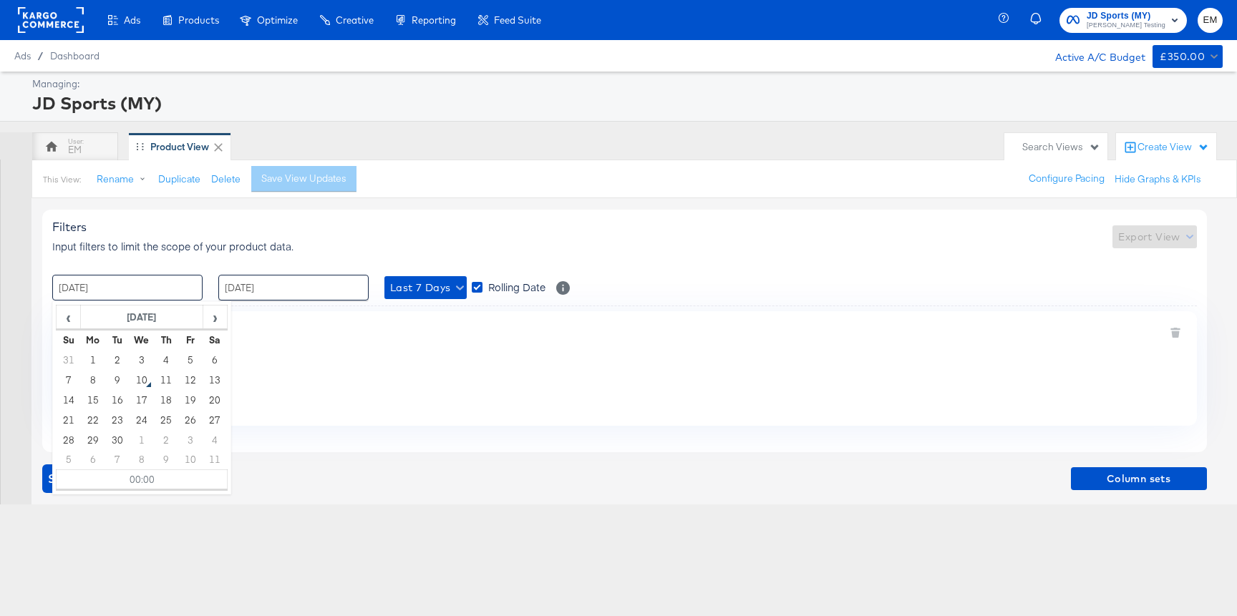
click at [140, 291] on input "[DATE]" at bounding box center [127, 288] width 150 height 26
click at [97, 359] on td "1" at bounding box center [93, 360] width 24 height 20
type input "[DATE] 00:00"
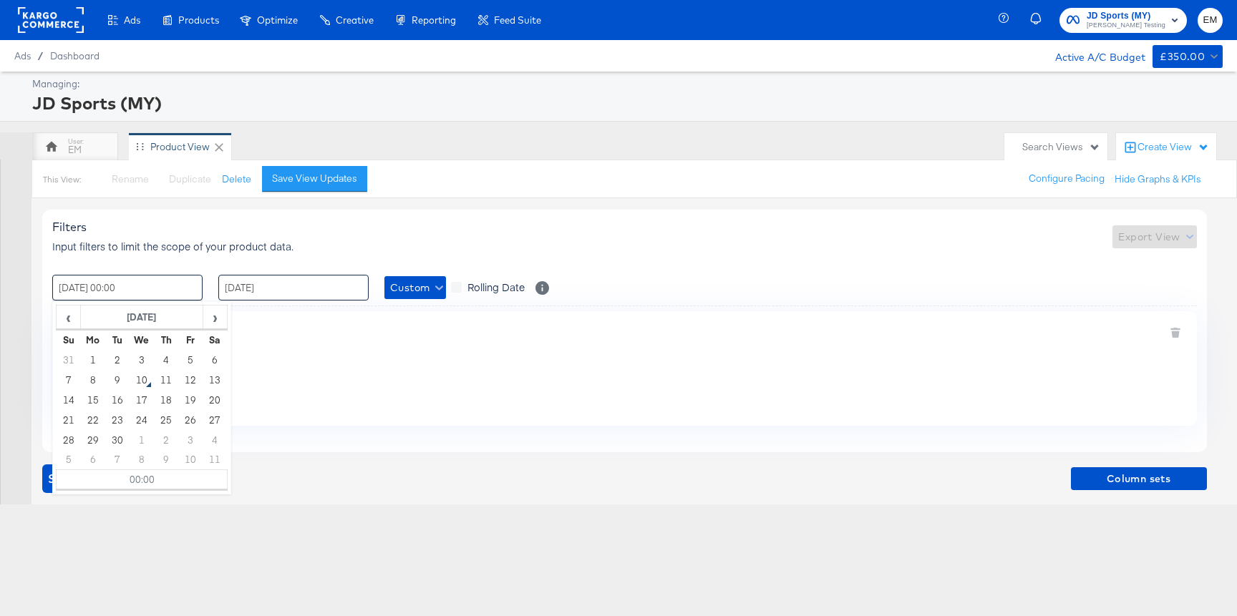
click at [237, 291] on input "[DATE]" at bounding box center [293, 288] width 150 height 26
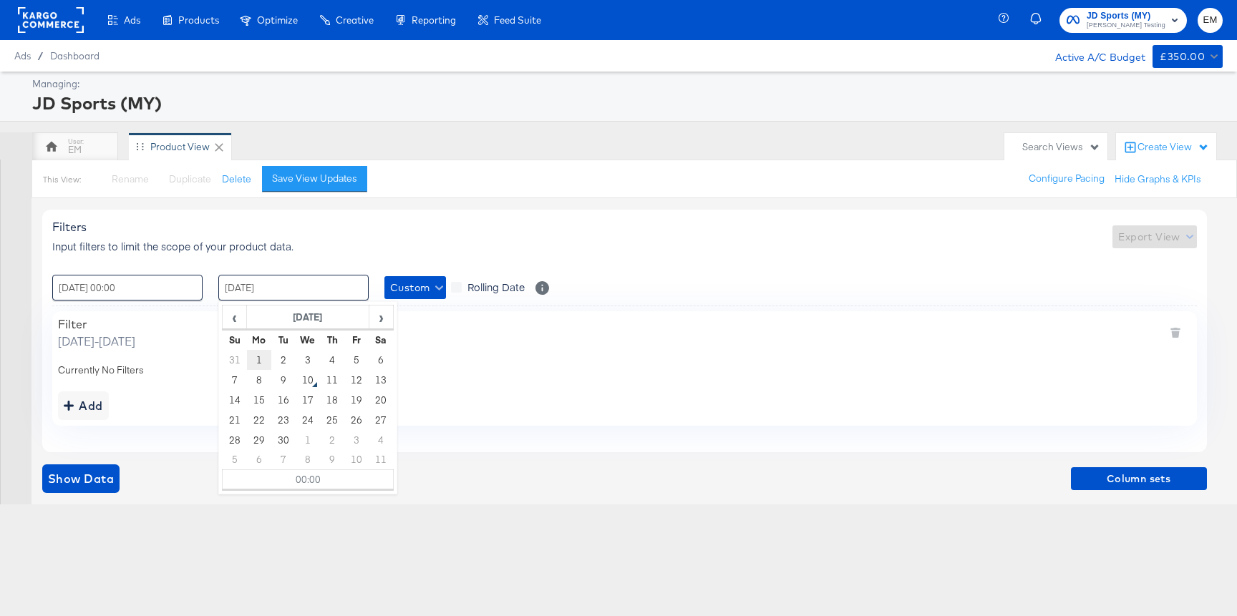
click at [263, 353] on td "1" at bounding box center [259, 360] width 24 height 20
type input "[DATE] 00:00"
click at [317, 256] on div "Filters Input filters to limit the scope of your product data. Export View : [D…" at bounding box center [624, 331] width 1165 height 242
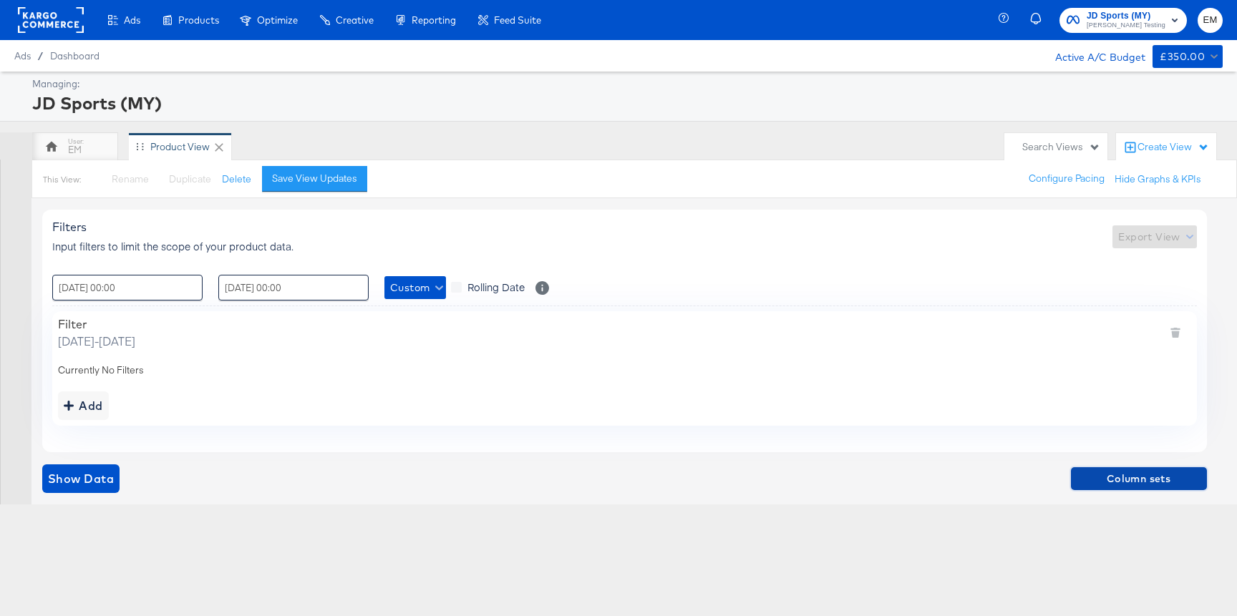
click at [1105, 482] on span "Column sets" at bounding box center [1139, 479] width 125 height 18
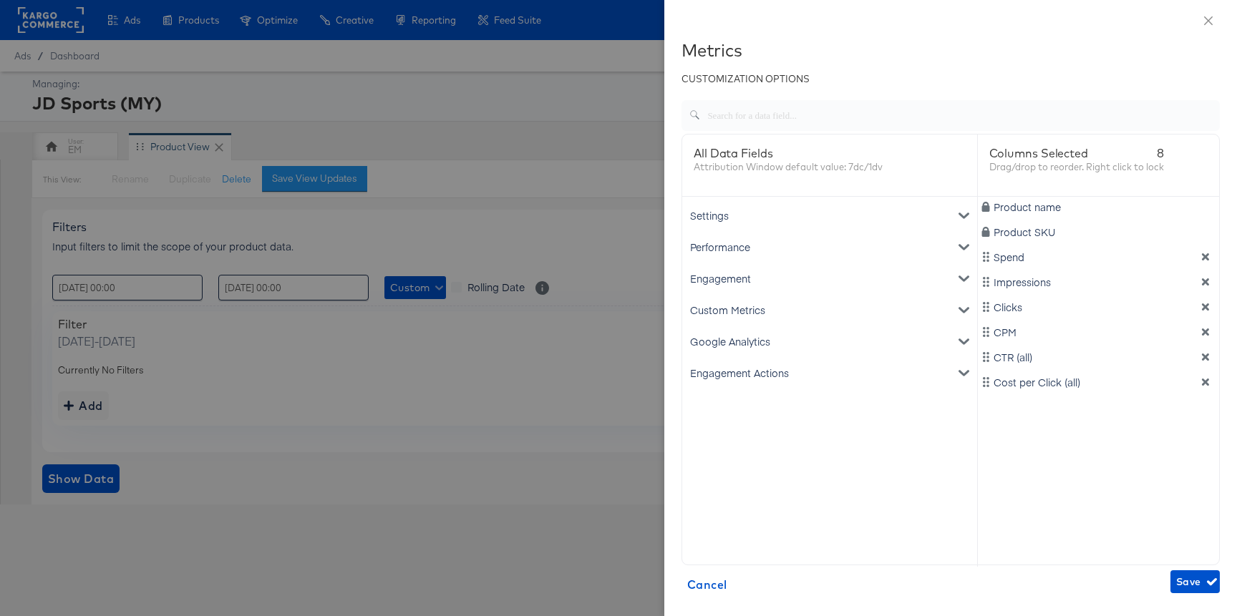
click at [763, 314] on div "Custom Metrics" at bounding box center [829, 310] width 289 height 32
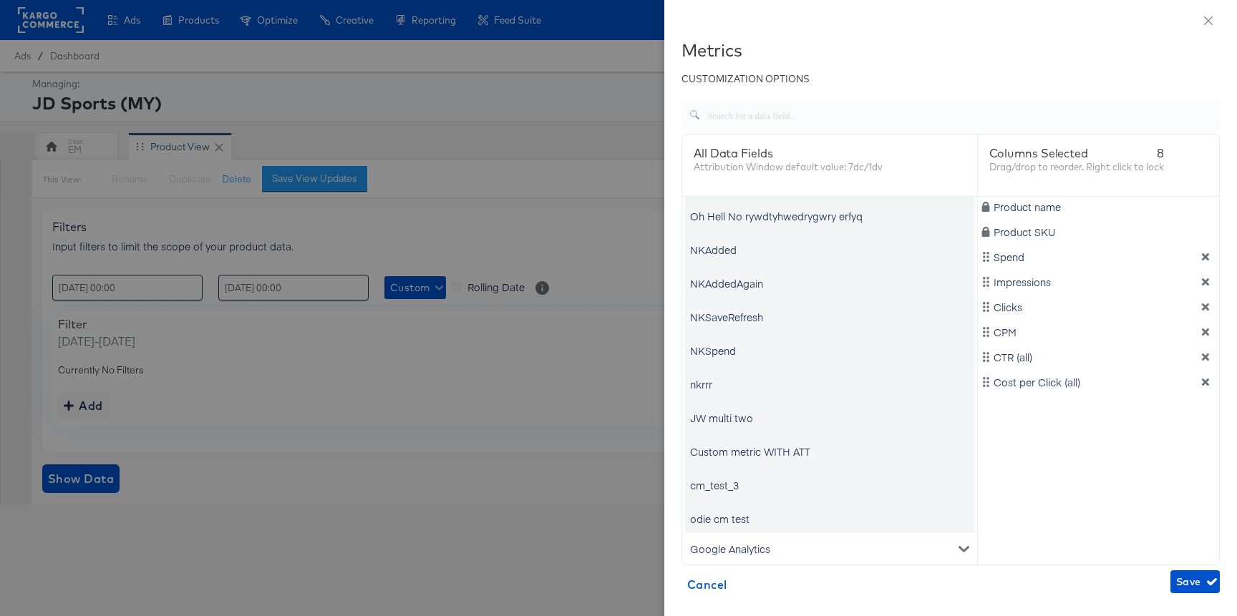
scroll to position [437, 0]
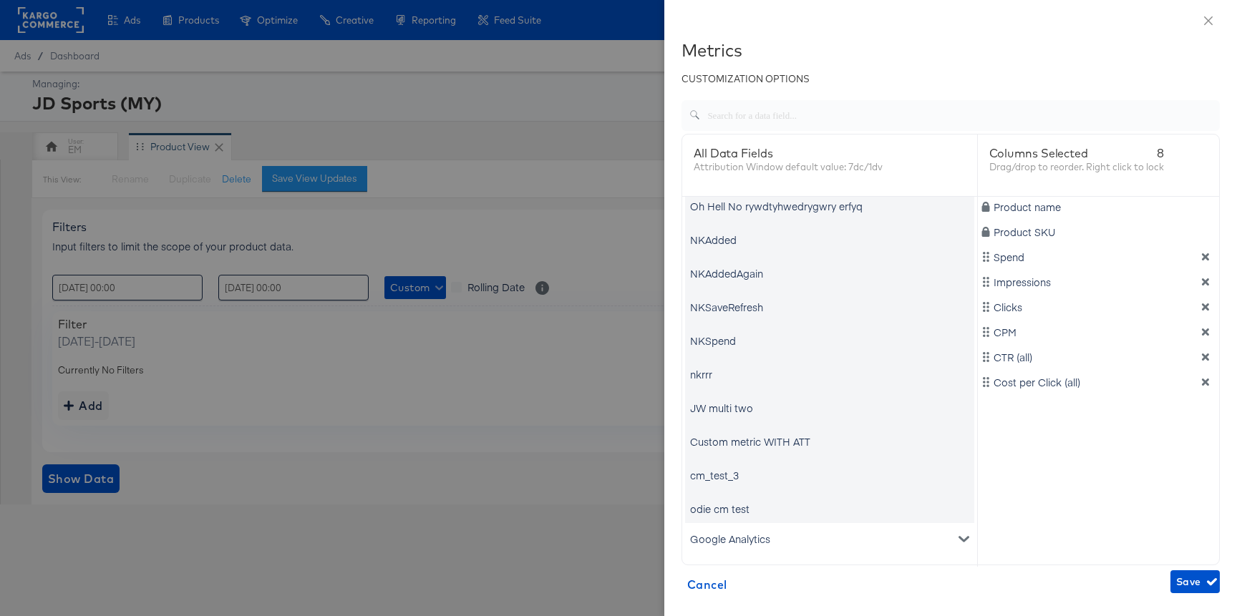
click at [734, 512] on div "odie cm test" at bounding box center [719, 509] width 59 height 14
click at [1204, 379] on icon "dimension-list" at bounding box center [1205, 382] width 7 height 7
click at [1204, 364] on div "CTR (all)" at bounding box center [1099, 357] width 236 height 14
click at [1208, 335] on icon "dimension-list" at bounding box center [1205, 332] width 7 height 7
click at [1208, 313] on div "Clicks" at bounding box center [1099, 307] width 236 height 14
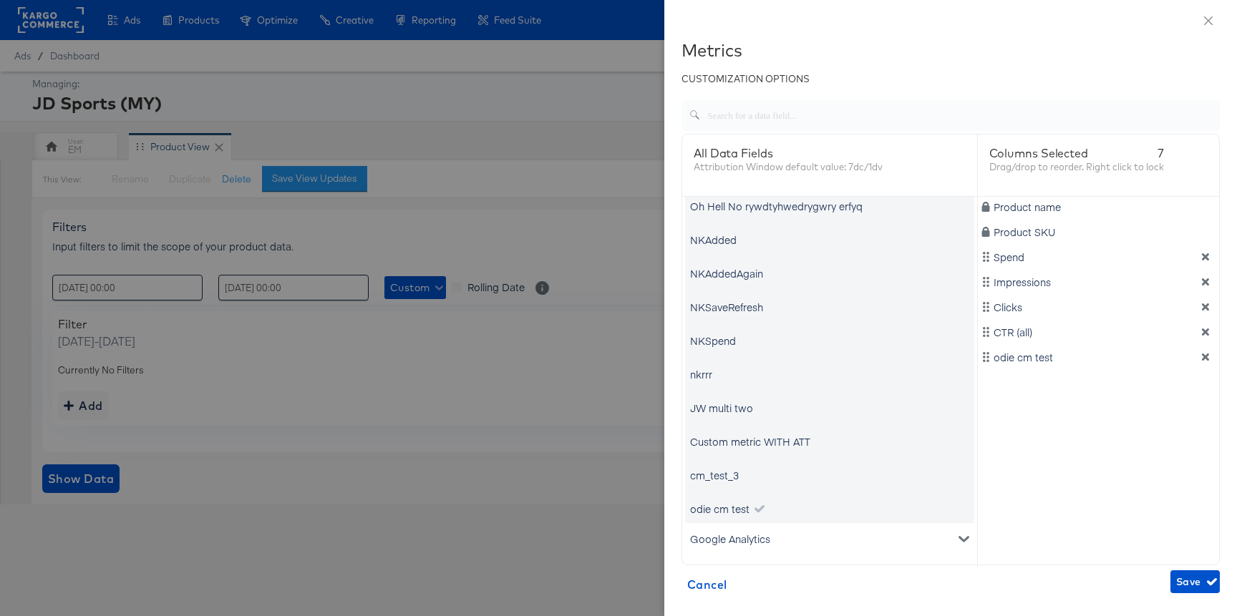
click at [1209, 309] on icon "dimension-list" at bounding box center [1206, 307] width 10 height 10
click at [1205, 304] on icon "dimension-list" at bounding box center [1206, 307] width 10 height 10
click at [1192, 579] on span "Save" at bounding box center [1195, 582] width 38 height 18
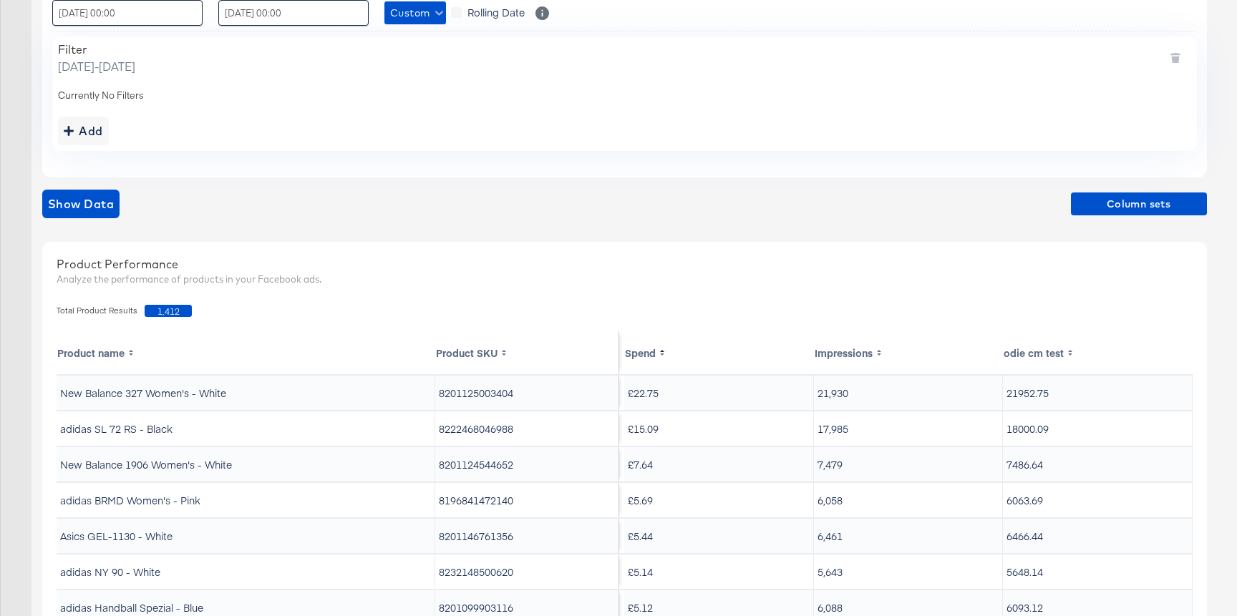
scroll to position [367, 0]
